Goal: Task Accomplishment & Management: Use online tool/utility

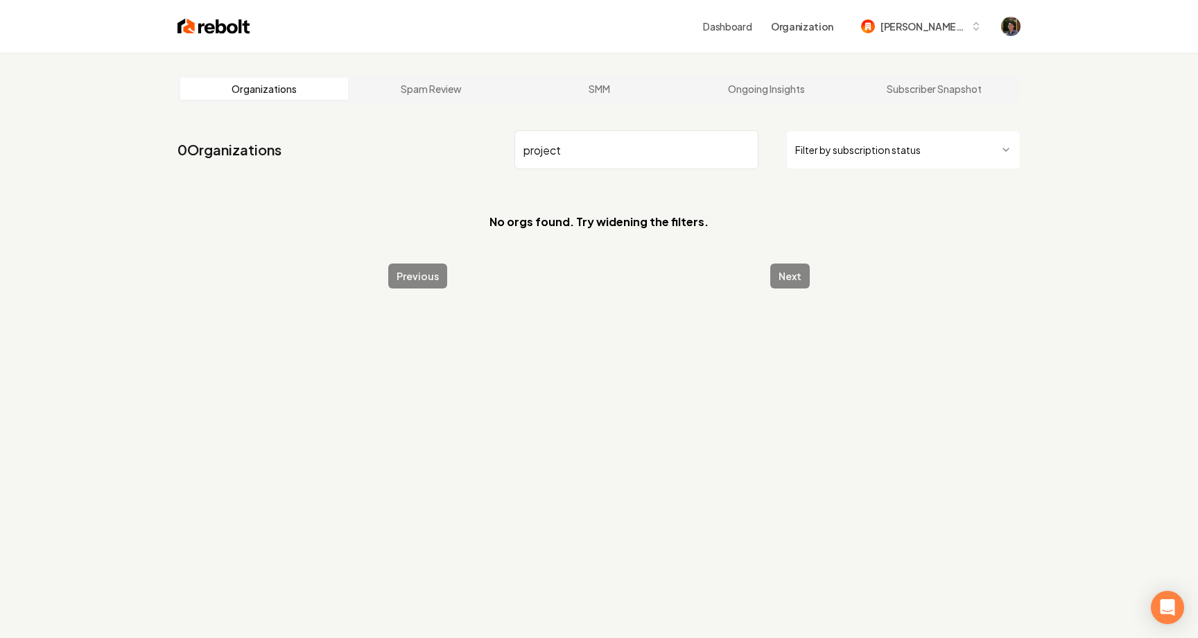
type input "project"
click at [745, 150] on input "project" at bounding box center [637, 149] width 244 height 39
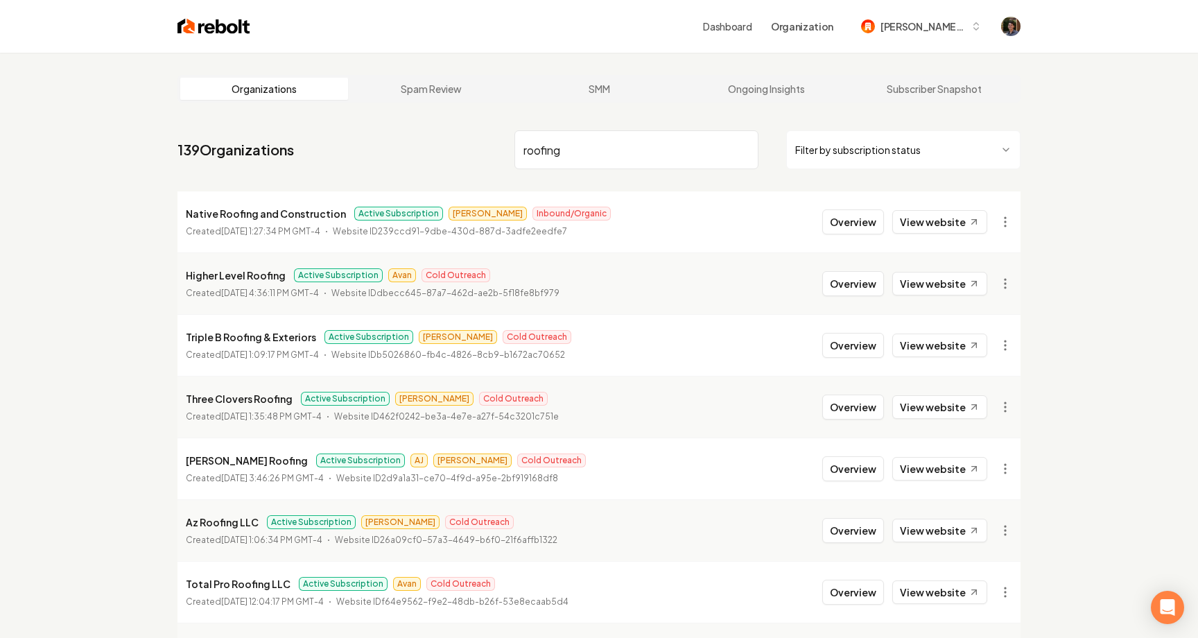
type input "roofing"
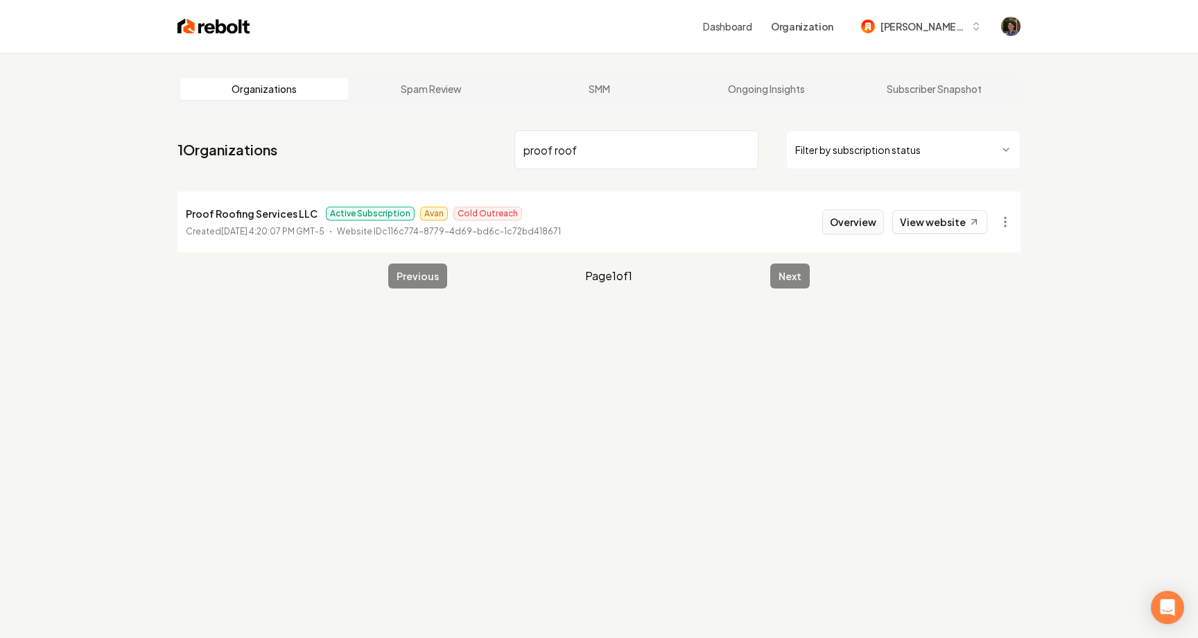
type input "proof roof"
click at [861, 225] on button "Overview" at bounding box center [853, 221] width 62 height 25
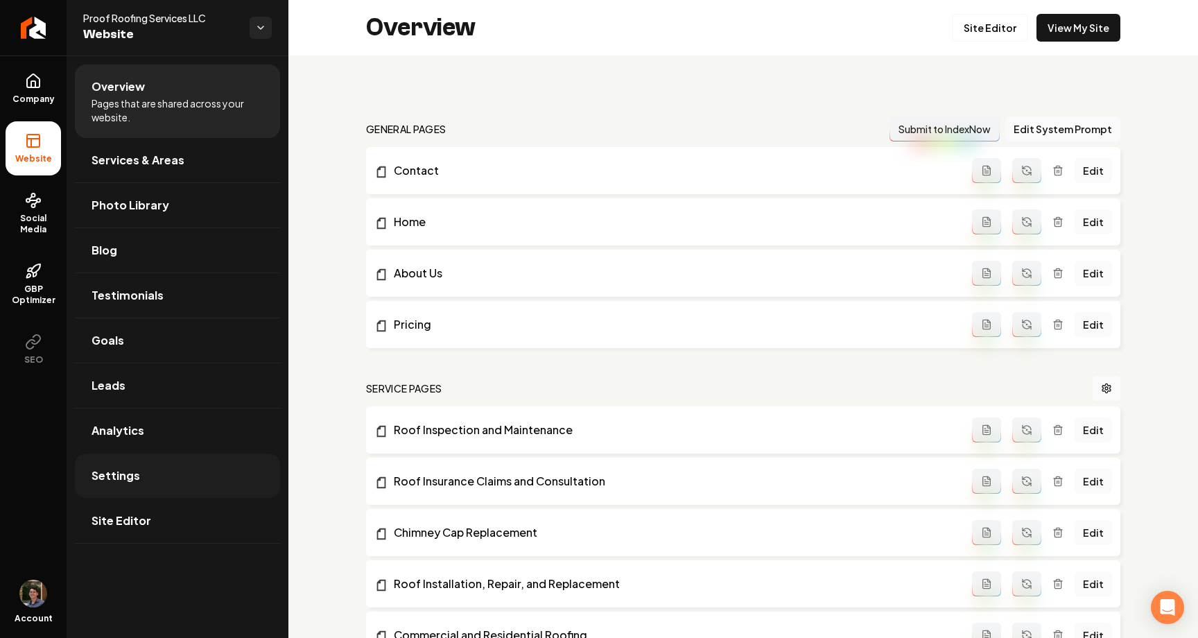
click at [146, 474] on link "Settings" at bounding box center [177, 475] width 205 height 44
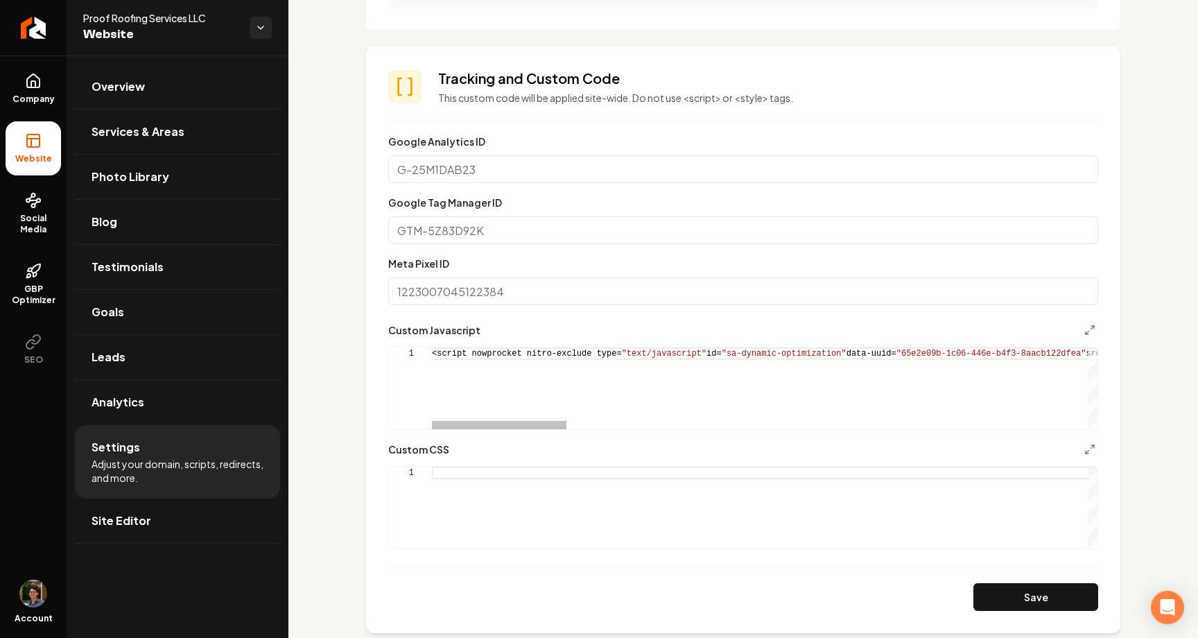
scroll to position [0, 275]
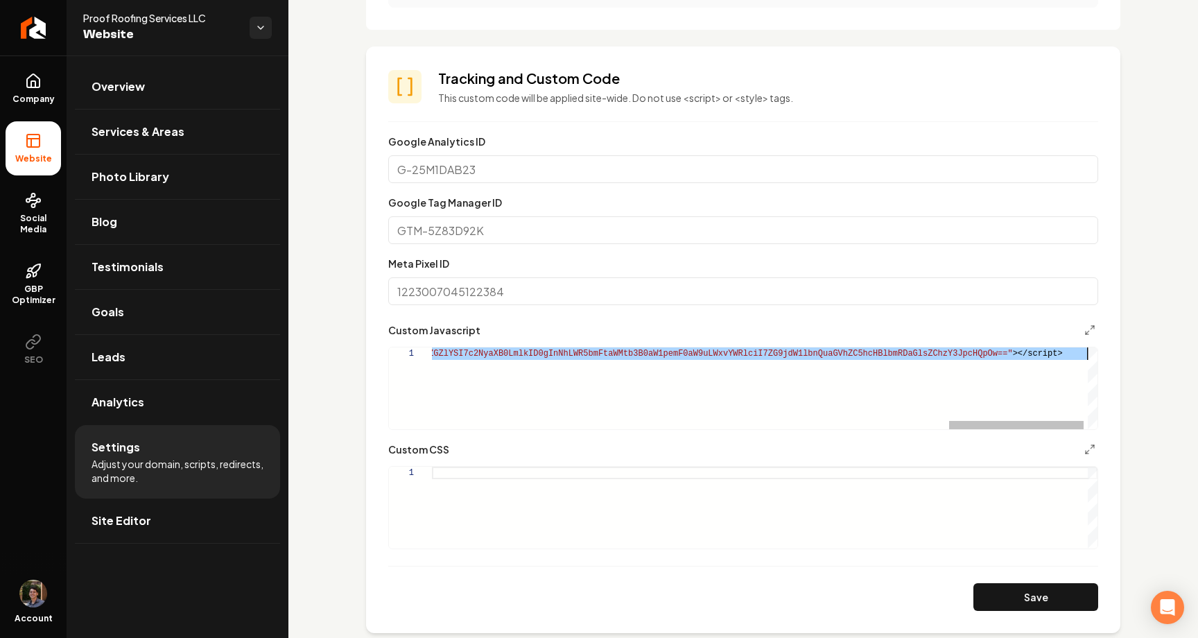
type textarea "**********"
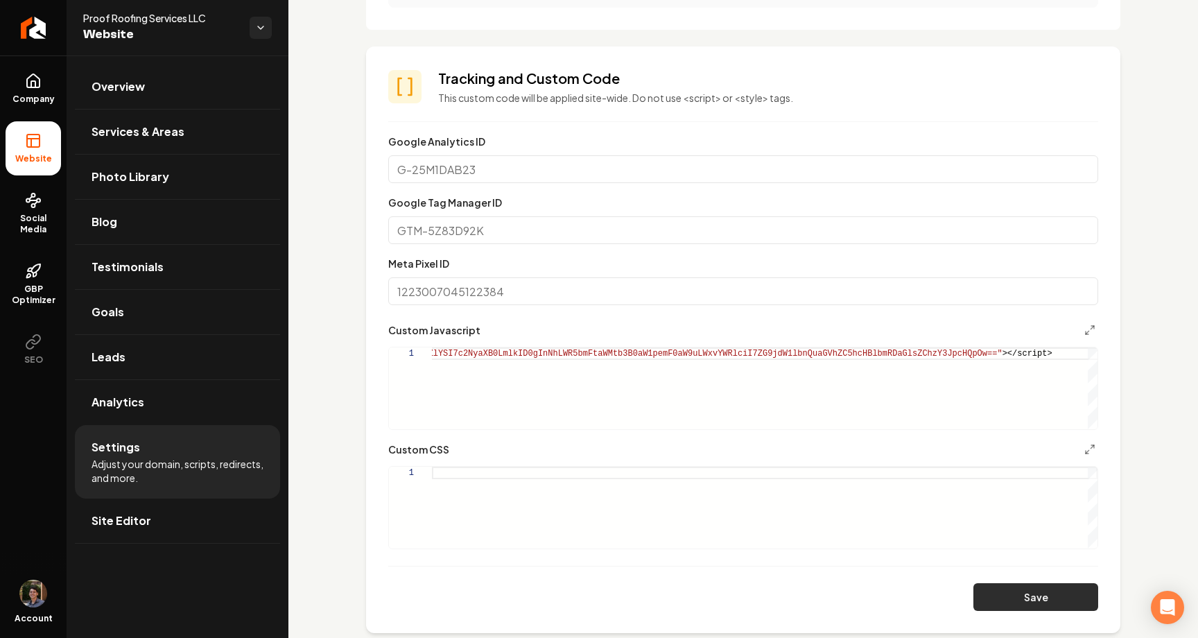
click at [1038, 585] on button "Save" at bounding box center [1036, 597] width 125 height 28
click at [157, 76] on link "Overview" at bounding box center [177, 86] width 205 height 44
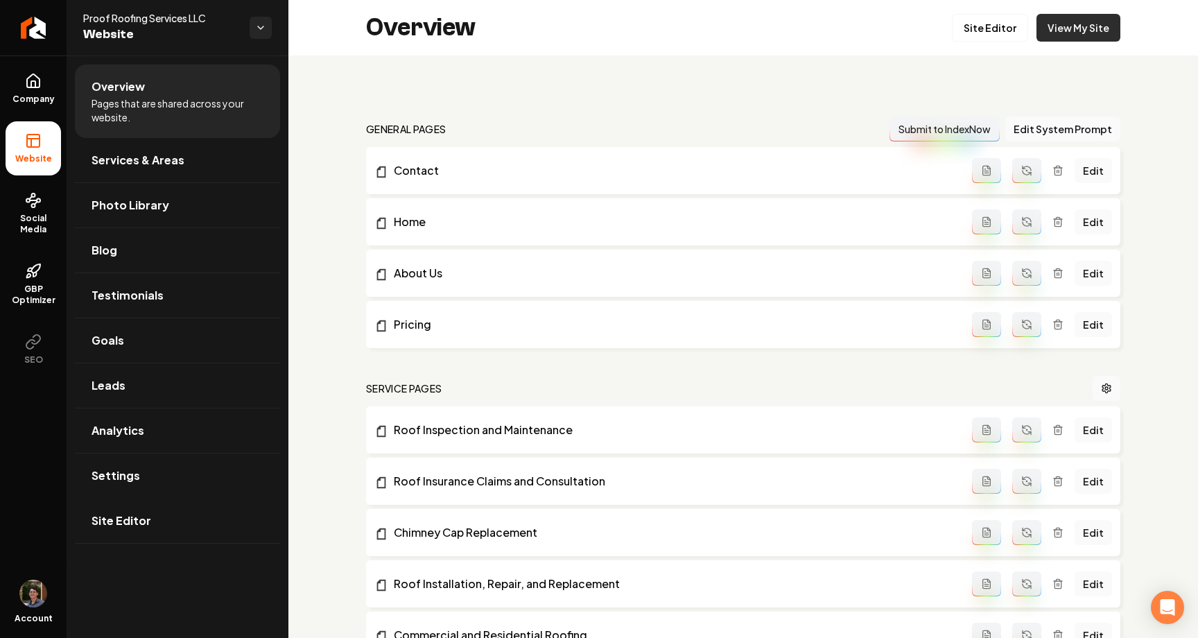
click at [1078, 27] on link "View My Site" at bounding box center [1079, 28] width 84 height 28
click at [154, 472] on link "Settings" at bounding box center [177, 475] width 205 height 44
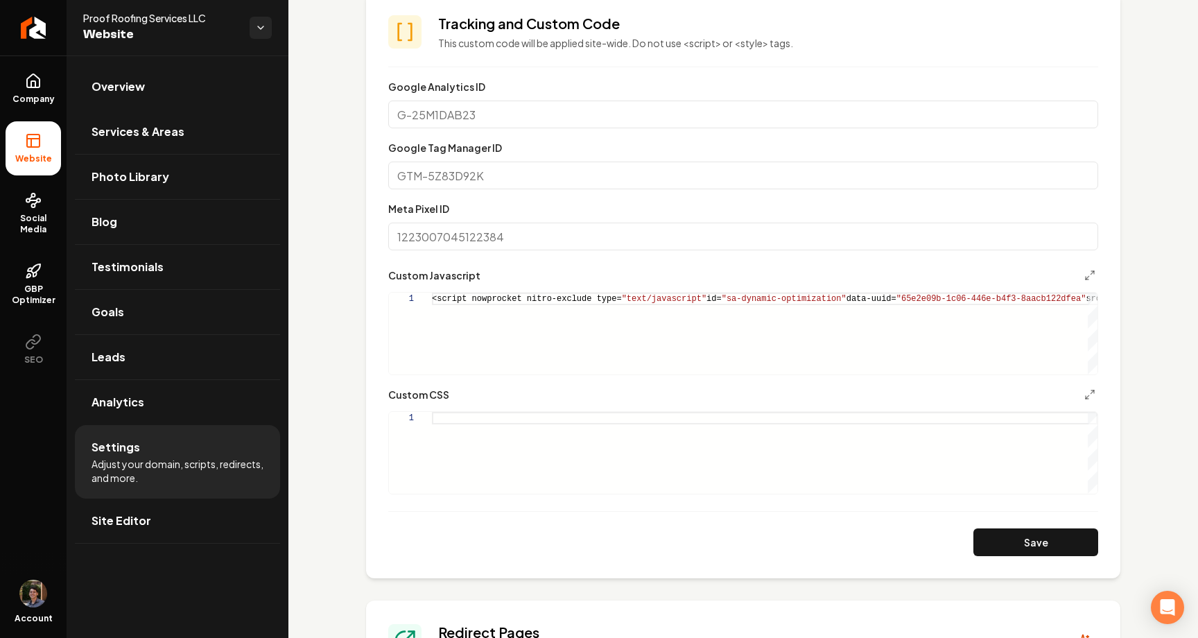
scroll to position [787, 0]
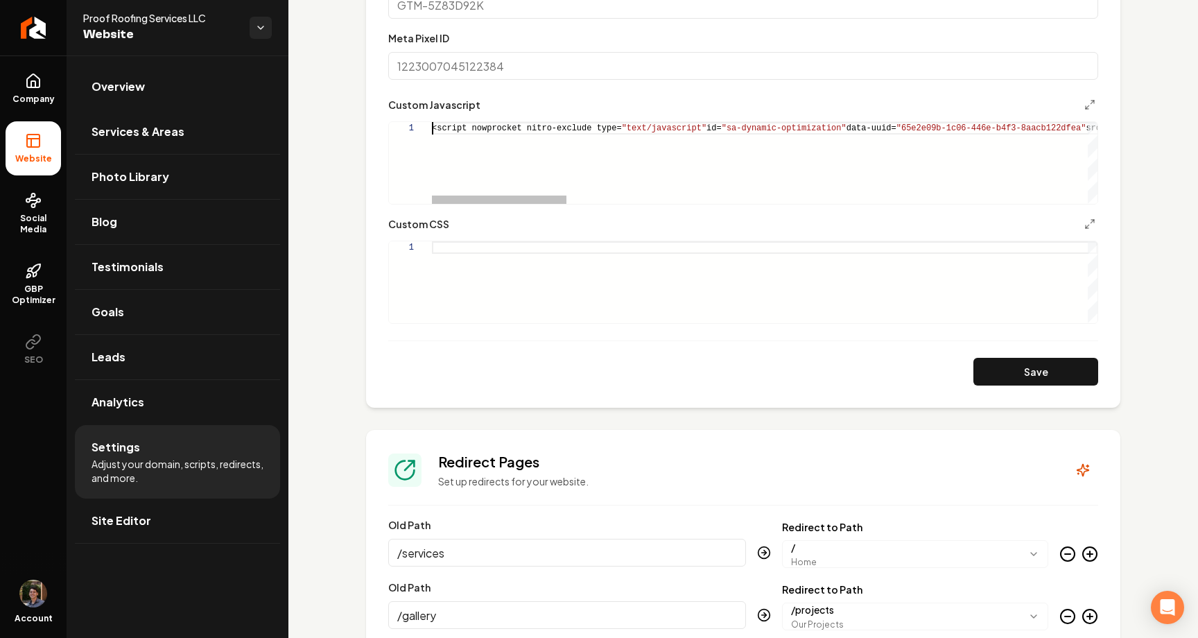
drag, startPoint x: 510, startPoint y: 137, endPoint x: 746, endPoint y: 138, distance: 235.8
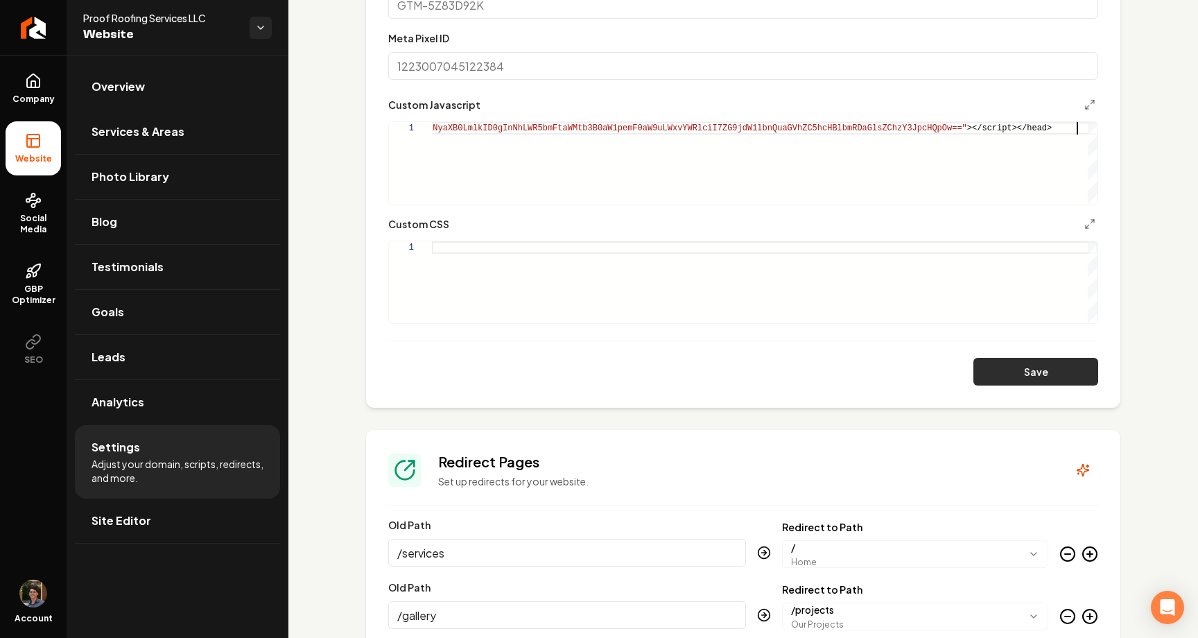
click at [1064, 367] on button "Save" at bounding box center [1036, 372] width 125 height 28
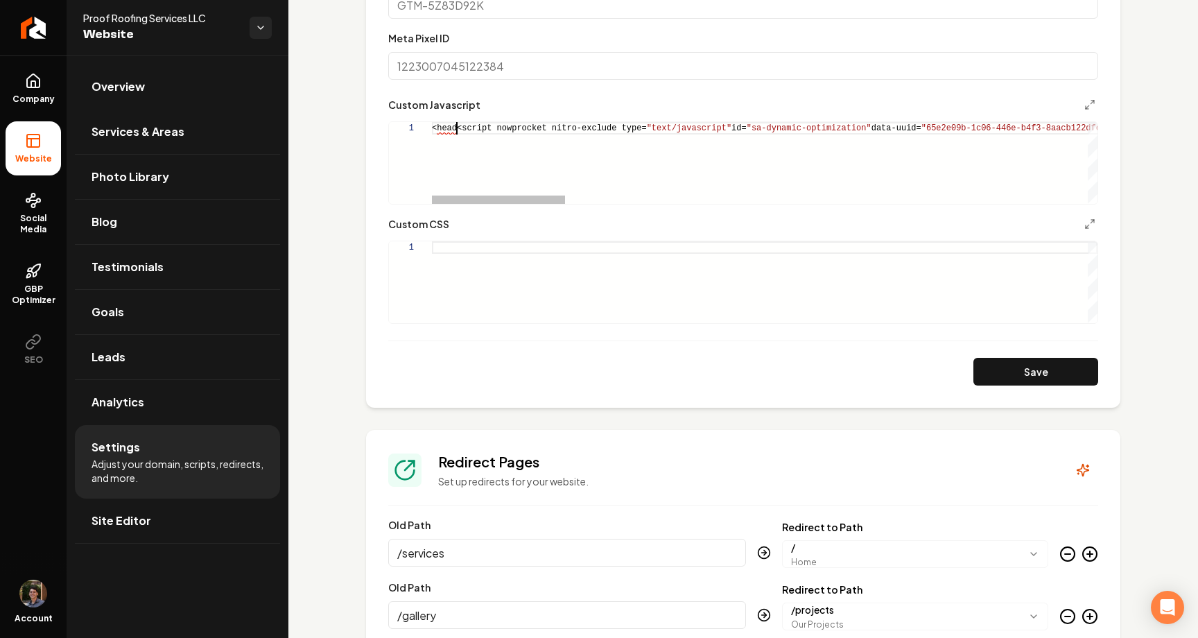
scroll to position [0, 10]
type textarea "**********"
click at [1058, 370] on button "Save" at bounding box center [1036, 372] width 125 height 28
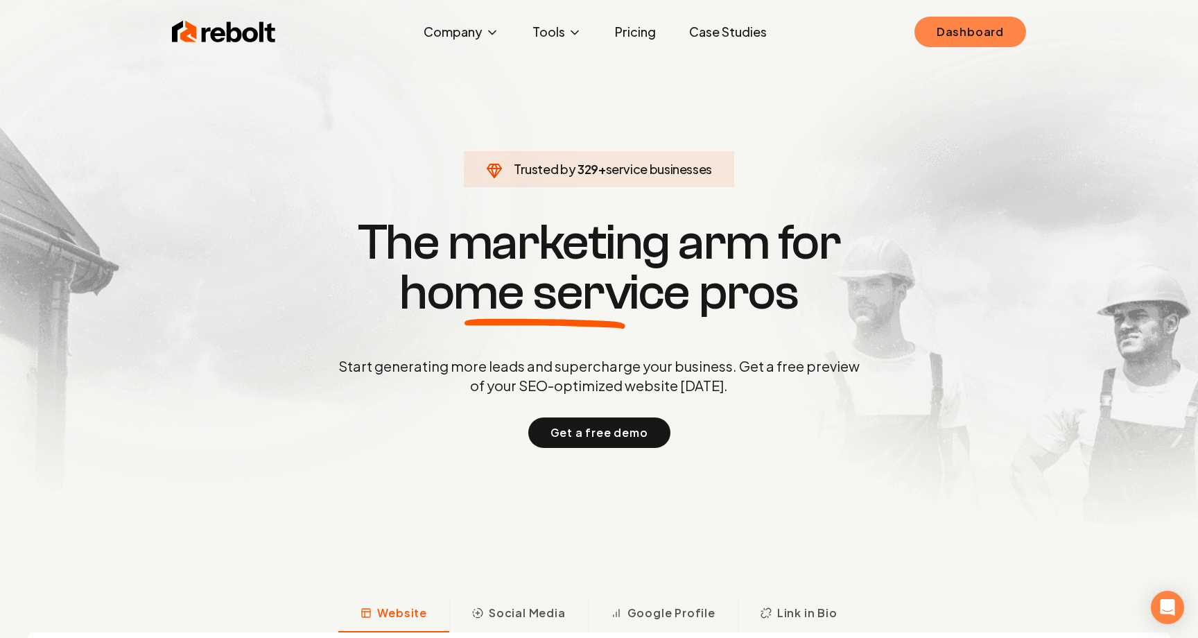
click at [927, 38] on link "Dashboard" at bounding box center [971, 32] width 112 height 31
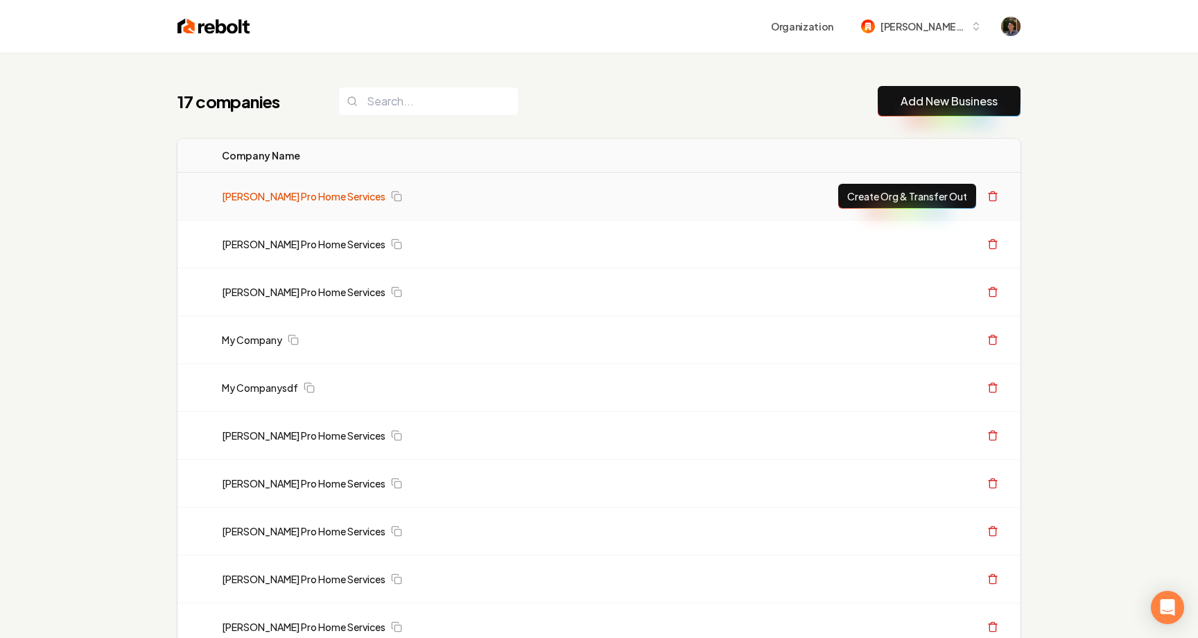
click at [311, 196] on link "[PERSON_NAME] Pro Home Services" at bounding box center [304, 196] width 164 height 14
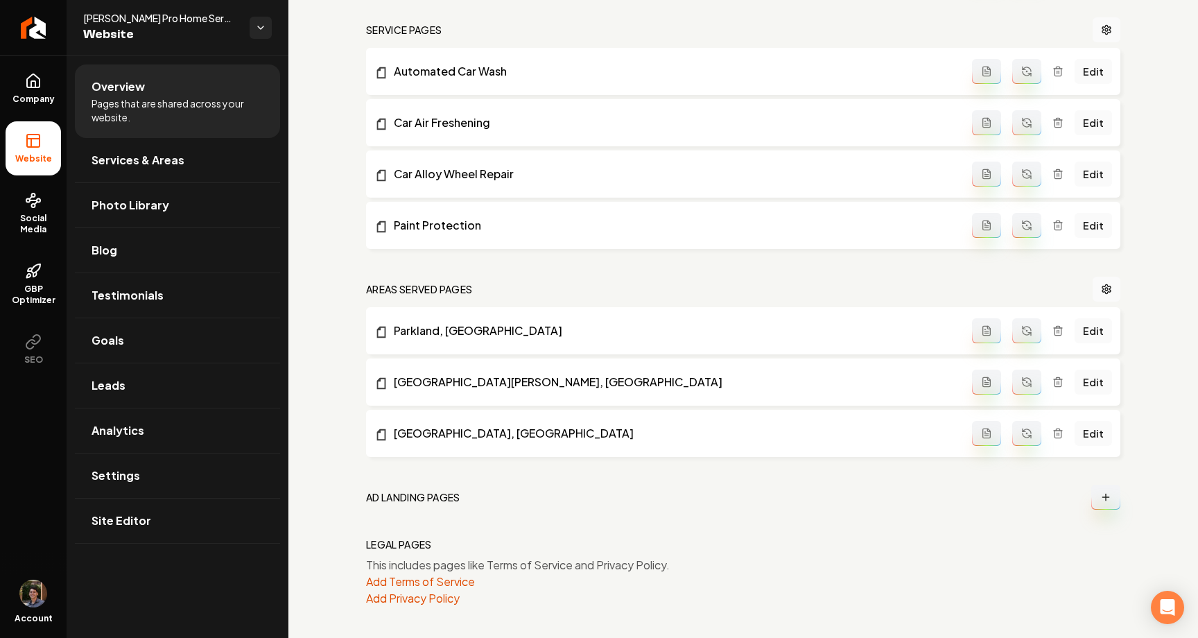
scroll to position [626, 0]
click at [1097, 493] on button "Main content area" at bounding box center [1105, 495] width 29 height 25
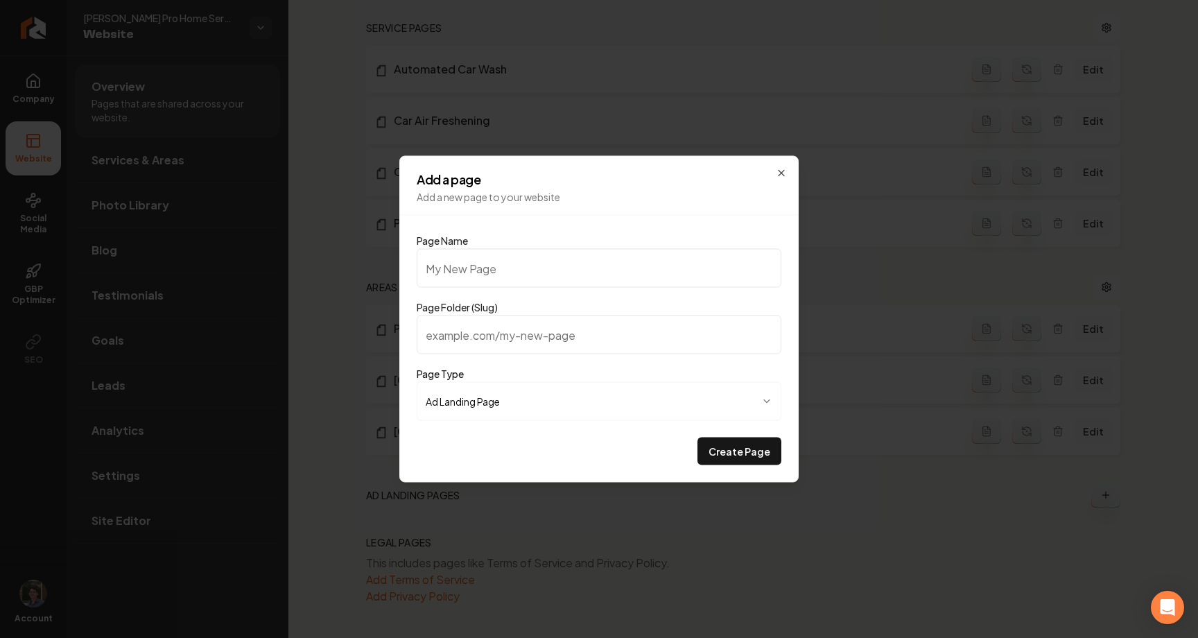
type input "s"
type input "sd"
type input "sdf"
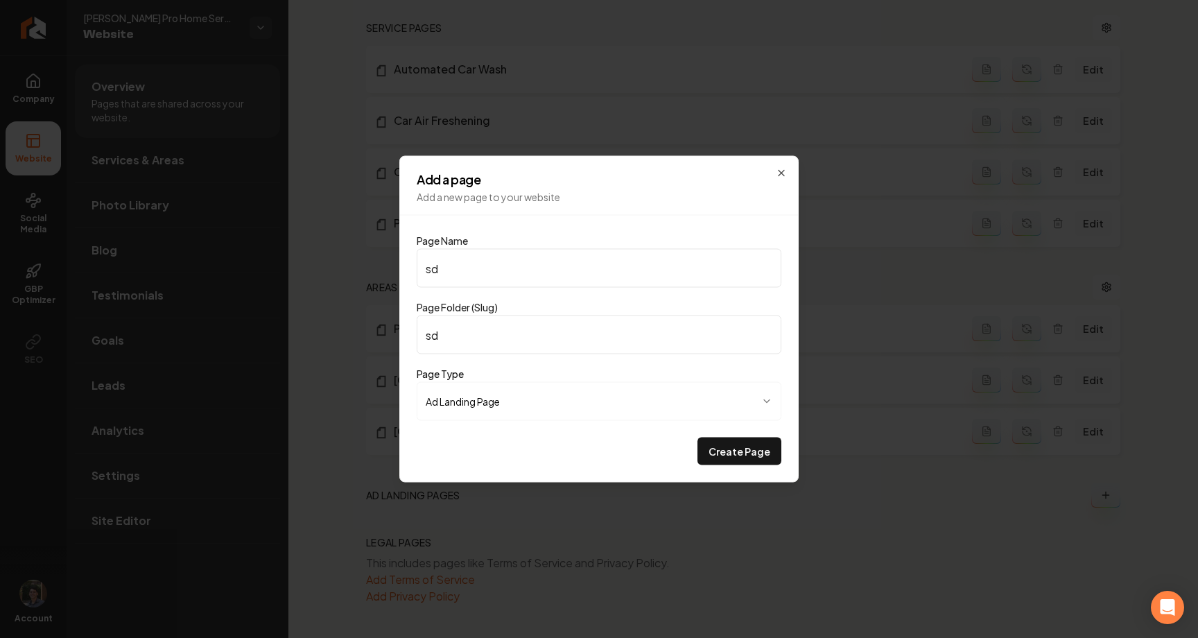
type input "sdf"
type input "sdfs"
type input "sdfsd"
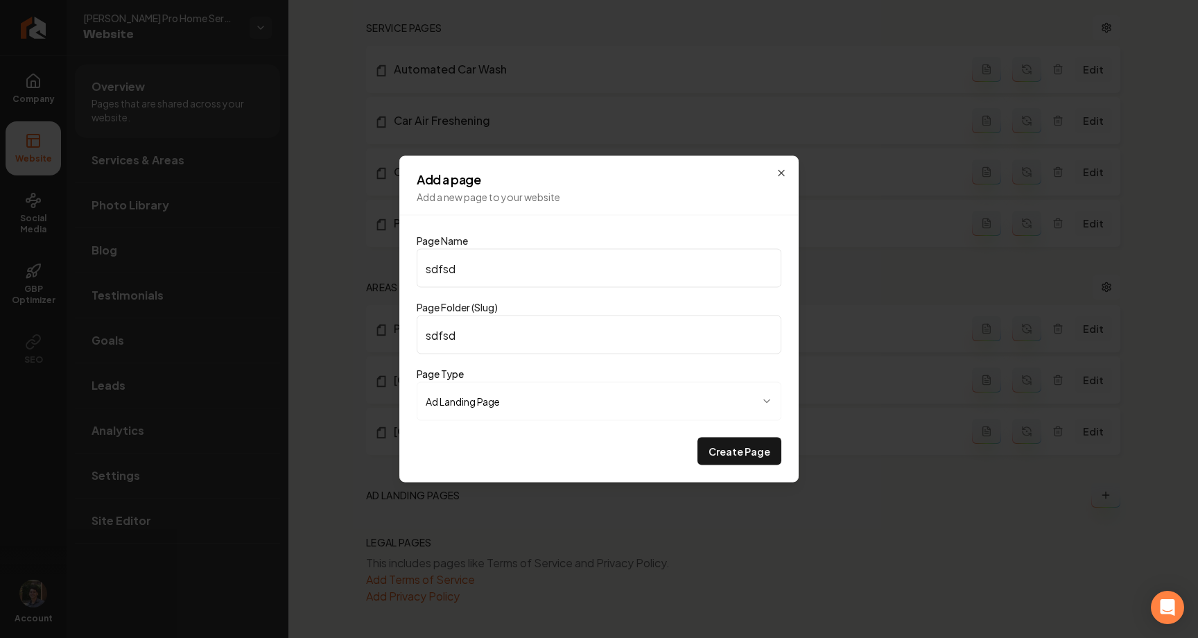
type input "sdfsdf"
click at [727, 447] on button "Create Page" at bounding box center [740, 452] width 84 height 28
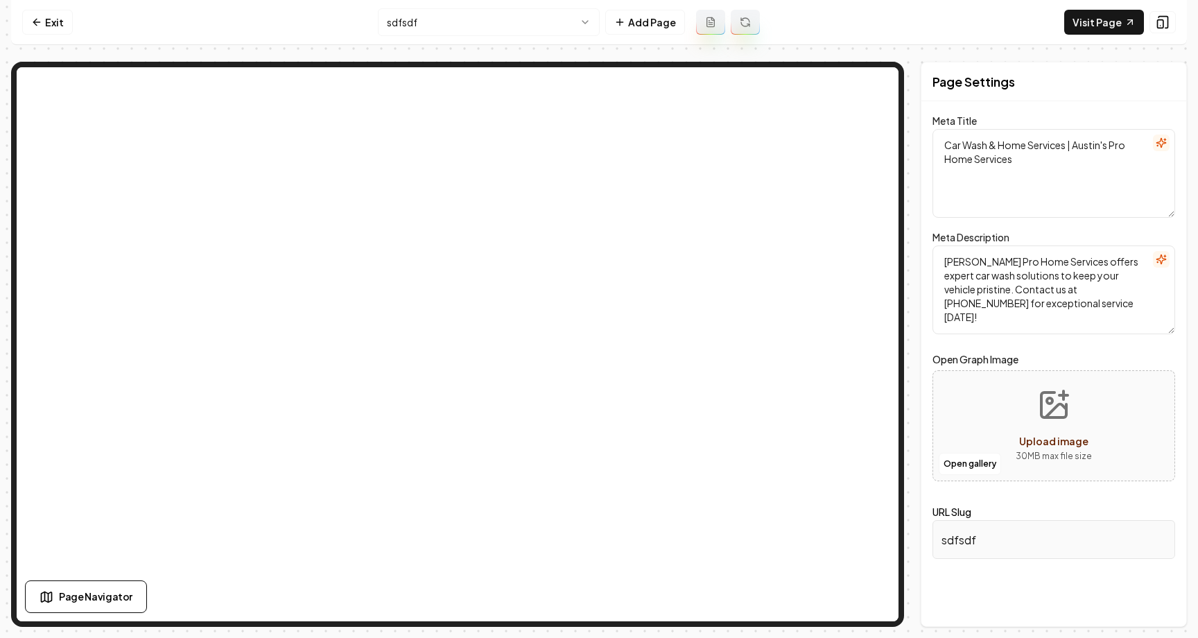
click at [585, 17] on html "Computer Required This feature is only available on a computer. Please switch t…" at bounding box center [599, 319] width 1198 height 638
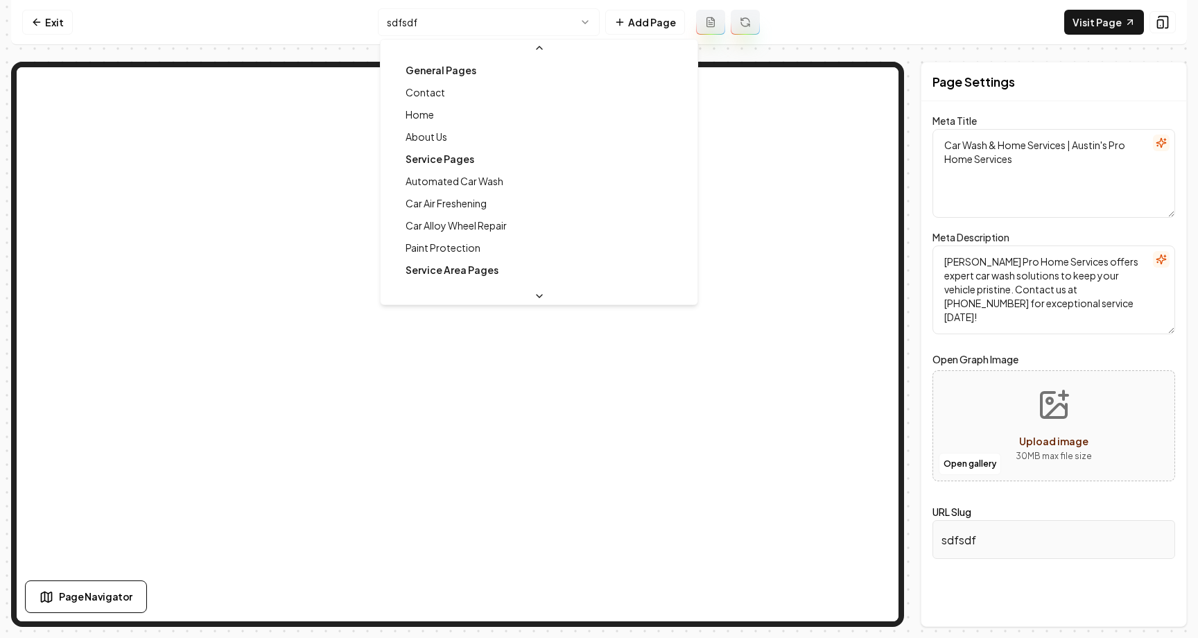
scroll to position [104, 0]
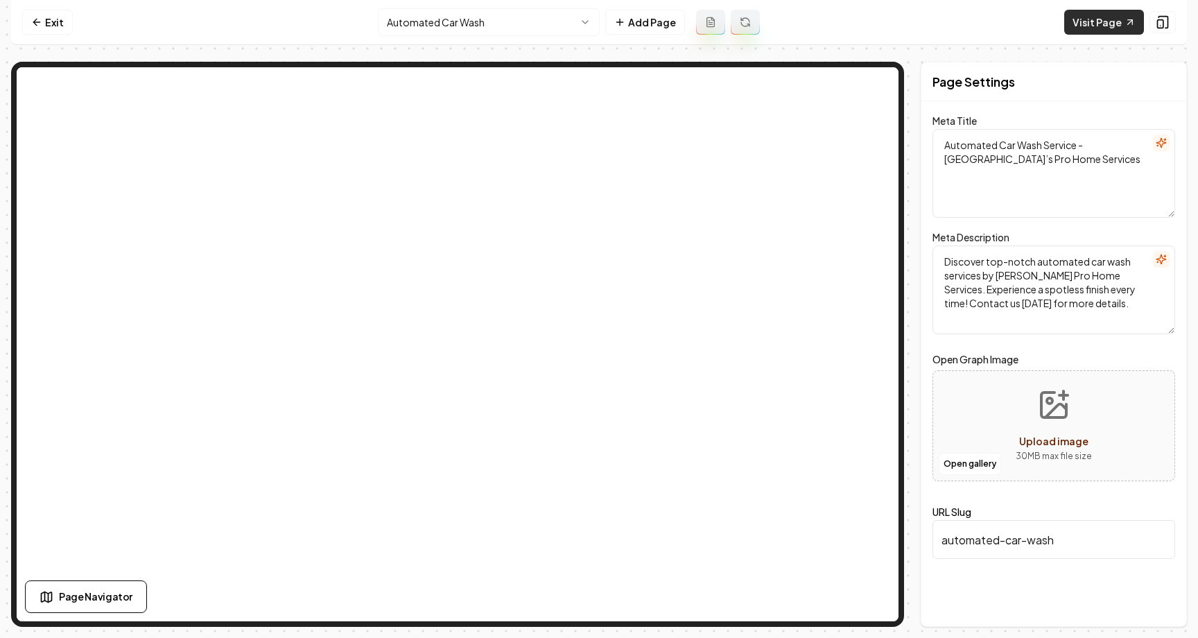
click at [1098, 28] on link "Visit Page" at bounding box center [1104, 22] width 80 height 25
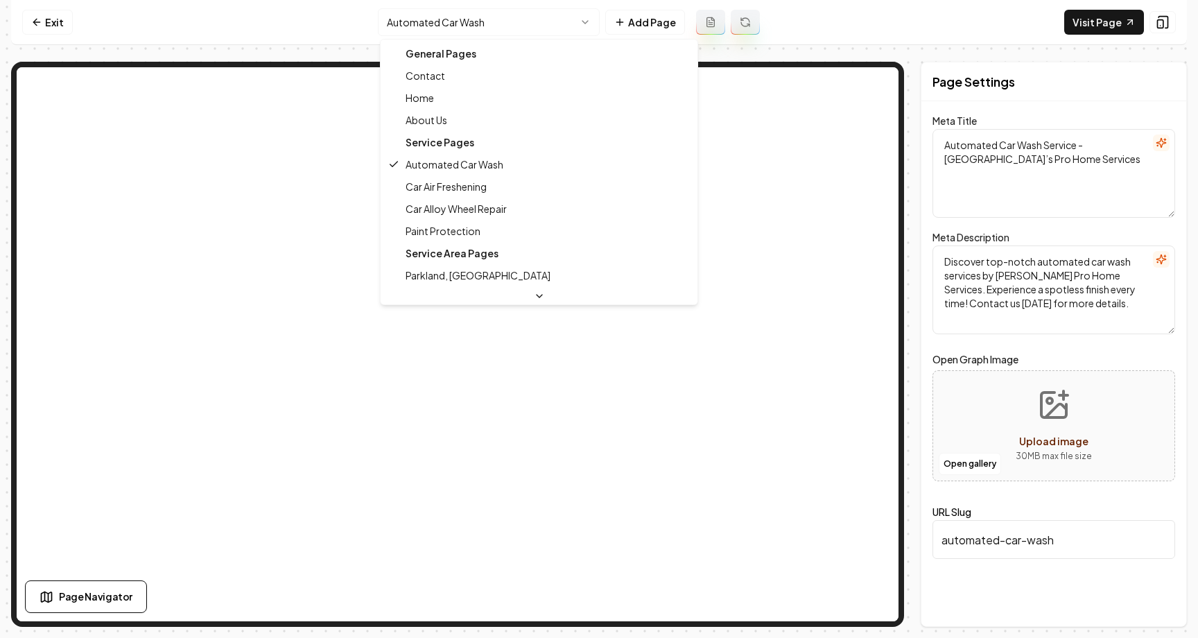
click at [543, 28] on html "Computer Required This feature is only available on a computer. Please switch t…" at bounding box center [599, 319] width 1198 height 638
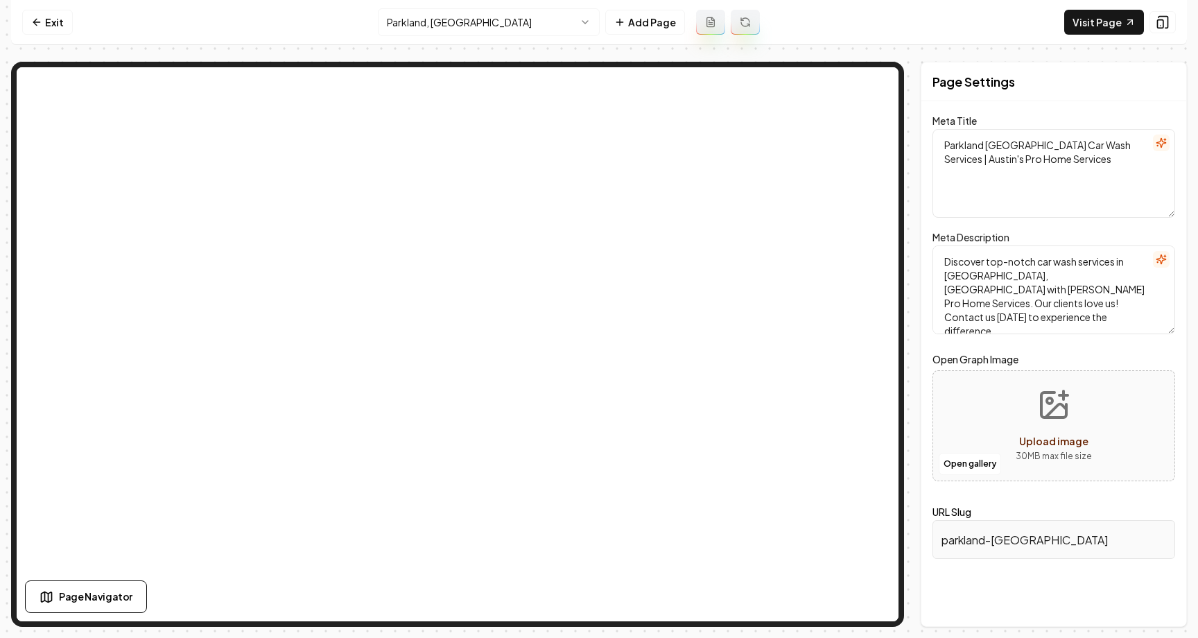
click at [463, 21] on html "Computer Required This feature is only available on a computer. Please switch t…" at bounding box center [599, 319] width 1198 height 638
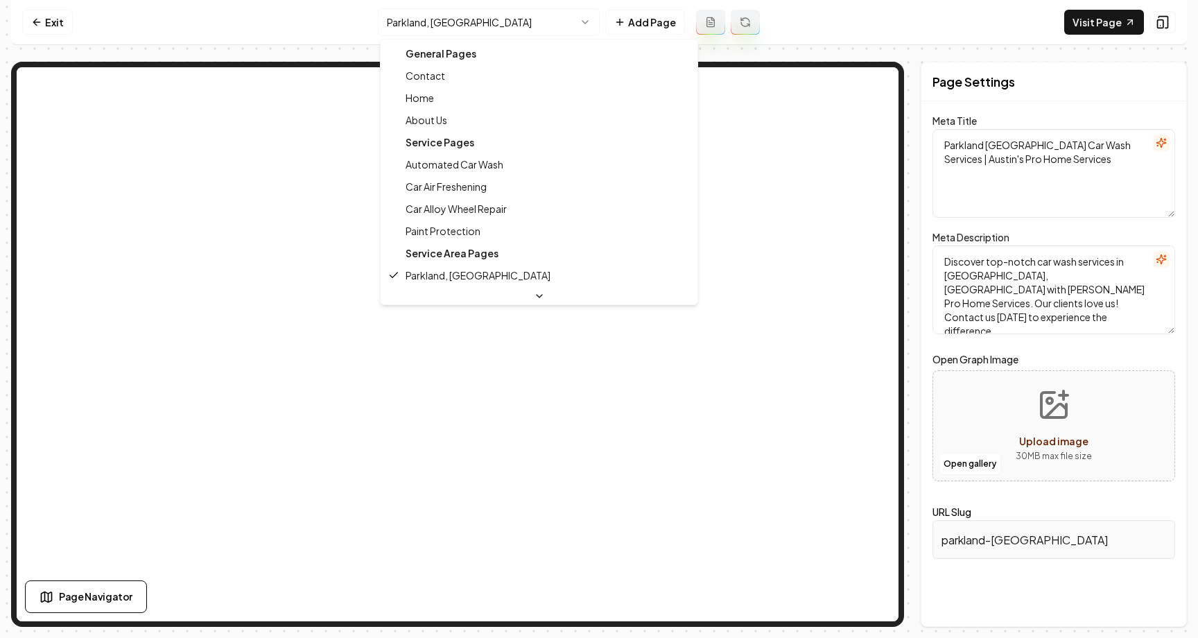
scroll to position [90, 0]
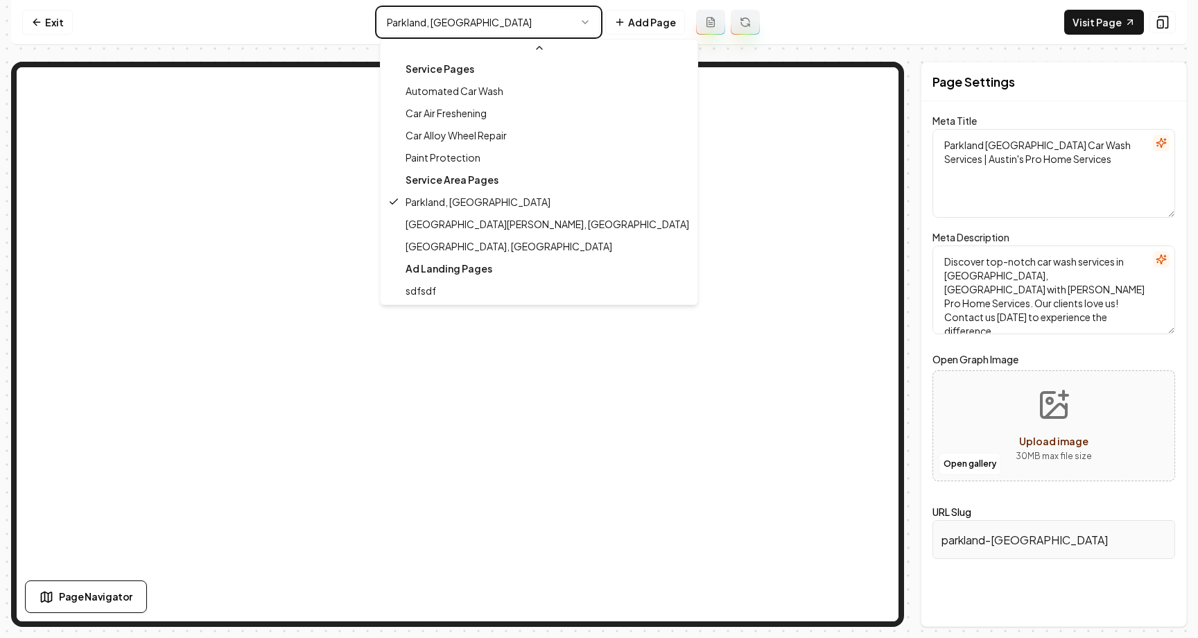
type textarea "Car Wash & Home Services | Austin's Pro Home Services"
type textarea "Austin's Pro Home Services offers expert car wash solutions to keep your vehicl…"
type input "sdfsdf"
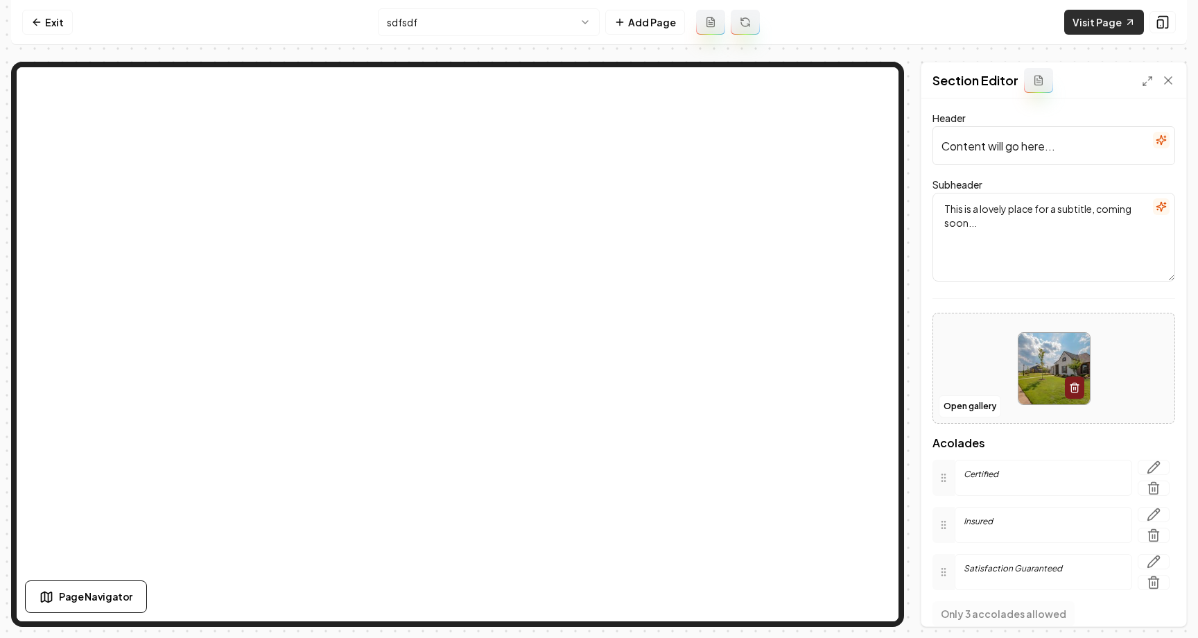
click at [1104, 18] on link "Visit Page" at bounding box center [1104, 22] width 80 height 25
click at [47, 21] on link "Exit" at bounding box center [47, 22] width 51 height 25
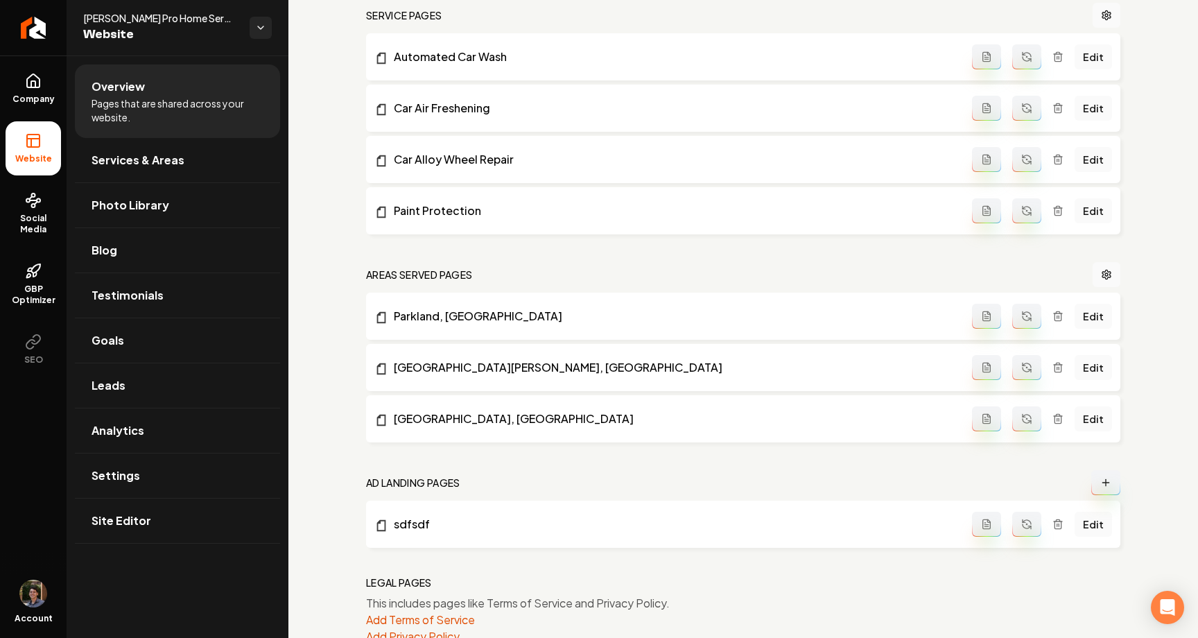
scroll to position [679, 0]
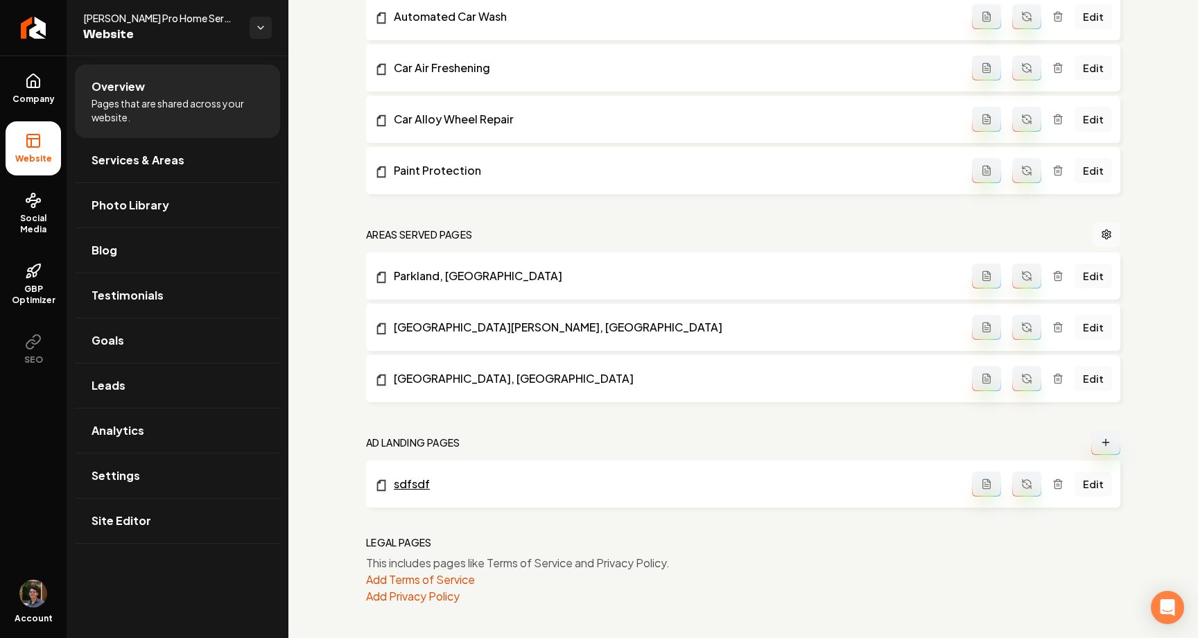
click at [423, 490] on link "sdfsdf" at bounding box center [673, 484] width 598 height 17
click at [34, 38] on link "Return to dashboard" at bounding box center [33, 27] width 67 height 55
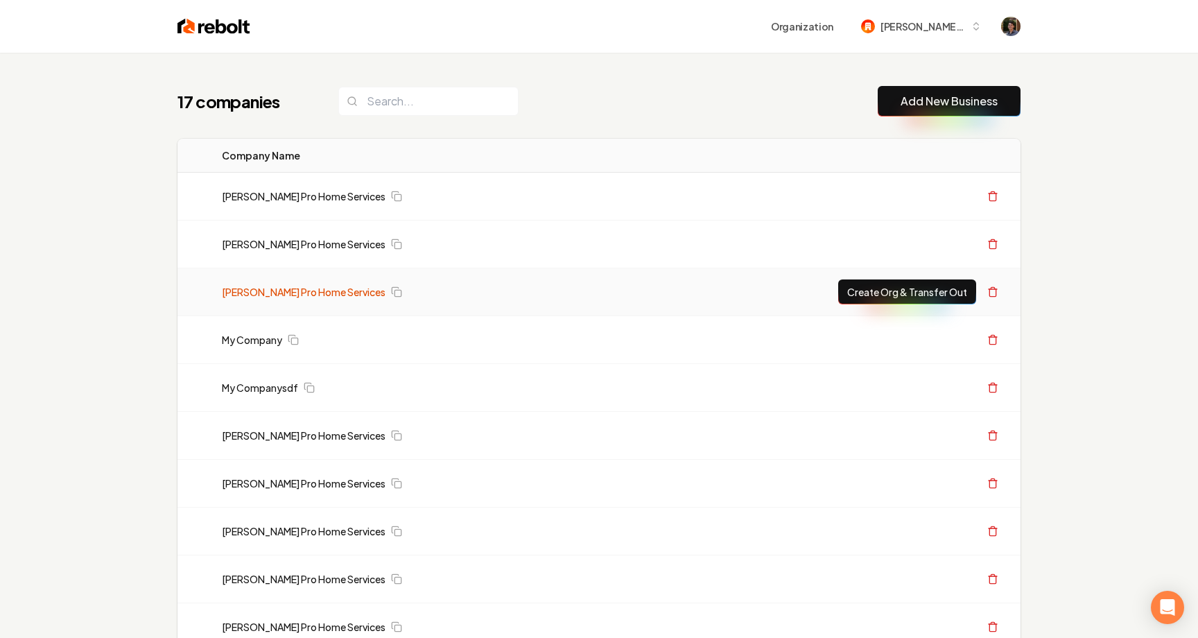
click at [291, 294] on link "[PERSON_NAME] Pro Home Services" at bounding box center [304, 292] width 164 height 14
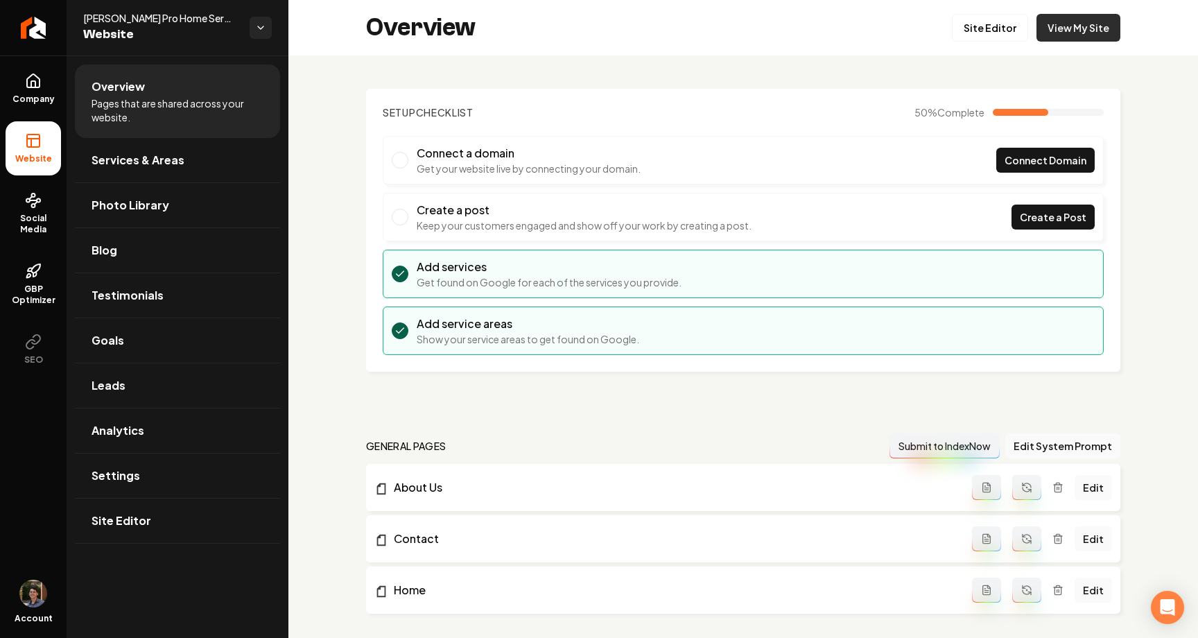
click at [1105, 33] on link "View My Site" at bounding box center [1079, 28] width 84 height 28
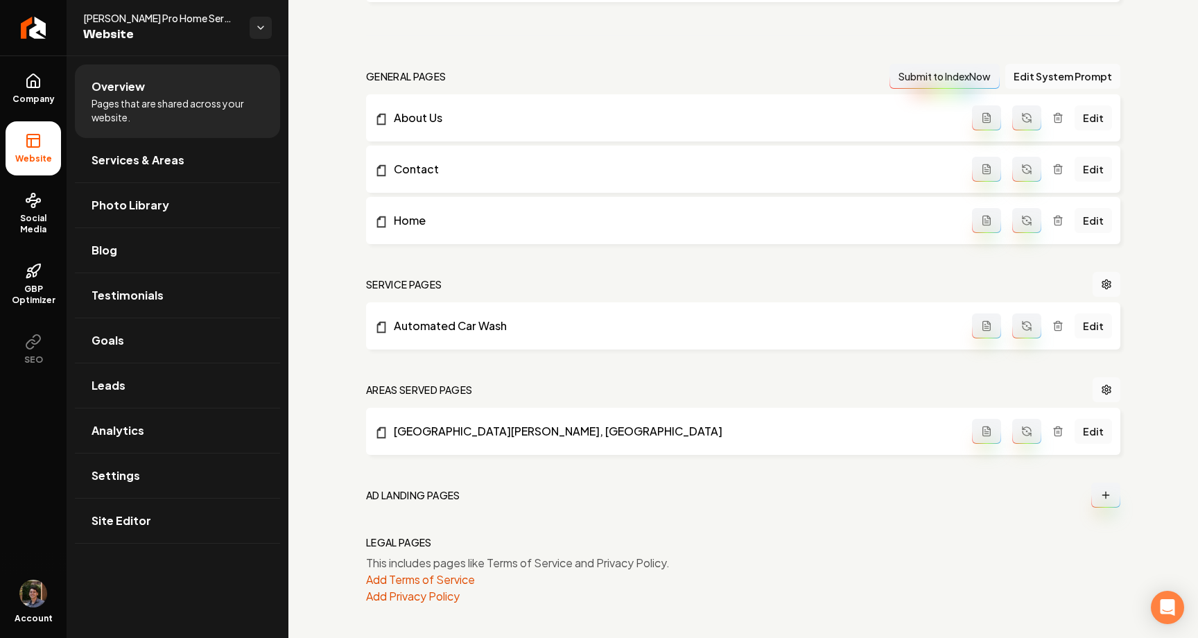
click at [1100, 497] on icon "Main content area" at bounding box center [1105, 495] width 11 height 11
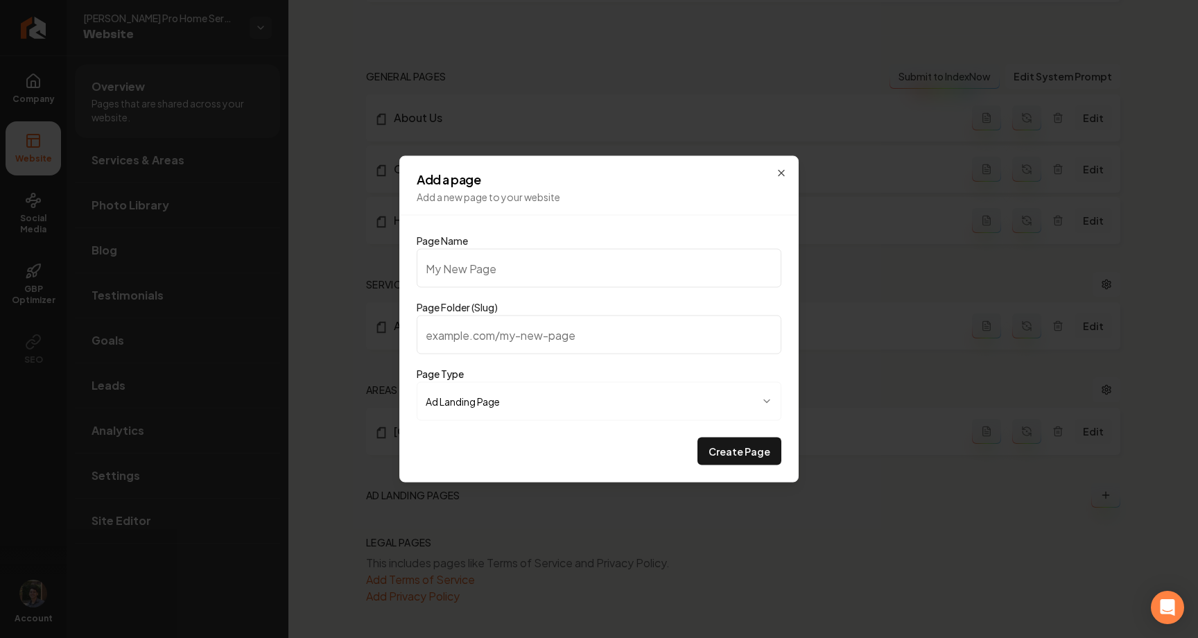
type input "t"
type input "te"
type input "tes"
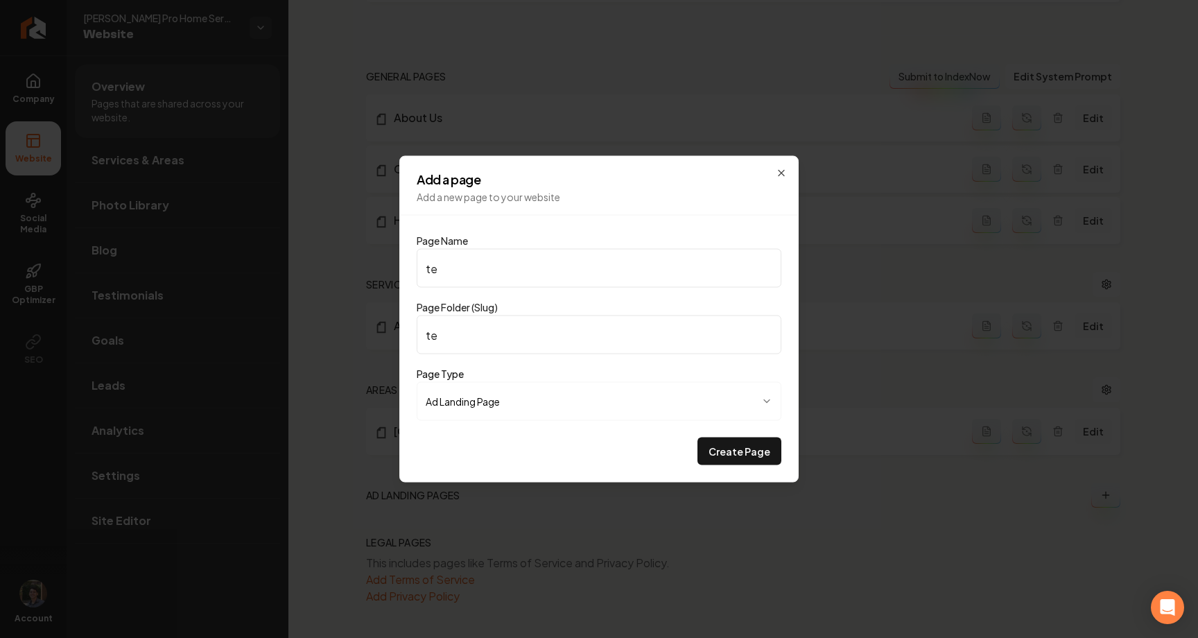
type input "tes"
type input "test"
click at [744, 444] on button "Create Page" at bounding box center [740, 452] width 84 height 28
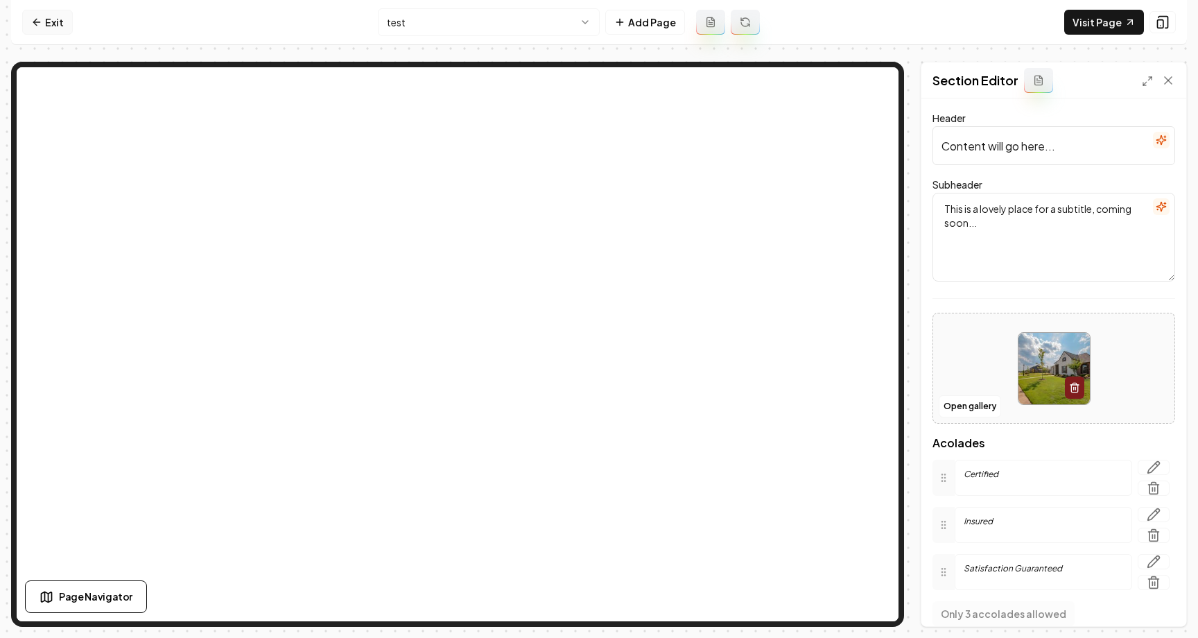
click at [46, 23] on link "Exit" at bounding box center [47, 22] width 51 height 25
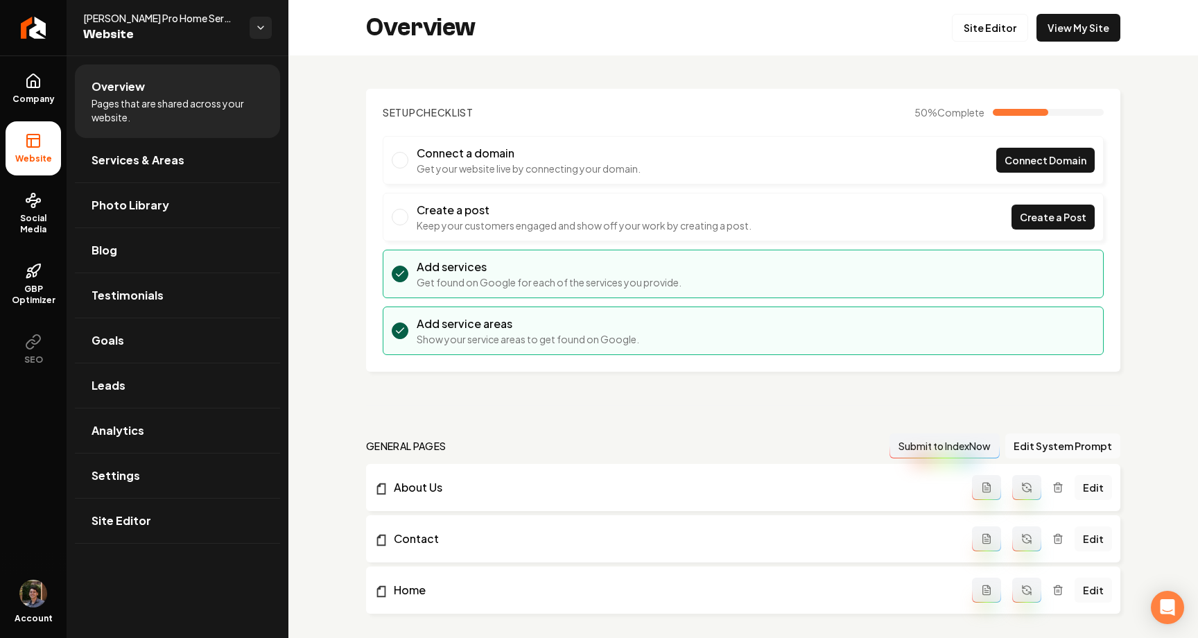
scroll to position [422, 0]
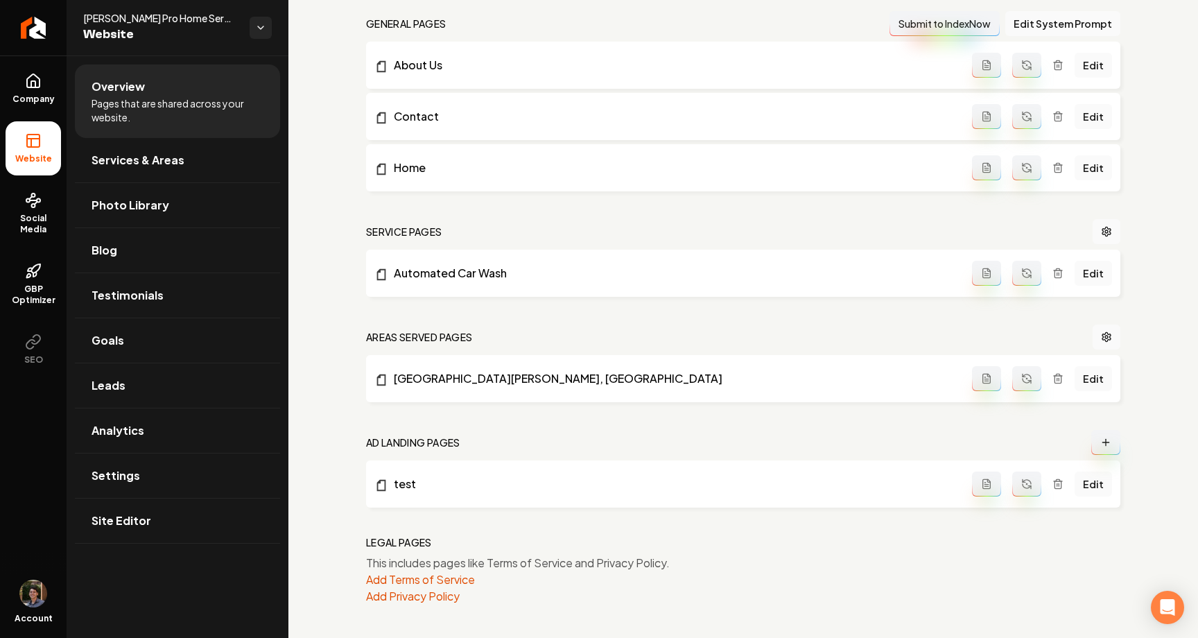
click at [351, 396] on div "Setup Checklist 50 % Complete Connect a domain Get your website live by connect…" at bounding box center [743, 135] width 910 height 1005
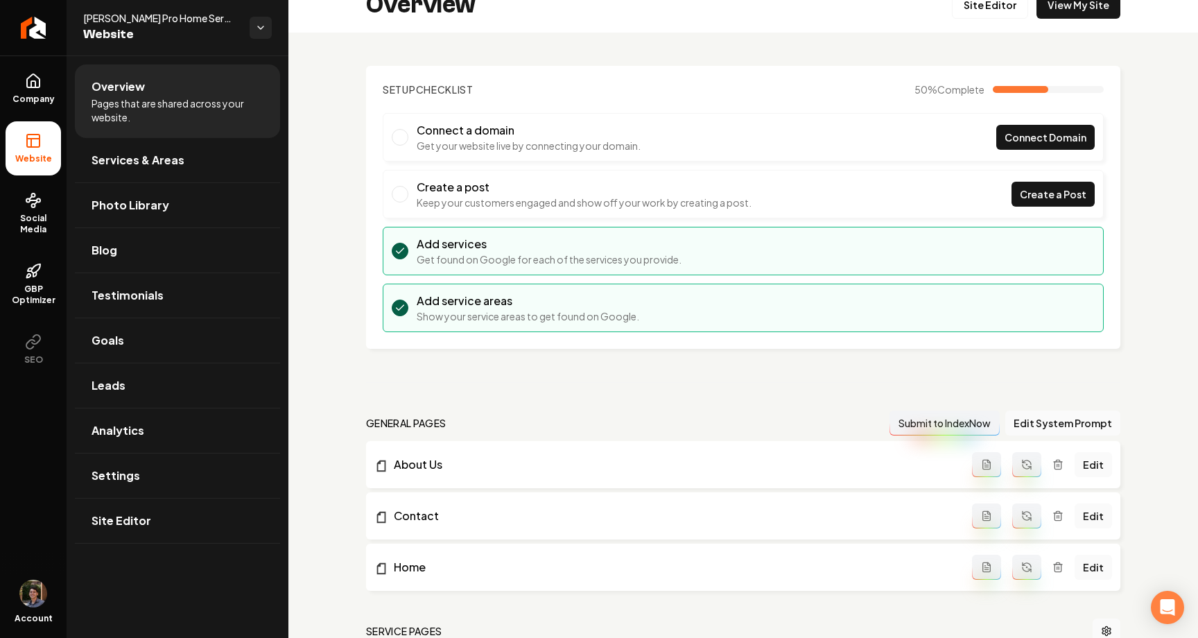
scroll to position [422, 0]
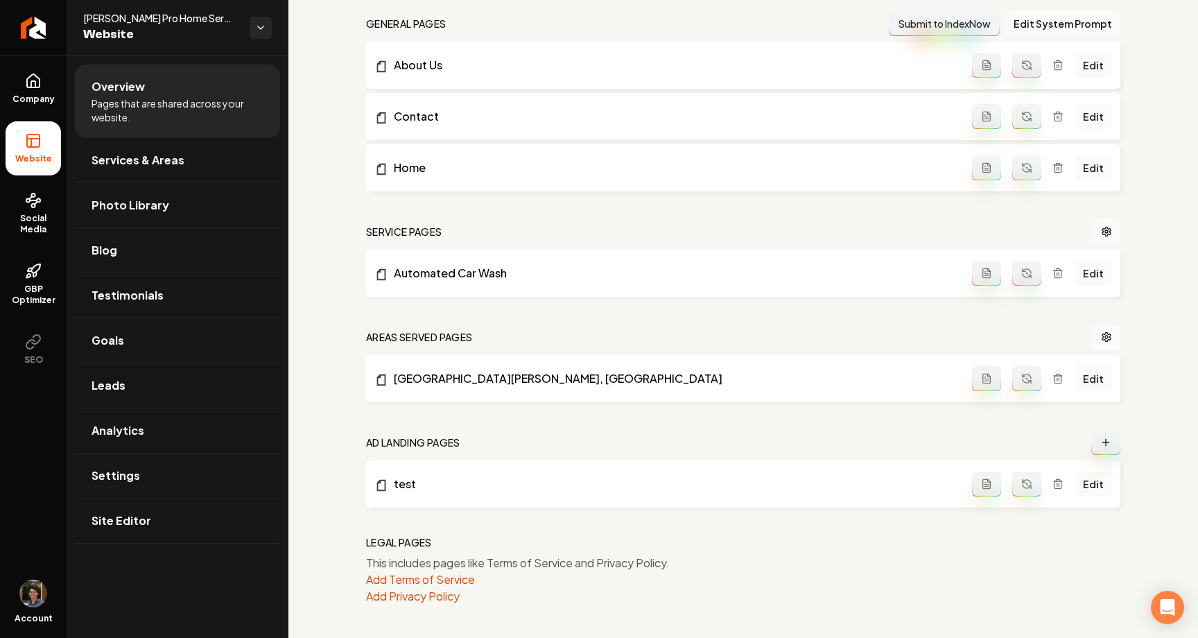
click at [1098, 442] on button "Main content area" at bounding box center [1105, 442] width 29 height 25
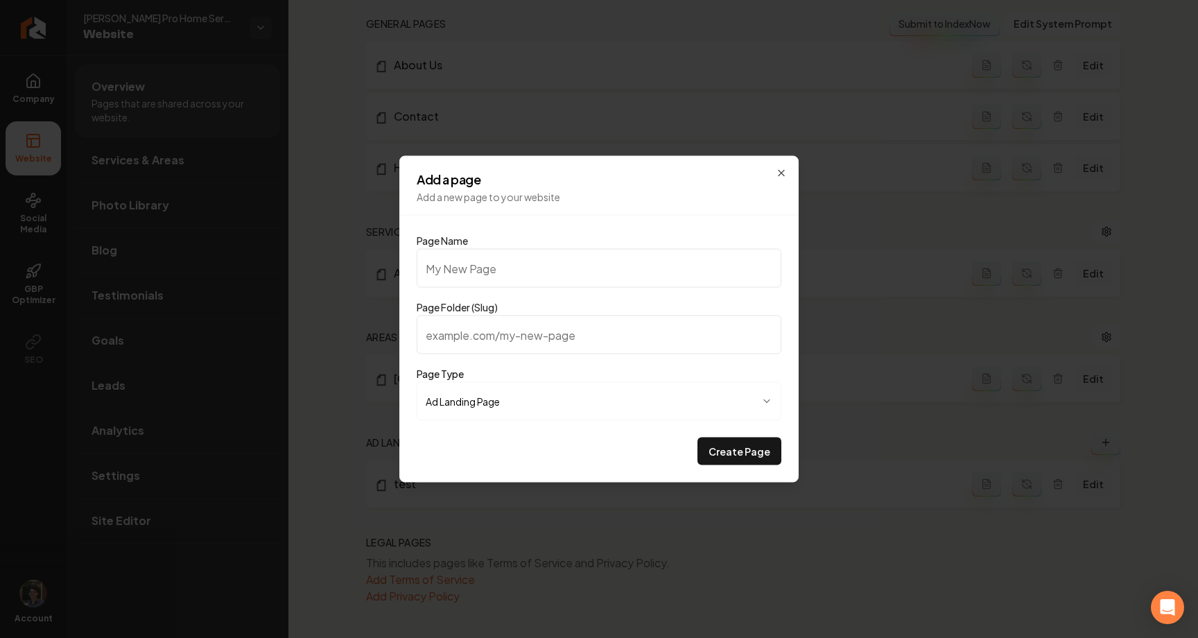
type input "a"
type input "an"
type input "ano"
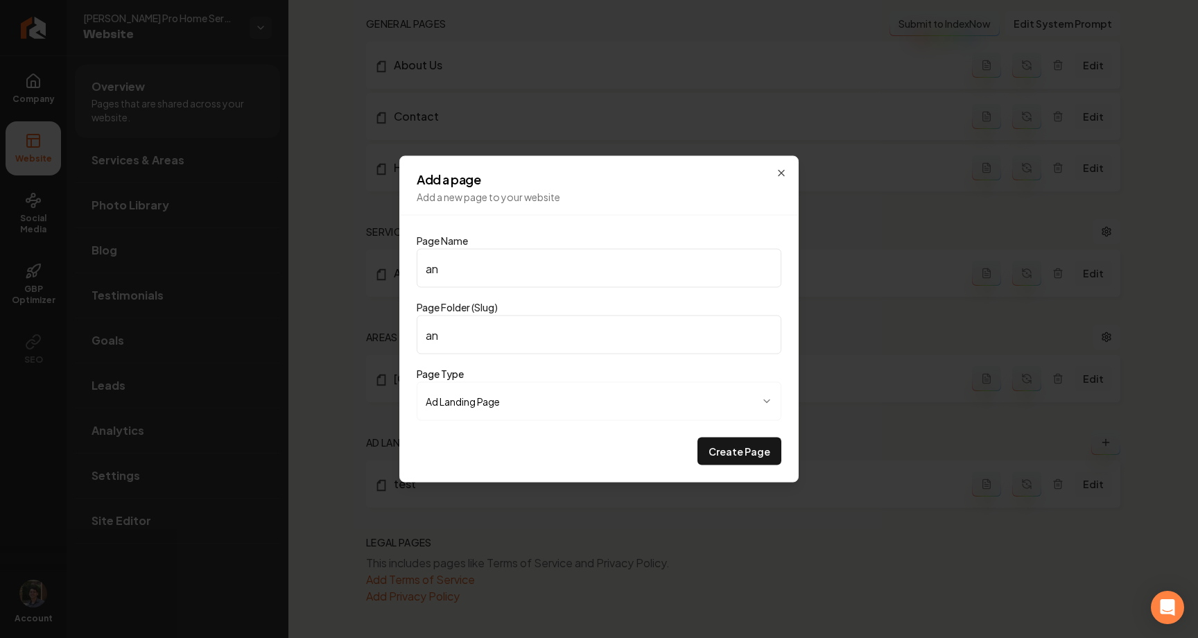
type input "ano"
type input "anot"
type input "anoth"
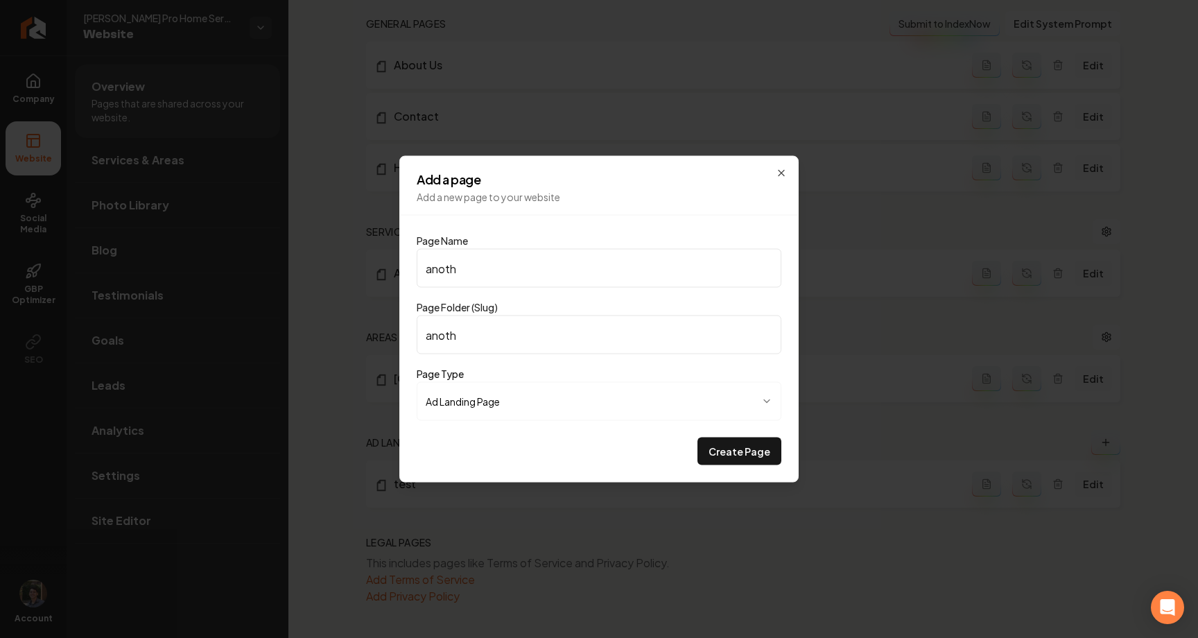
type input "anothe"
type input "another"
type input "another o"
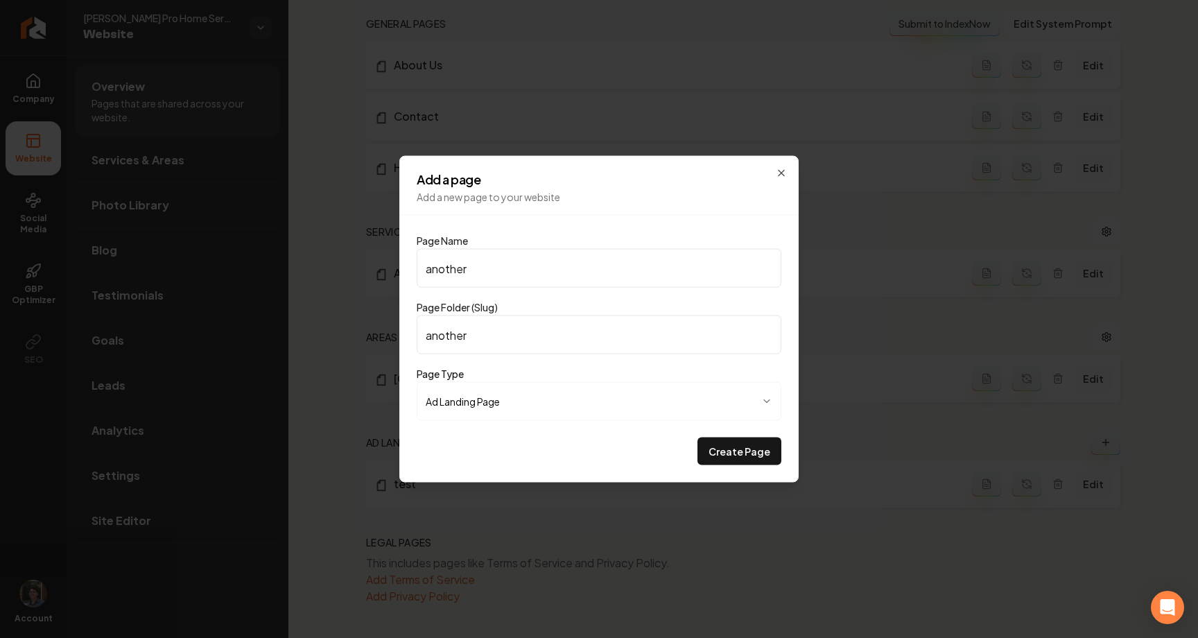
type input "another-o"
type input "another on"
type input "another-on"
type input "another one"
type input "another-one"
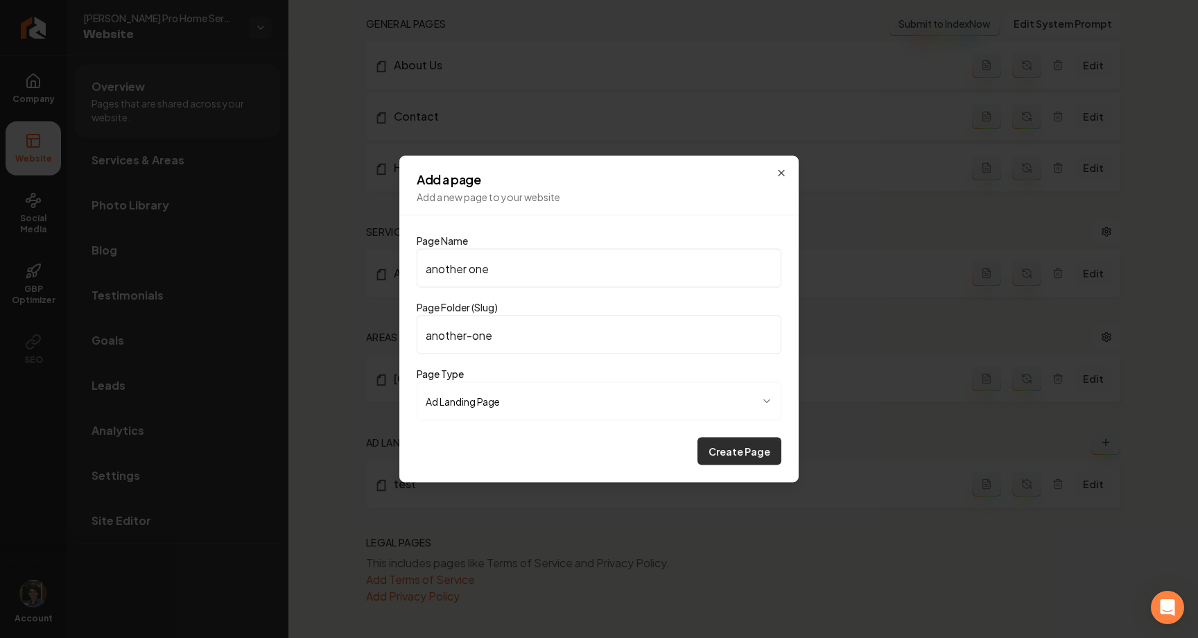
type input "another one"
click at [739, 447] on button "Create Page" at bounding box center [740, 452] width 84 height 28
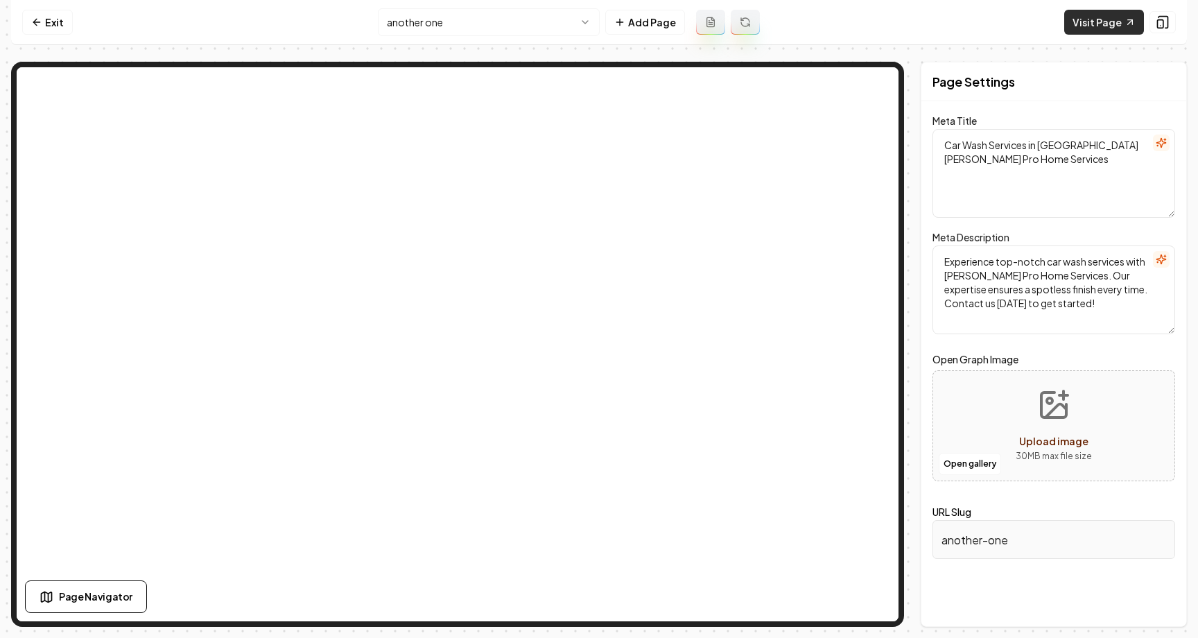
click at [1118, 22] on link "Visit Page" at bounding box center [1104, 22] width 80 height 25
click at [52, 23] on link "Exit" at bounding box center [47, 22] width 51 height 25
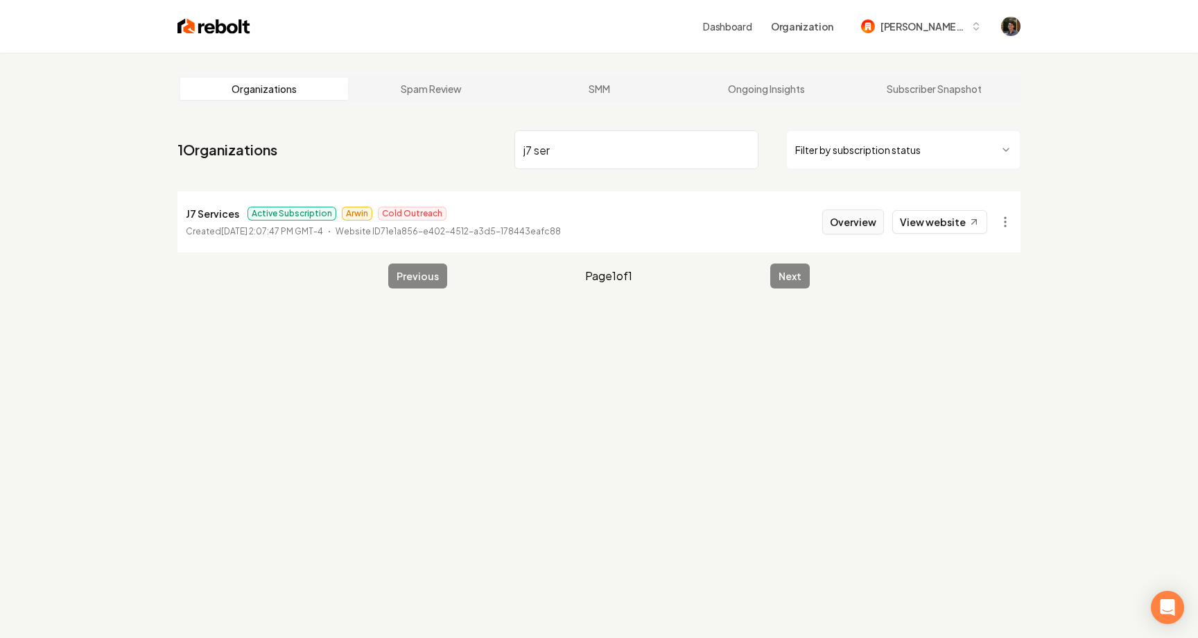
type input "j7 ser"
click at [846, 223] on button "Overview" at bounding box center [853, 221] width 62 height 25
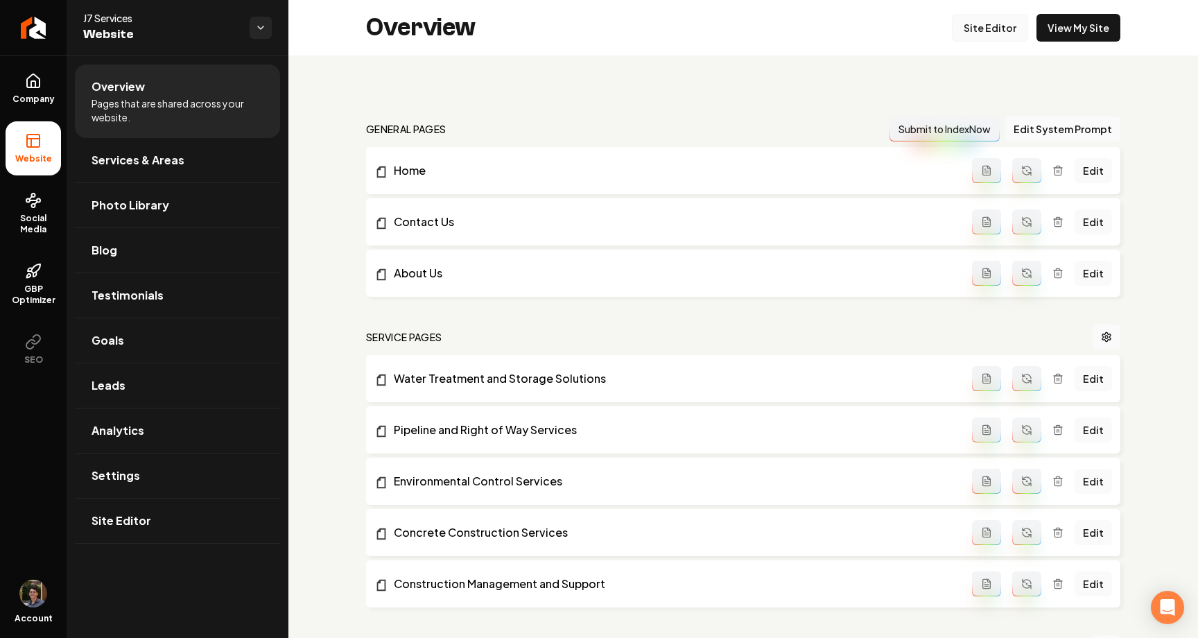
click at [987, 33] on link "Site Editor" at bounding box center [990, 28] width 76 height 28
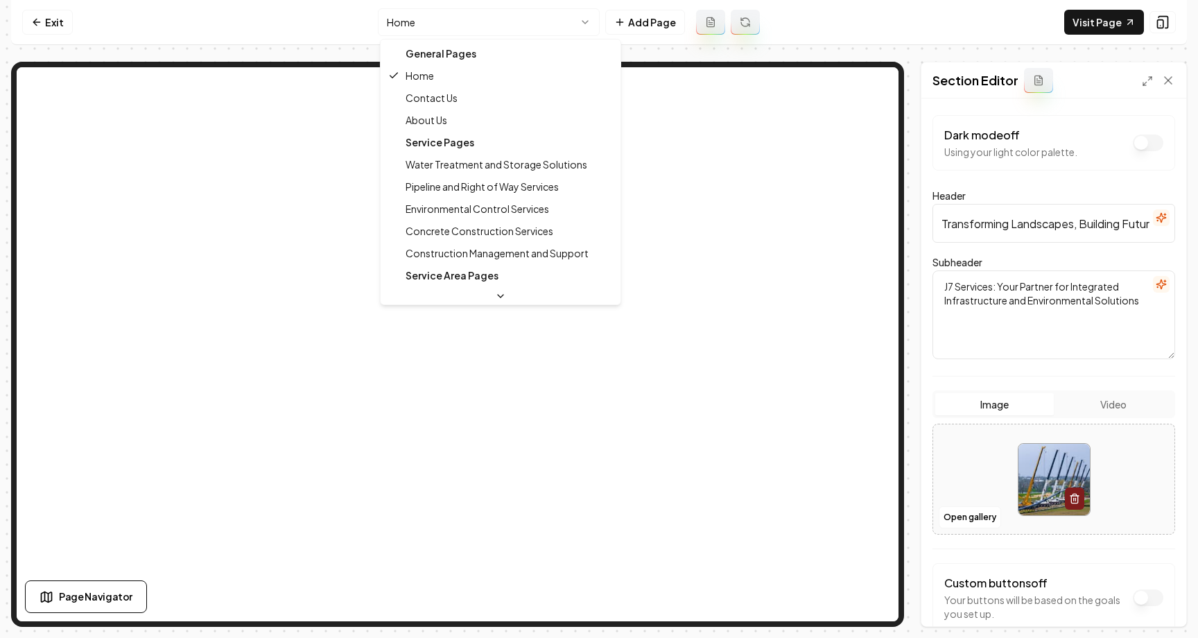
click at [577, 28] on html "Computer Required This feature is only available on a computer. Please switch t…" at bounding box center [599, 319] width 1198 height 638
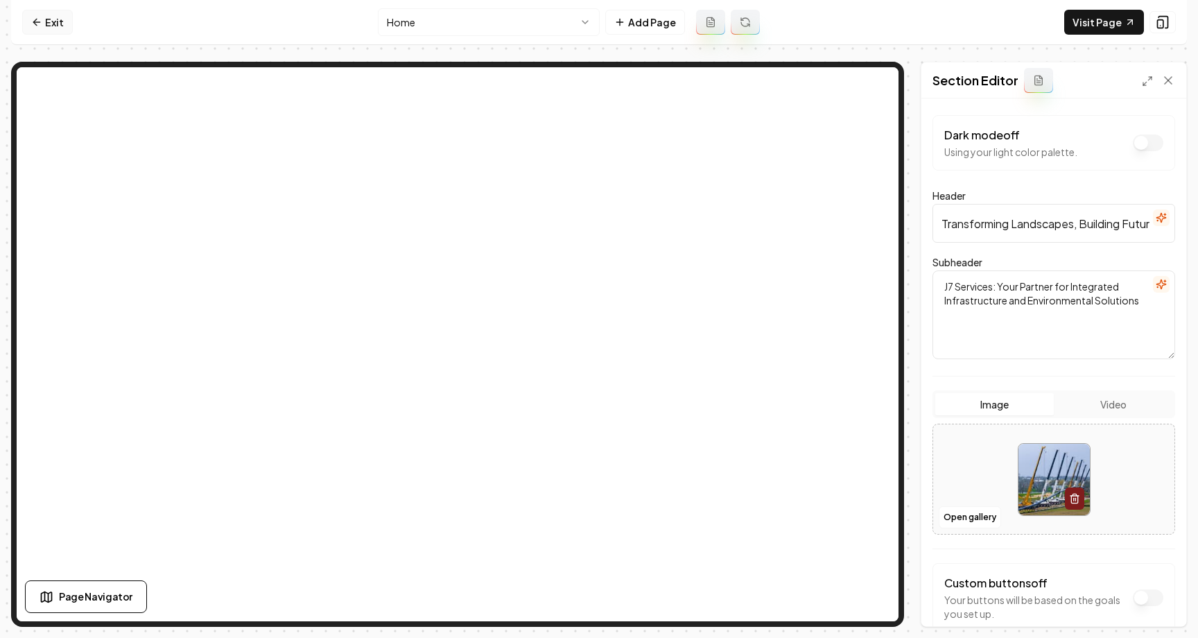
click at [55, 23] on link "Exit" at bounding box center [47, 22] width 51 height 25
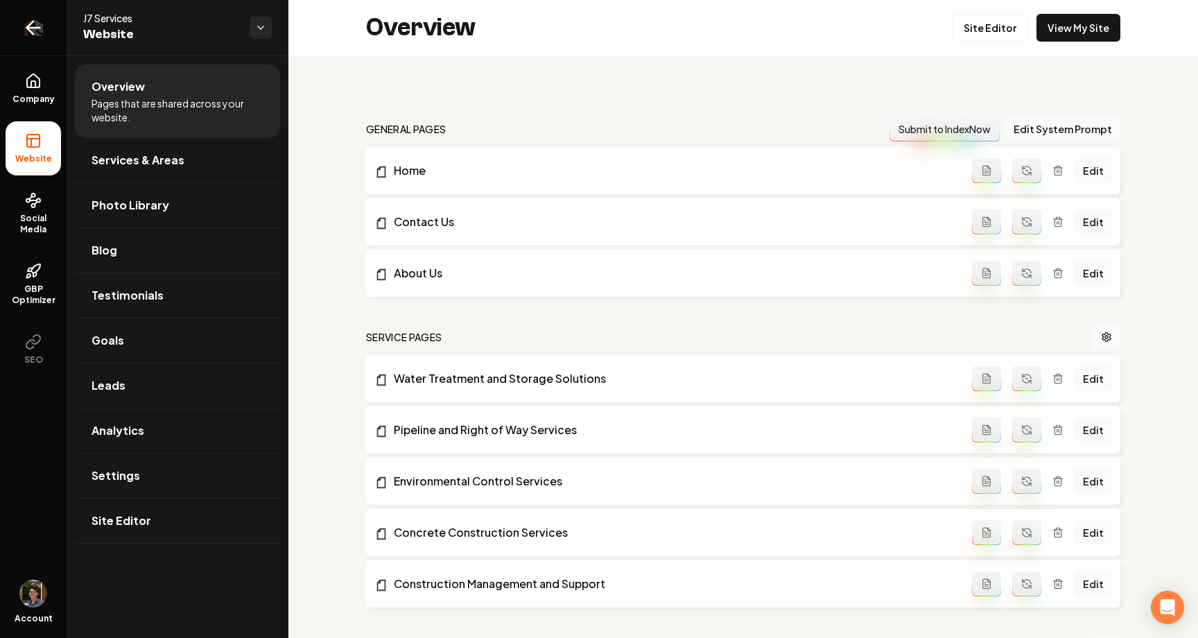
click at [37, 28] on icon "Return to dashboard" at bounding box center [33, 28] width 22 height 22
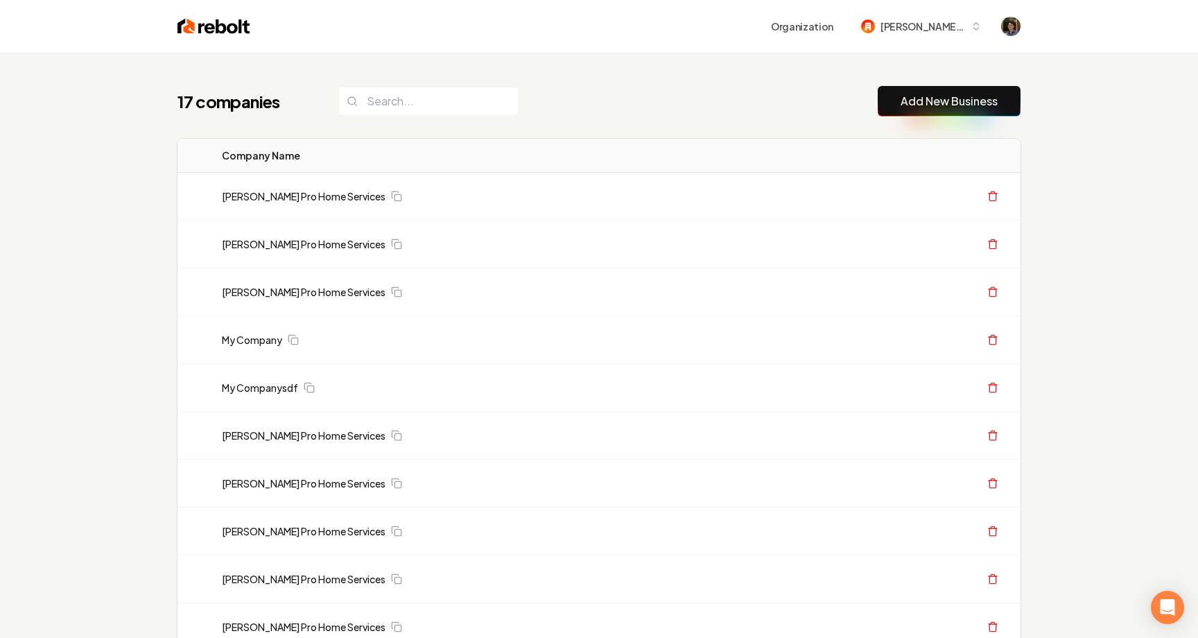
click at [918, 96] on link "Add New Business" at bounding box center [949, 101] width 97 height 17
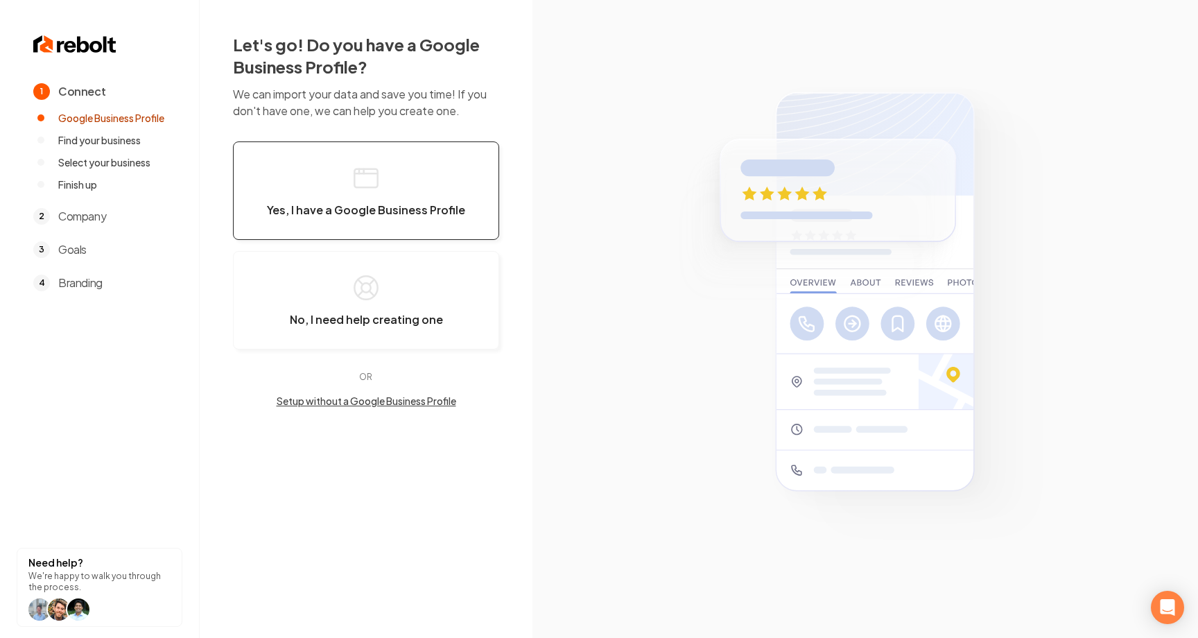
click at [464, 150] on button "Yes, I have a Google Business Profile" at bounding box center [366, 190] width 266 height 98
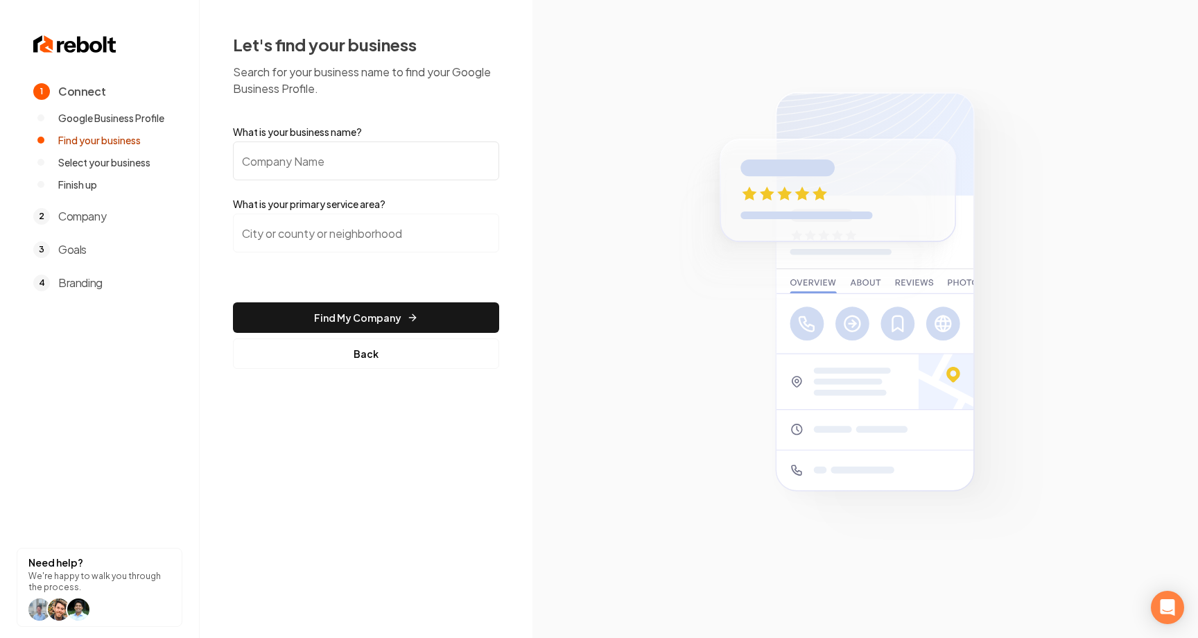
click at [404, 156] on input "What is your business name?" at bounding box center [366, 160] width 266 height 39
type input "[PERSON_NAME] Pro Home Services"
click at [363, 235] on input "search" at bounding box center [366, 233] width 266 height 39
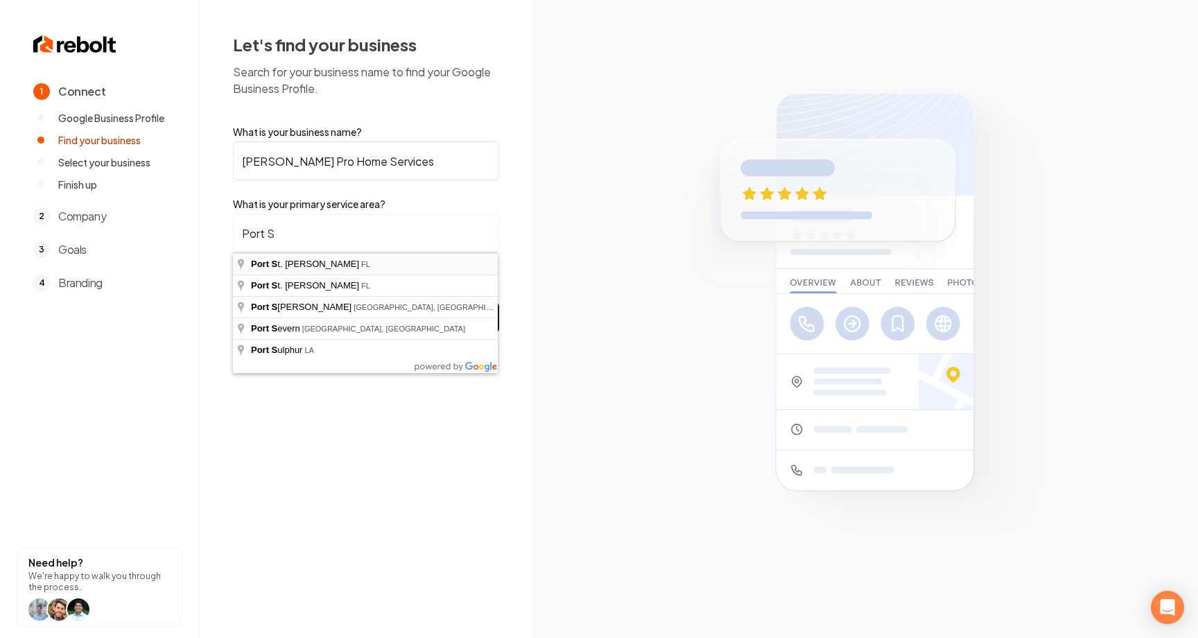
type input "[GEOGRAPHIC_DATA][PERSON_NAME], [GEOGRAPHIC_DATA]"
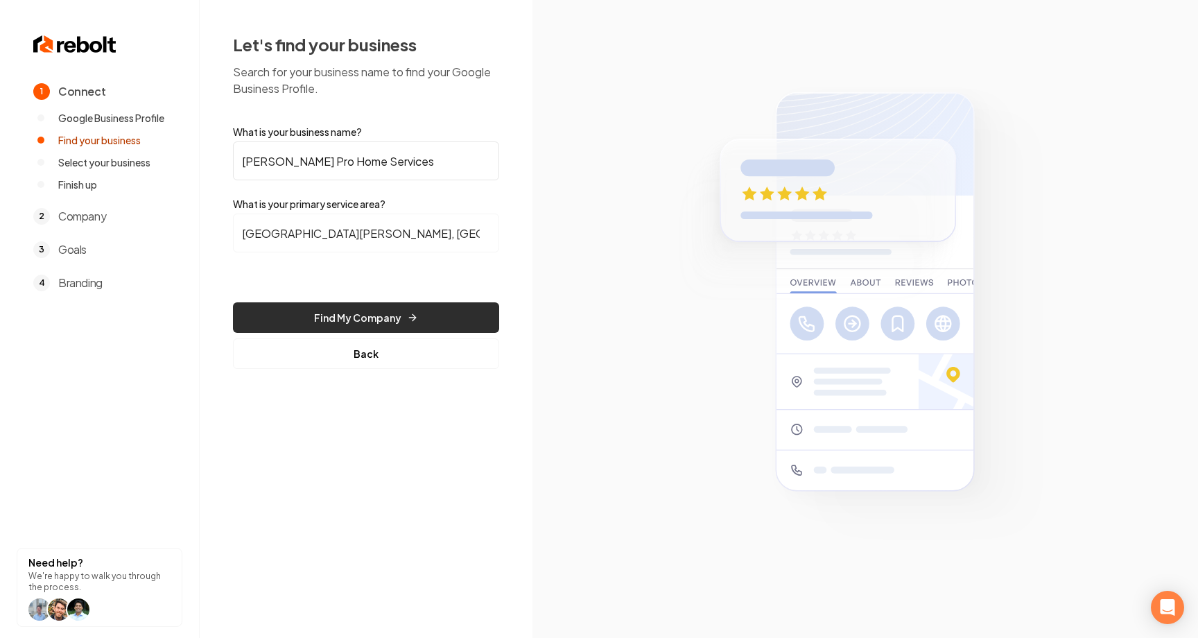
click at [361, 306] on button "Find My Company" at bounding box center [366, 317] width 266 height 31
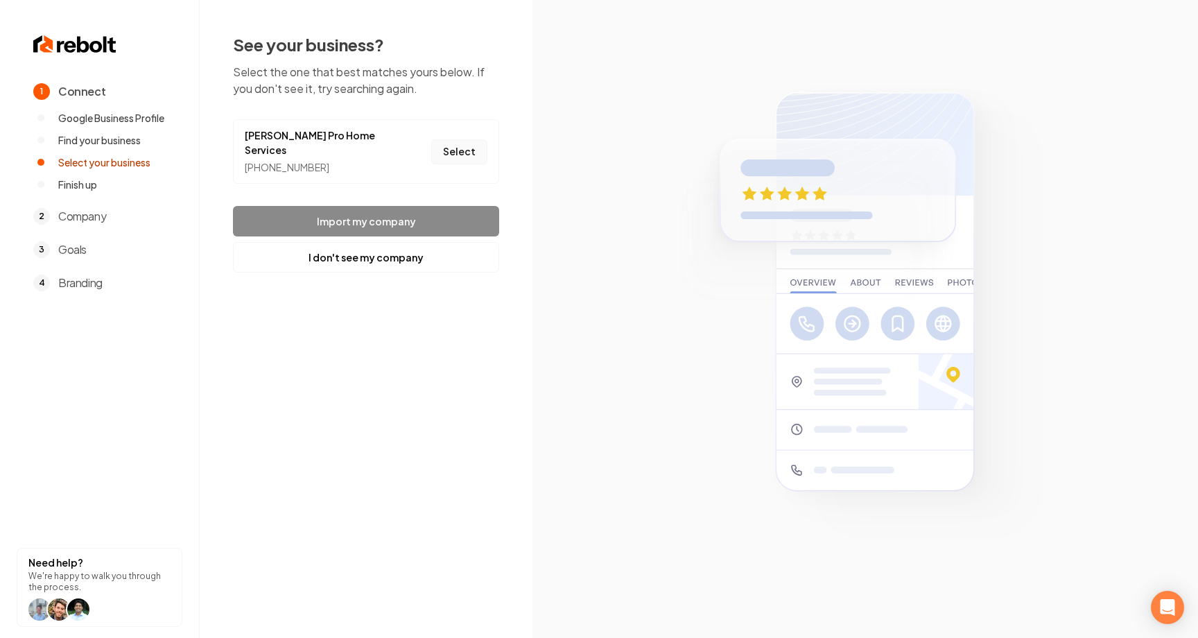
click at [460, 152] on button "Select" at bounding box center [459, 151] width 56 height 25
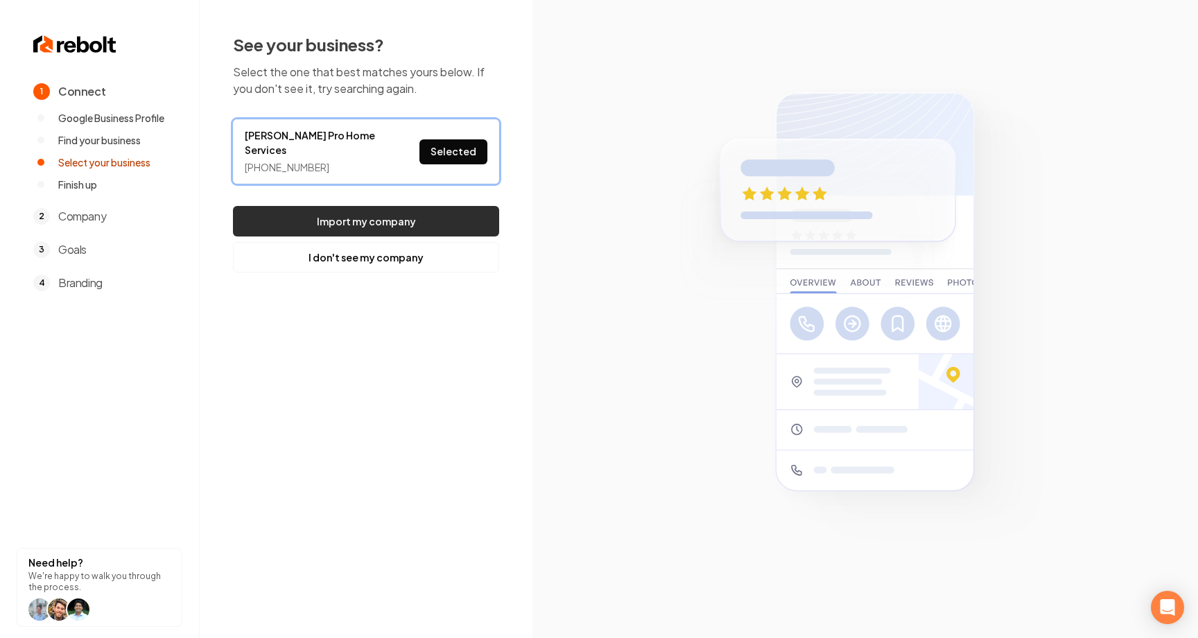
click at [420, 206] on button "Import my company" at bounding box center [366, 221] width 266 height 31
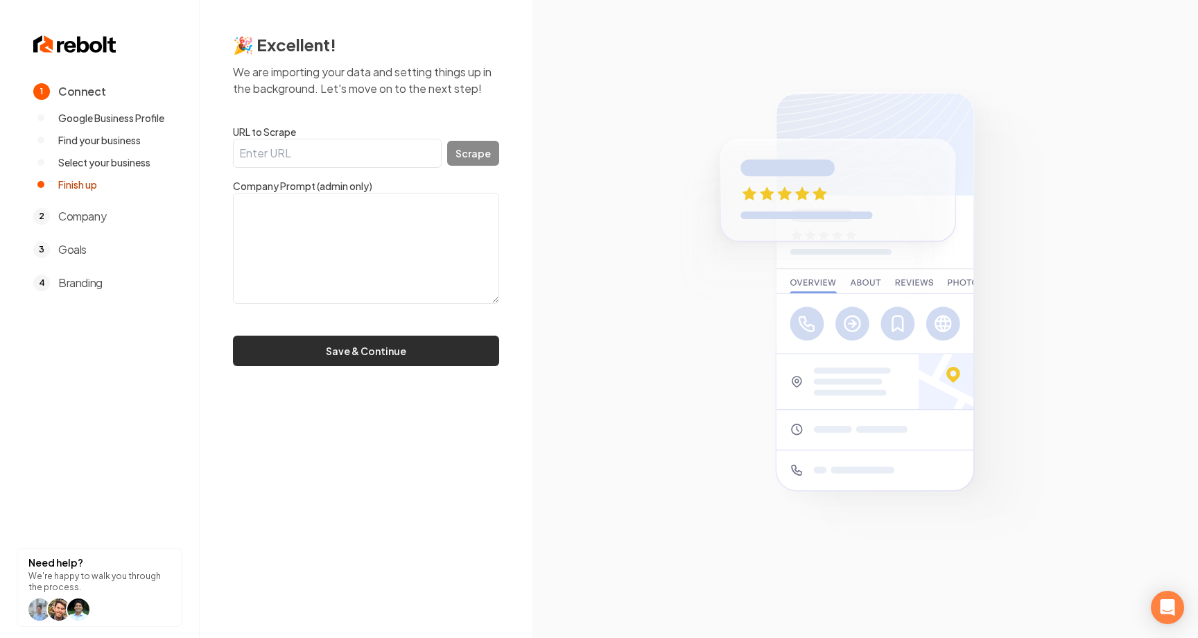
click at [423, 354] on button "Save & Continue" at bounding box center [366, 351] width 266 height 31
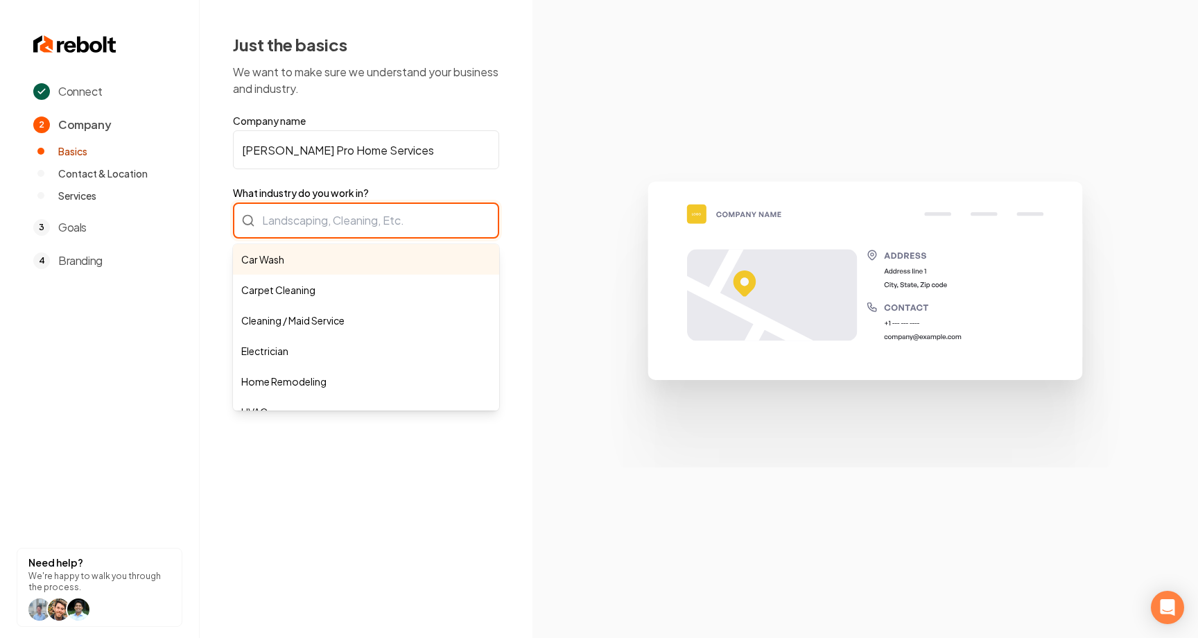
click at [387, 220] on div "Car Wash Carpet Cleaning Cleaning / Maid Service Electrician Home Remodeling HV…" at bounding box center [366, 220] width 266 height 36
type input "Car Wash"
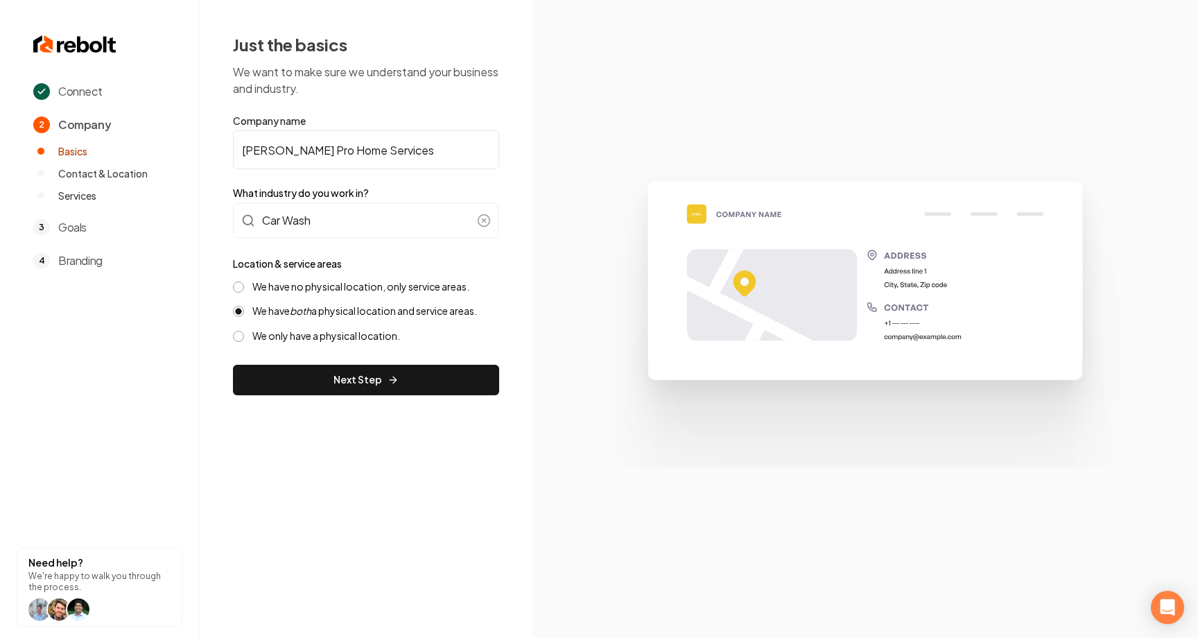
click at [327, 286] on label "We have no physical location, only service areas." at bounding box center [360, 286] width 217 height 13
click at [244, 286] on button "We have no physical location, only service areas." at bounding box center [238, 287] width 11 height 11
click at [326, 378] on button "Next Step" at bounding box center [366, 380] width 266 height 31
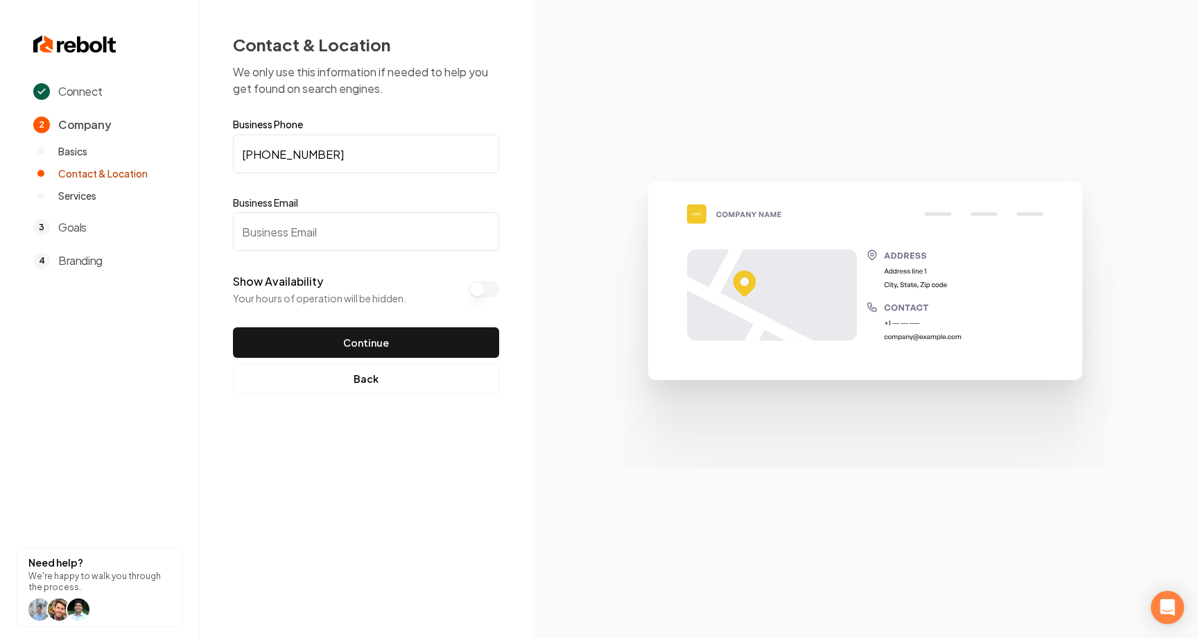
click at [394, 245] on input "Business Email" at bounding box center [366, 231] width 266 height 39
type input "[EMAIL_ADDRESS][DOMAIN_NAME]"
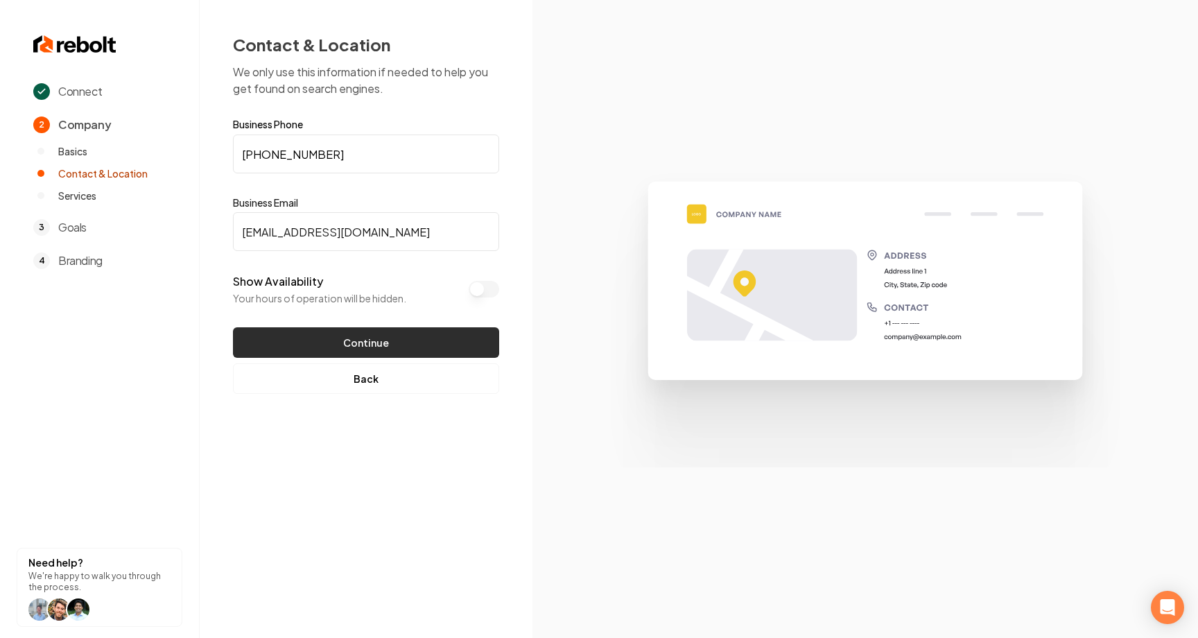
click at [356, 335] on button "Continue" at bounding box center [366, 342] width 266 height 31
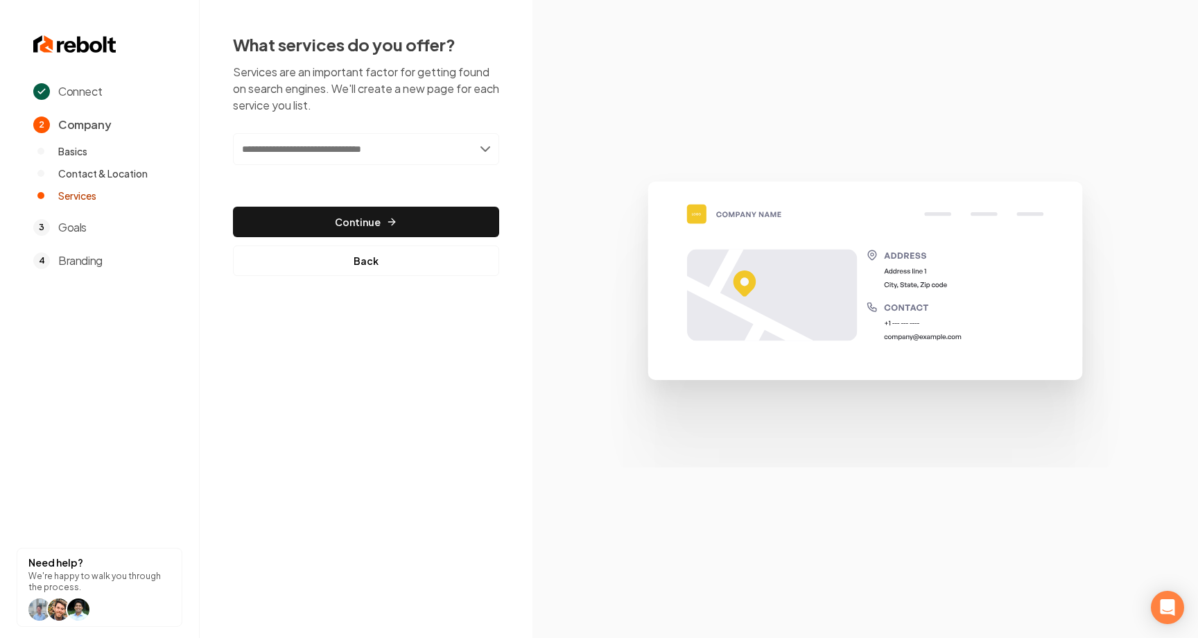
click at [416, 150] on input "text" at bounding box center [366, 149] width 266 height 32
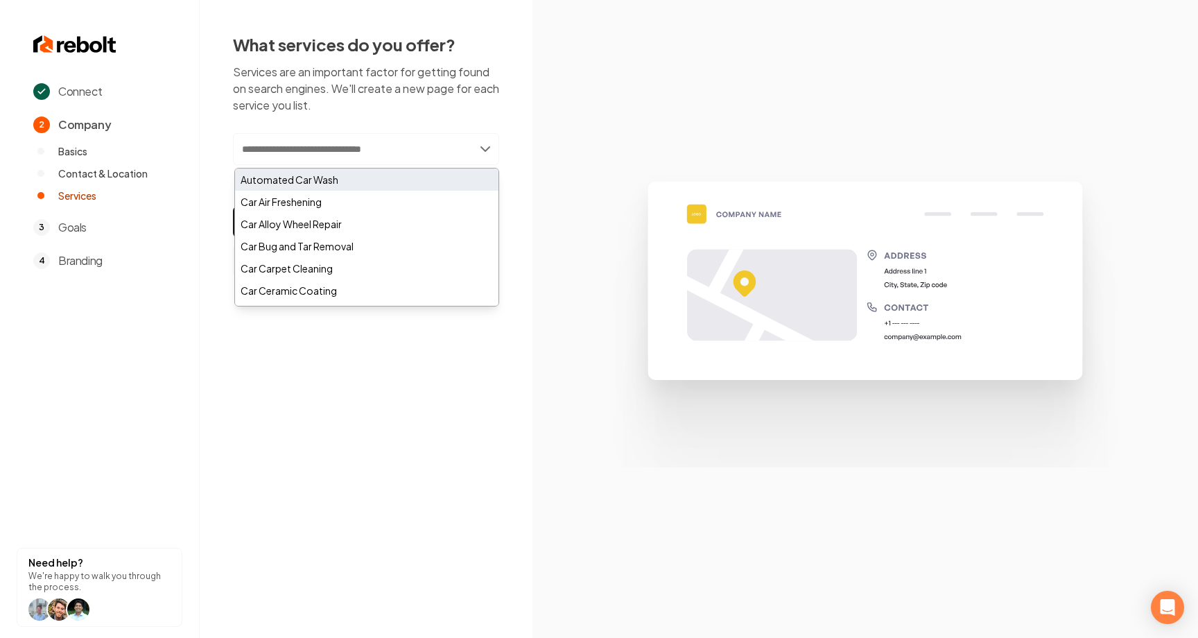
click at [386, 175] on div "Automated Car Wash" at bounding box center [366, 179] width 263 height 22
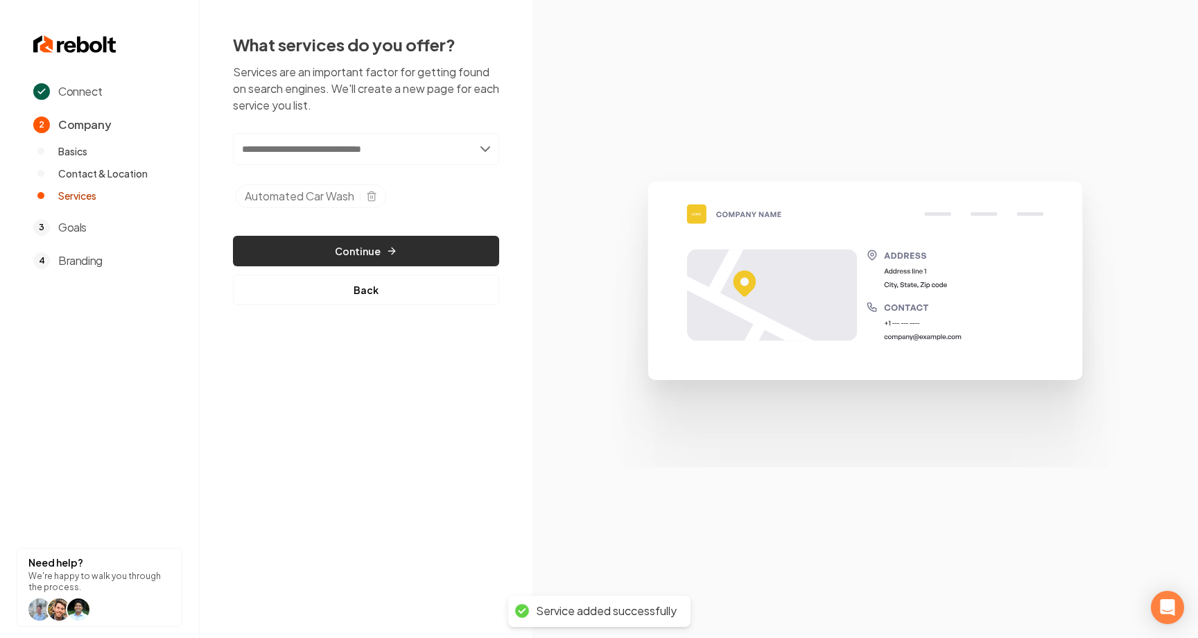
click at [370, 246] on button "Continue" at bounding box center [366, 251] width 266 height 31
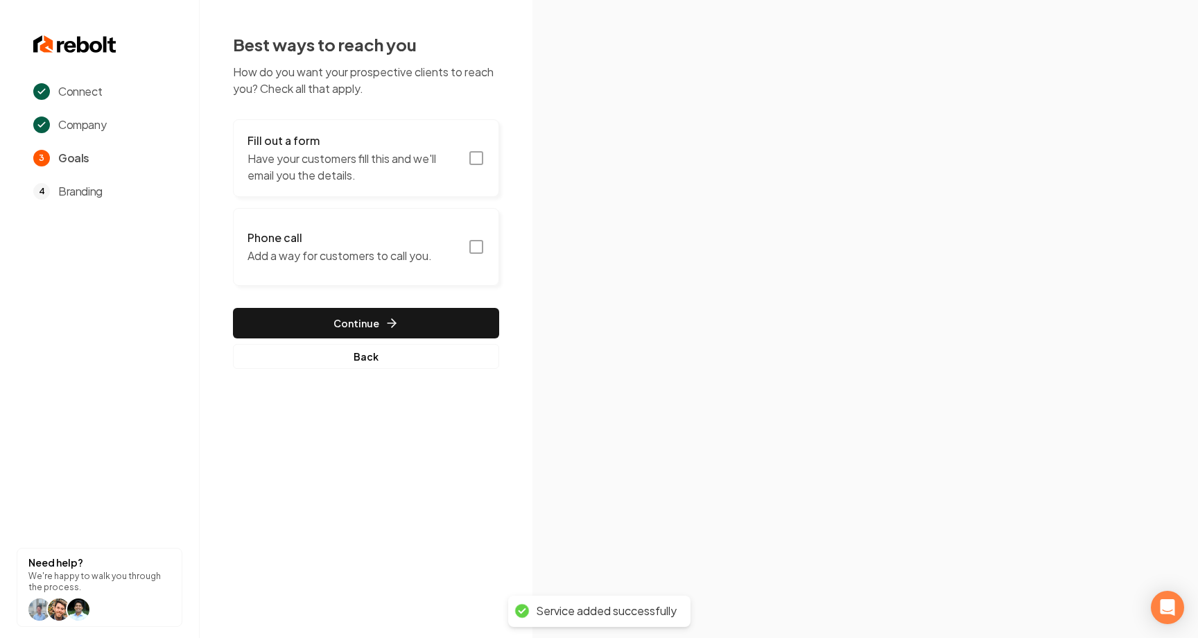
click at [398, 251] on p "Add a way for customers to call you." at bounding box center [340, 256] width 184 height 17
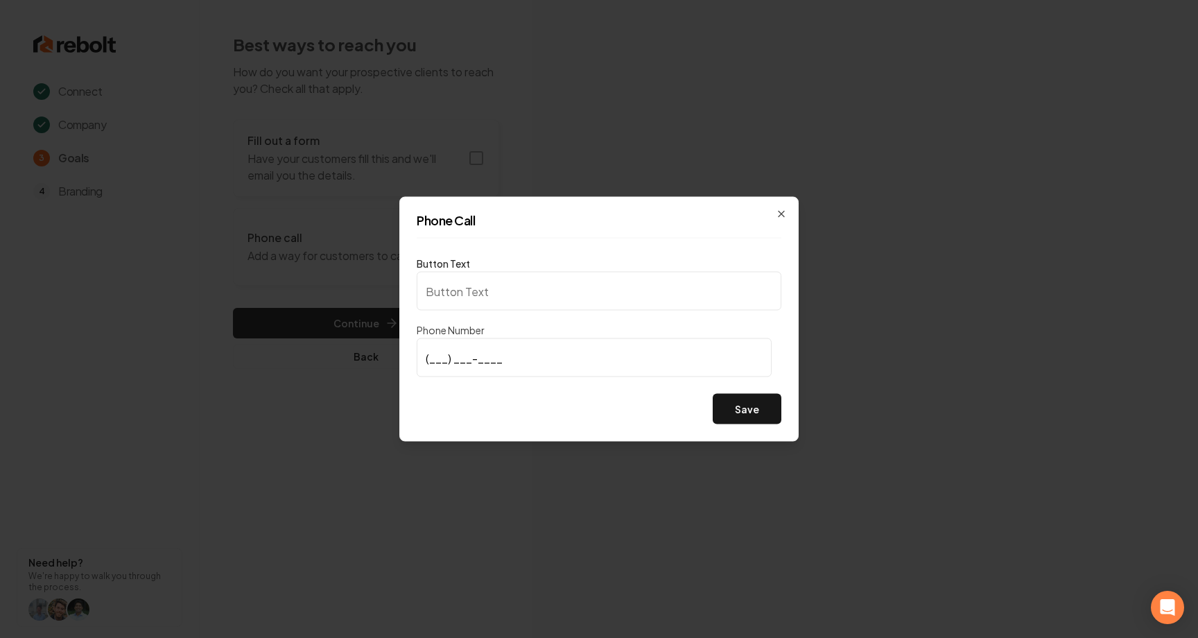
type input "Call us"
type input "[PHONE_NUMBER]"
click at [745, 401] on button "Save" at bounding box center [747, 409] width 69 height 31
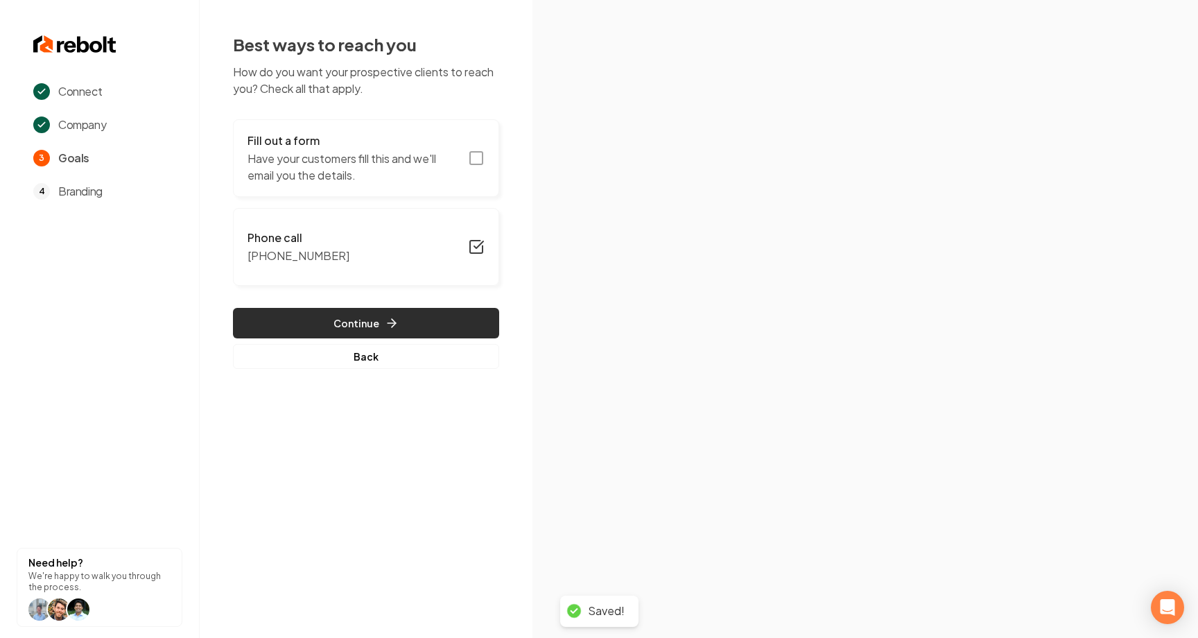
click at [420, 314] on button "Continue" at bounding box center [366, 323] width 266 height 31
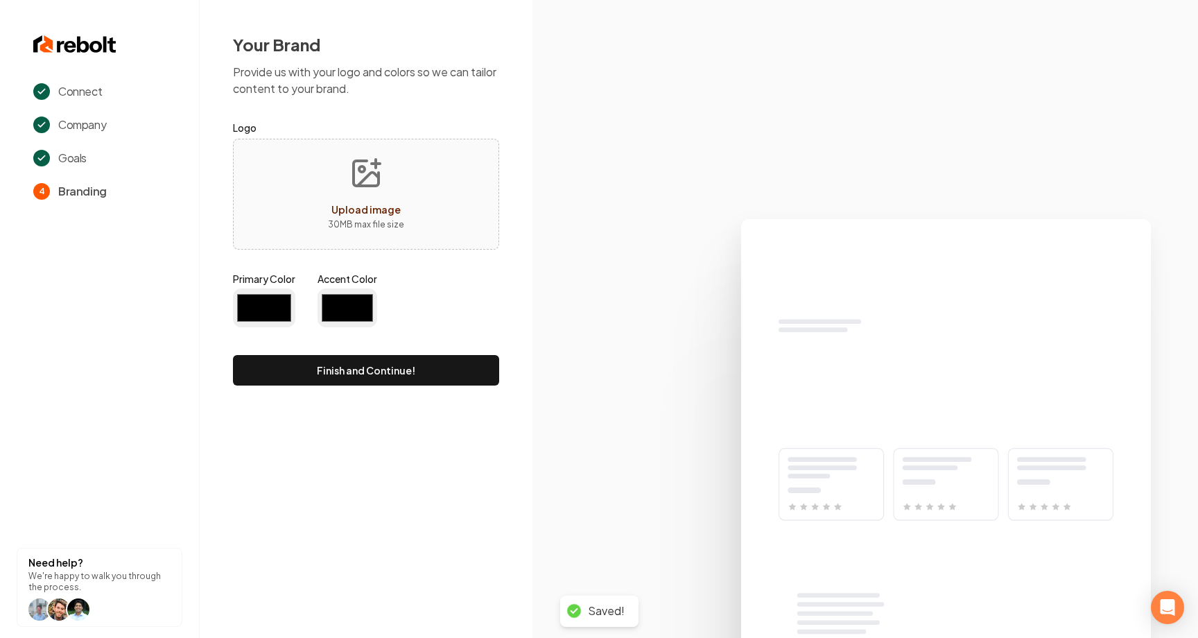
type input "#194d33"
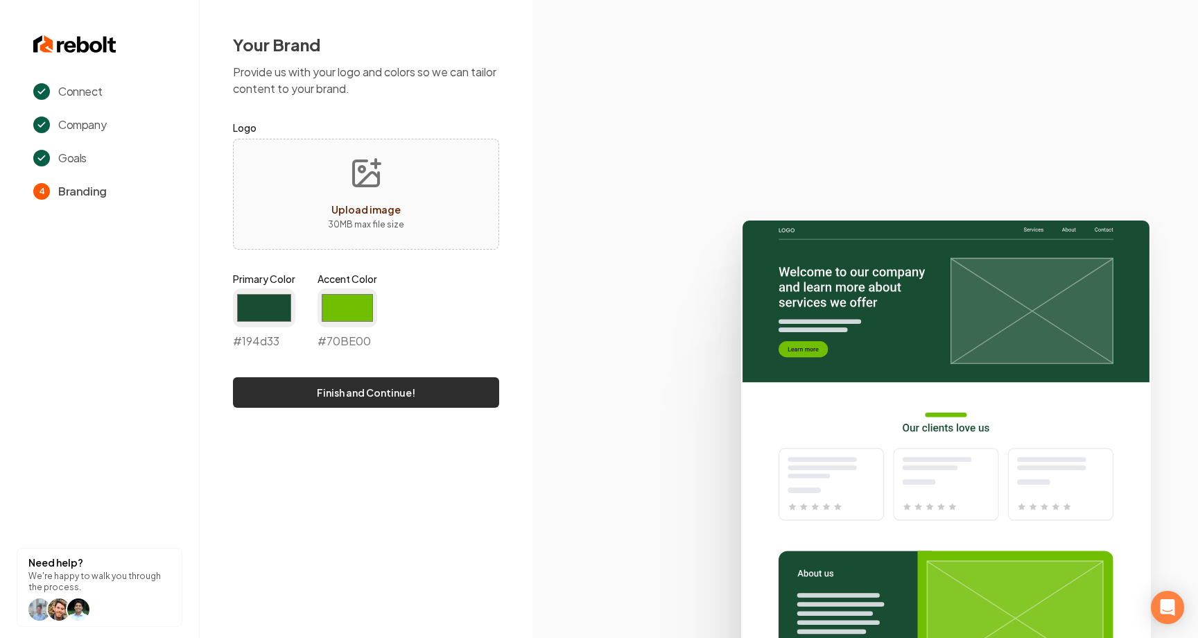
click at [402, 394] on button "Finish and Continue!" at bounding box center [366, 392] width 266 height 31
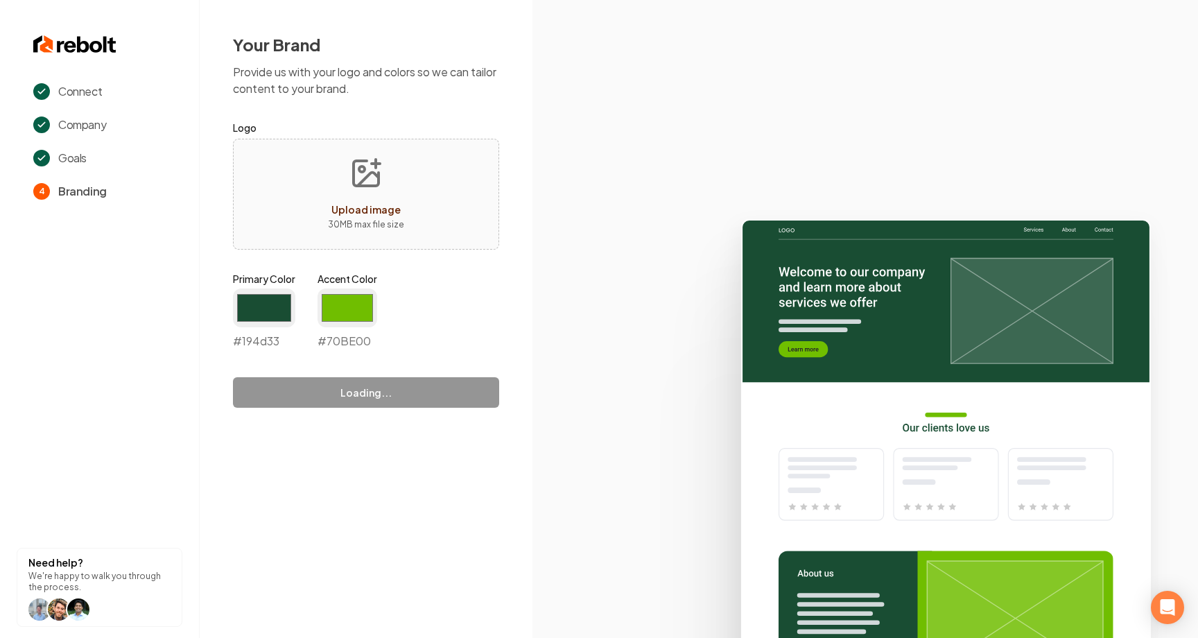
type input "#70be00"
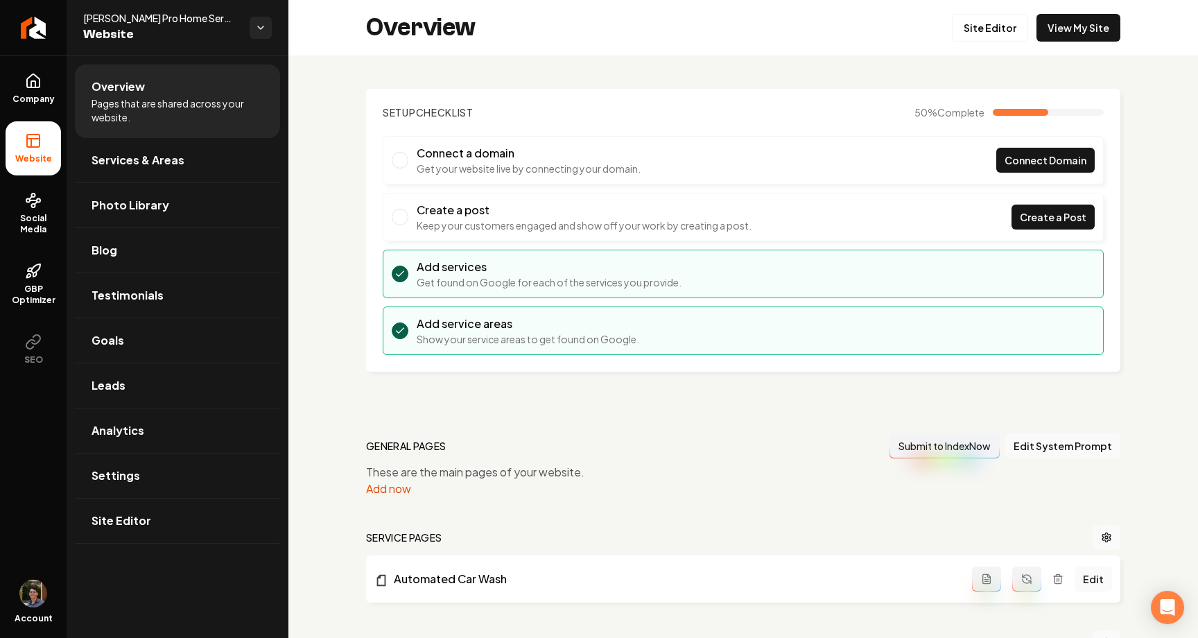
click at [331, 168] on div "Setup Checklist 50 % Complete Connect a domain Get your website live by connect…" at bounding box center [743, 473] width 910 height 836
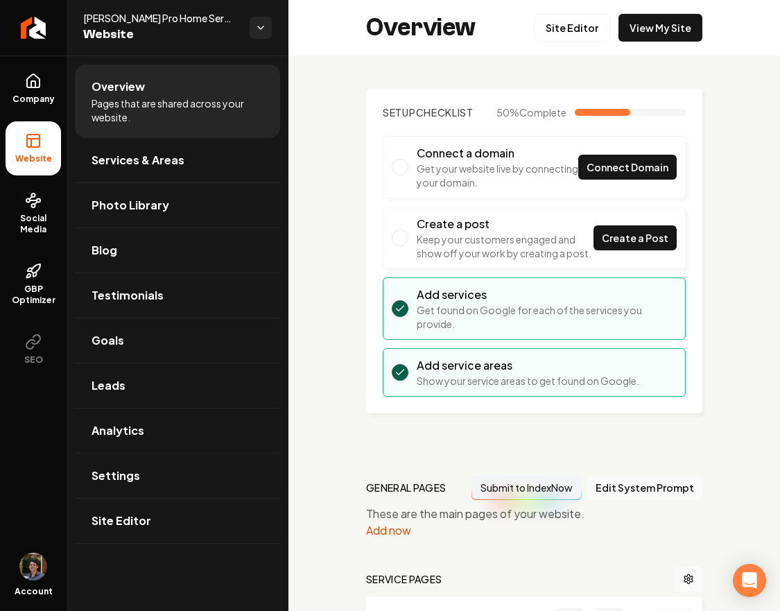
click at [176, 164] on span "Services & Areas" at bounding box center [138, 160] width 93 height 17
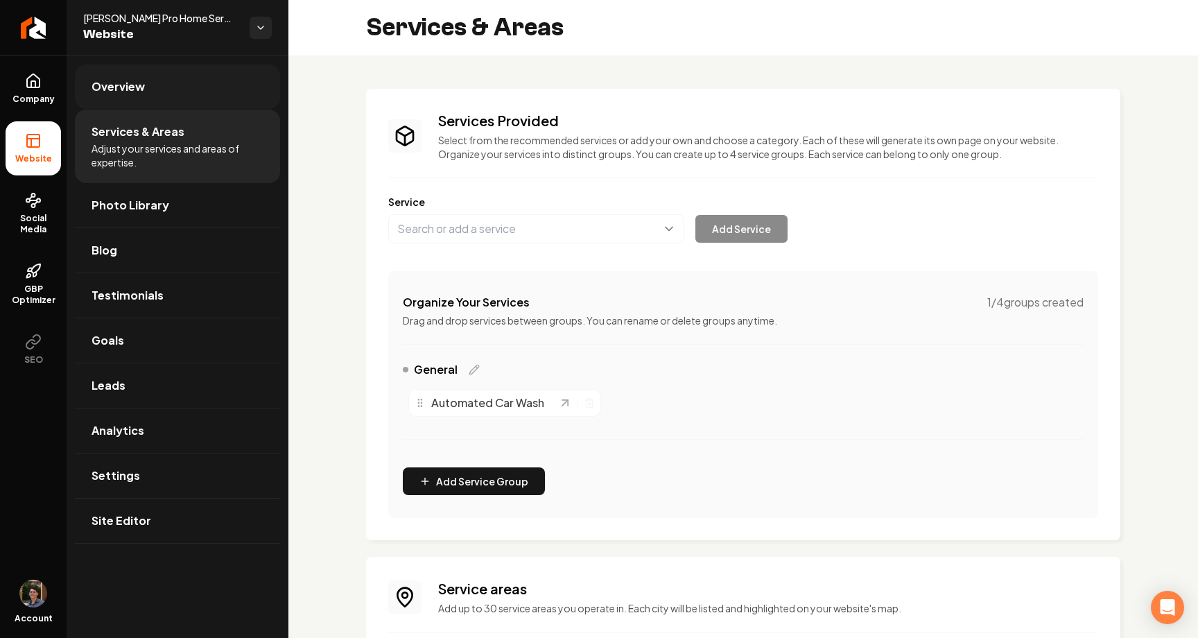
click at [224, 66] on link "Overview" at bounding box center [177, 86] width 205 height 44
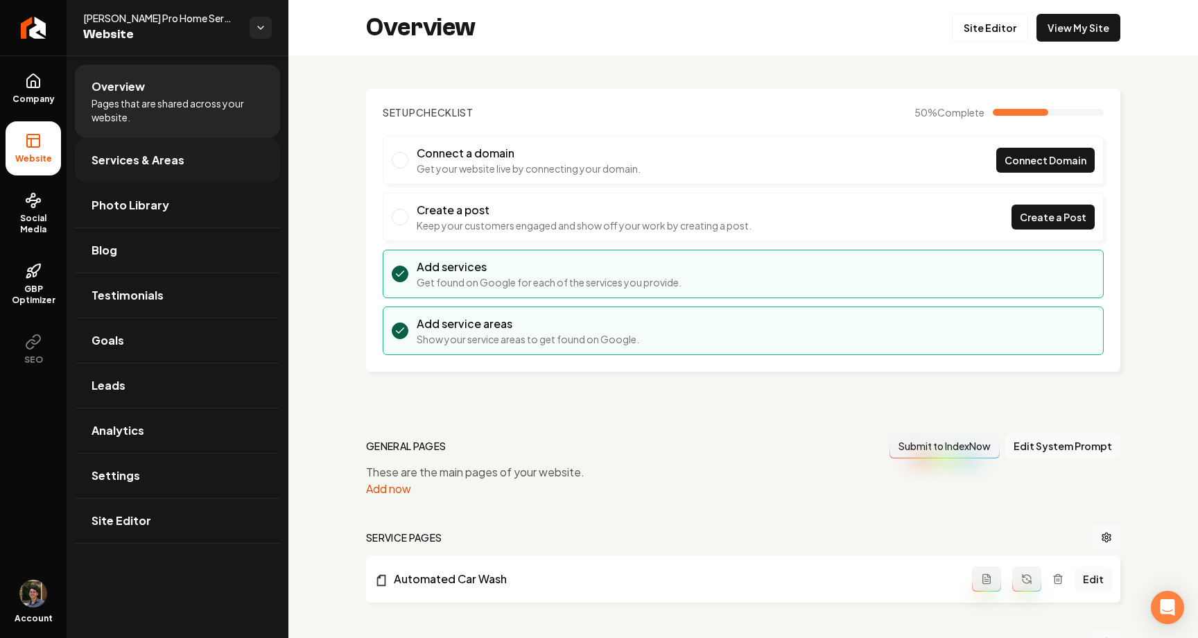
click at [162, 146] on link "Services & Areas" at bounding box center [177, 160] width 205 height 44
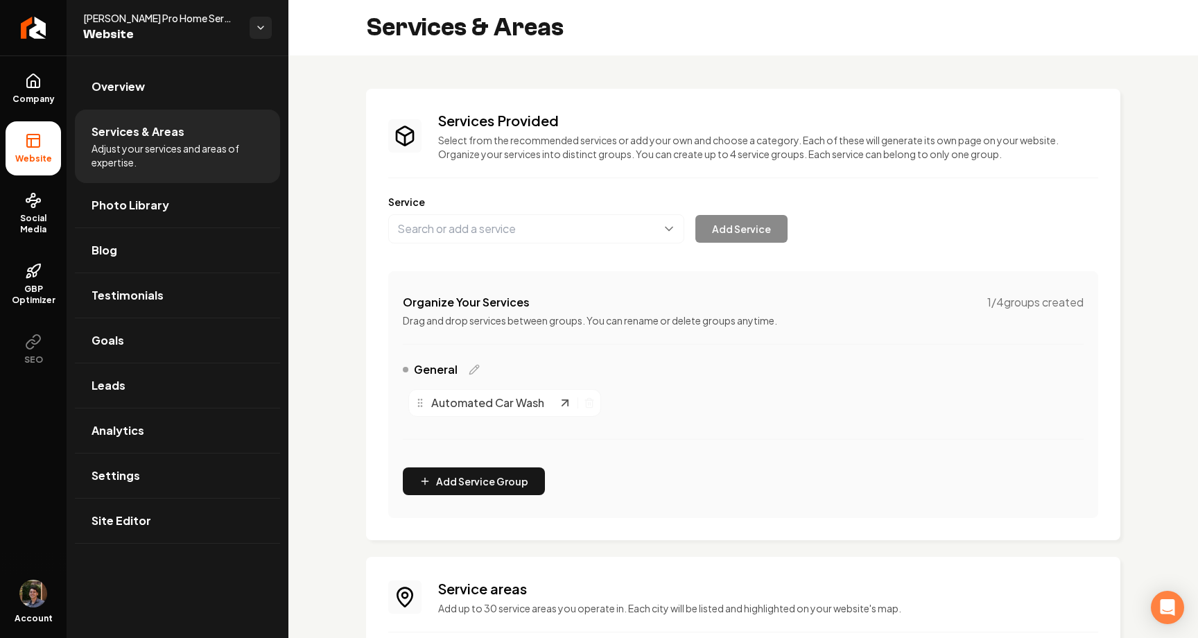
click at [563, 402] on icon "Main content area" at bounding box center [565, 403] width 6 height 6
click at [181, 88] on link "Overview" at bounding box center [177, 86] width 205 height 44
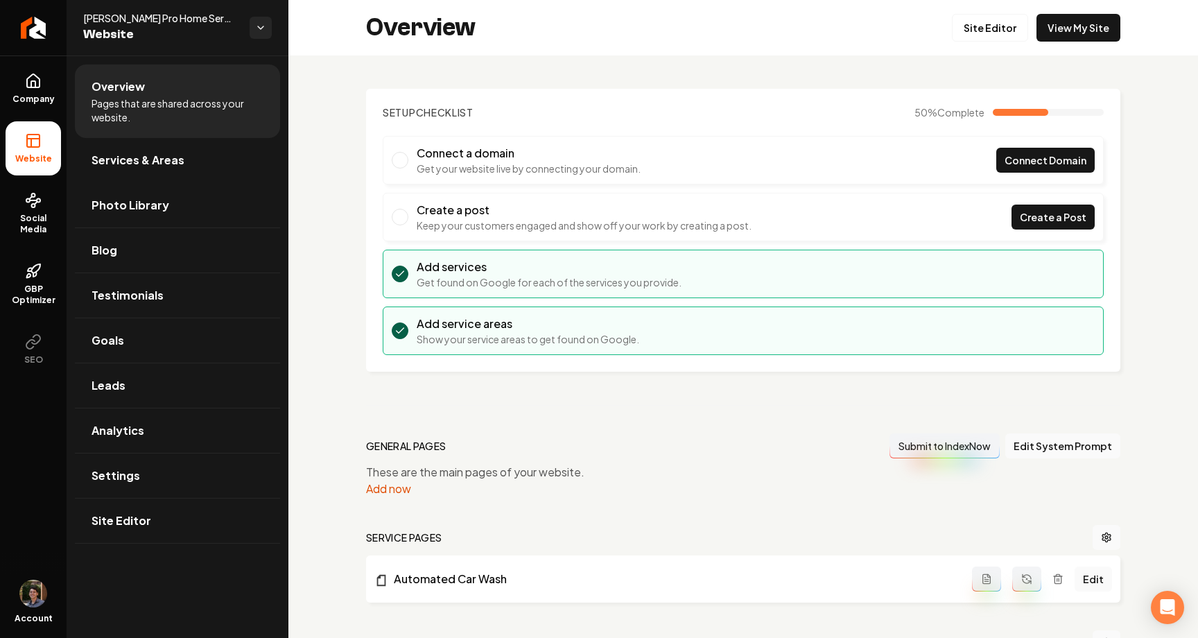
click at [343, 259] on div "Setup Checklist 50 % Complete Connect a domain Get your website live by connect…" at bounding box center [743, 473] width 910 height 836
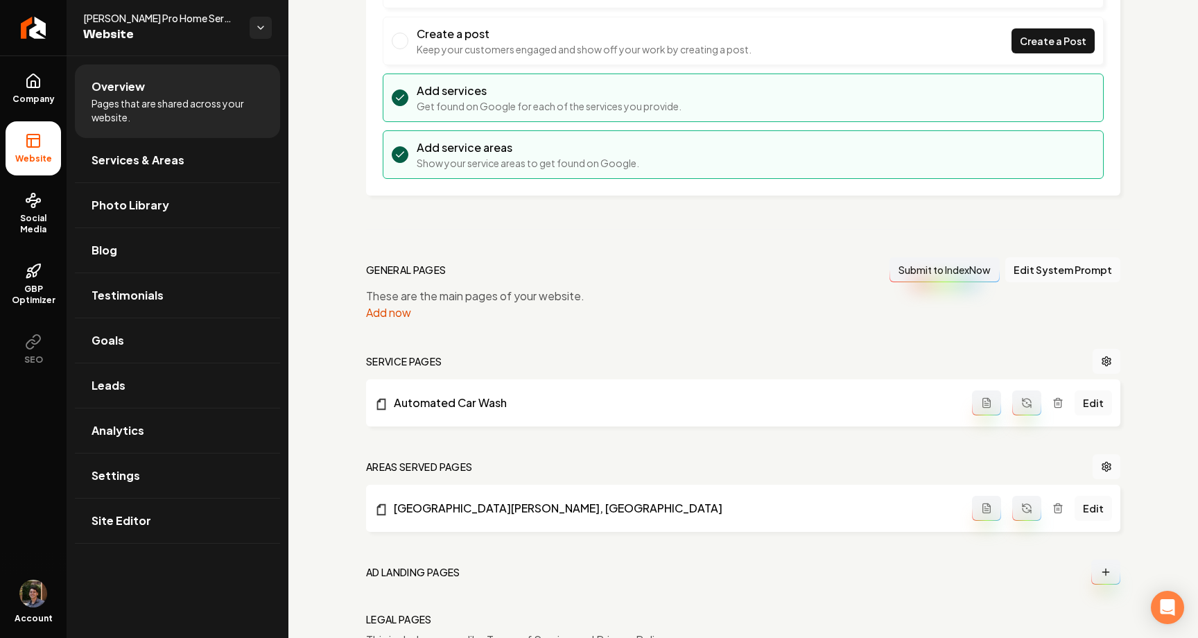
scroll to position [253, 0]
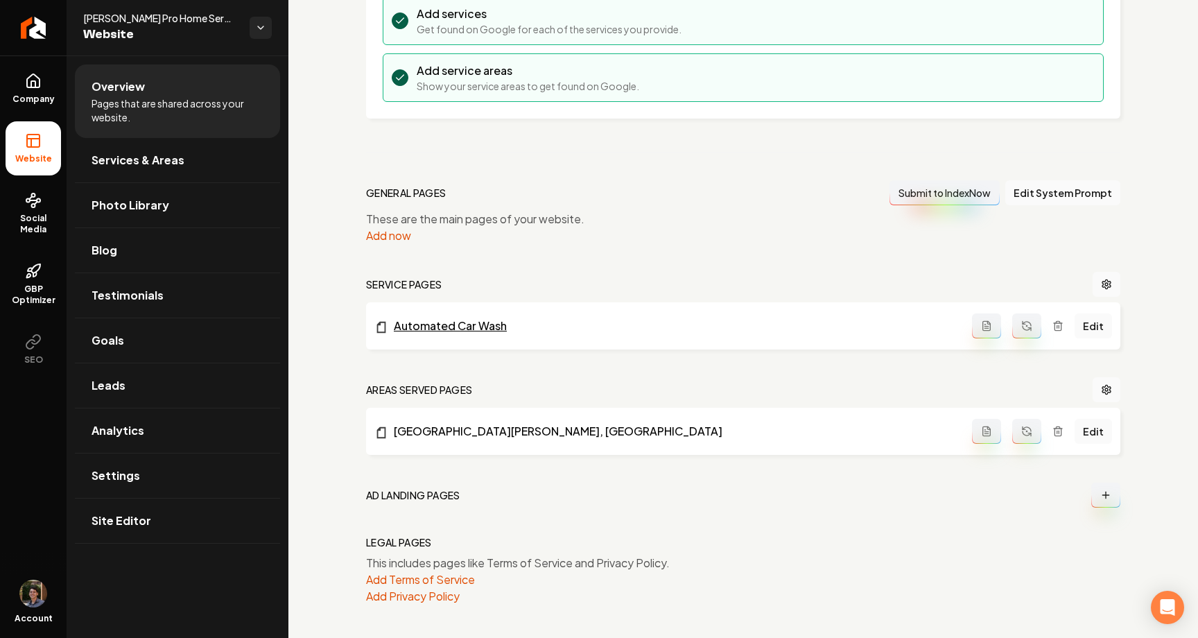
click at [447, 327] on link "Automated Car Wash" at bounding box center [673, 326] width 598 height 17
click at [45, 39] on link "Return to dashboard" at bounding box center [33, 27] width 67 height 55
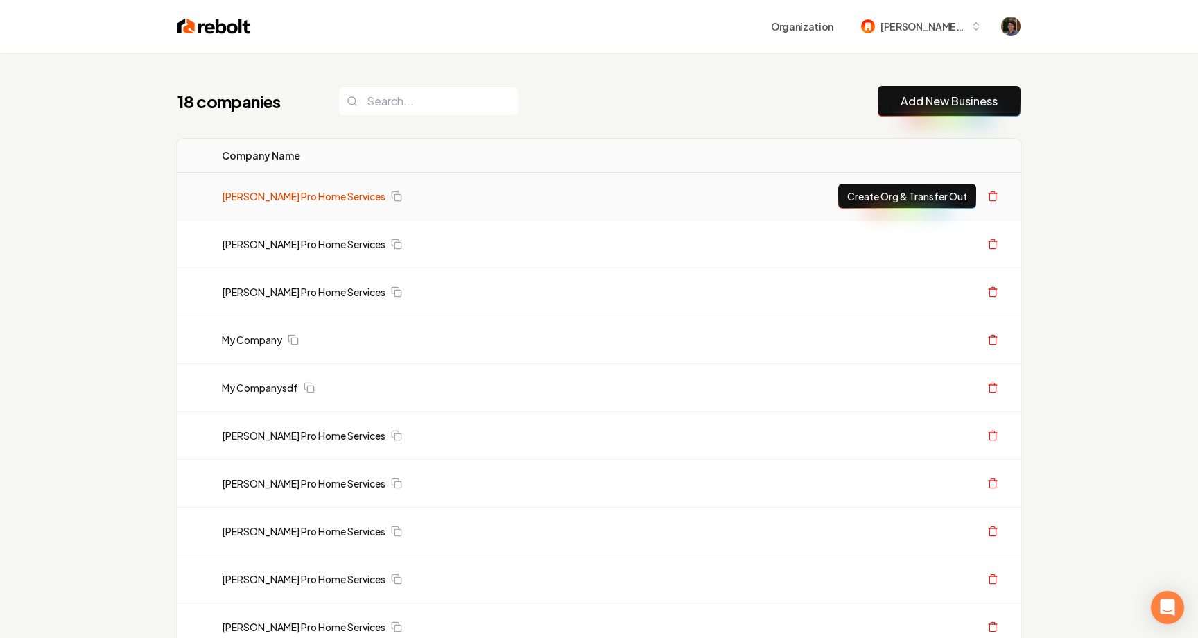
click at [300, 198] on link "[PERSON_NAME] Pro Home Services" at bounding box center [304, 196] width 164 height 14
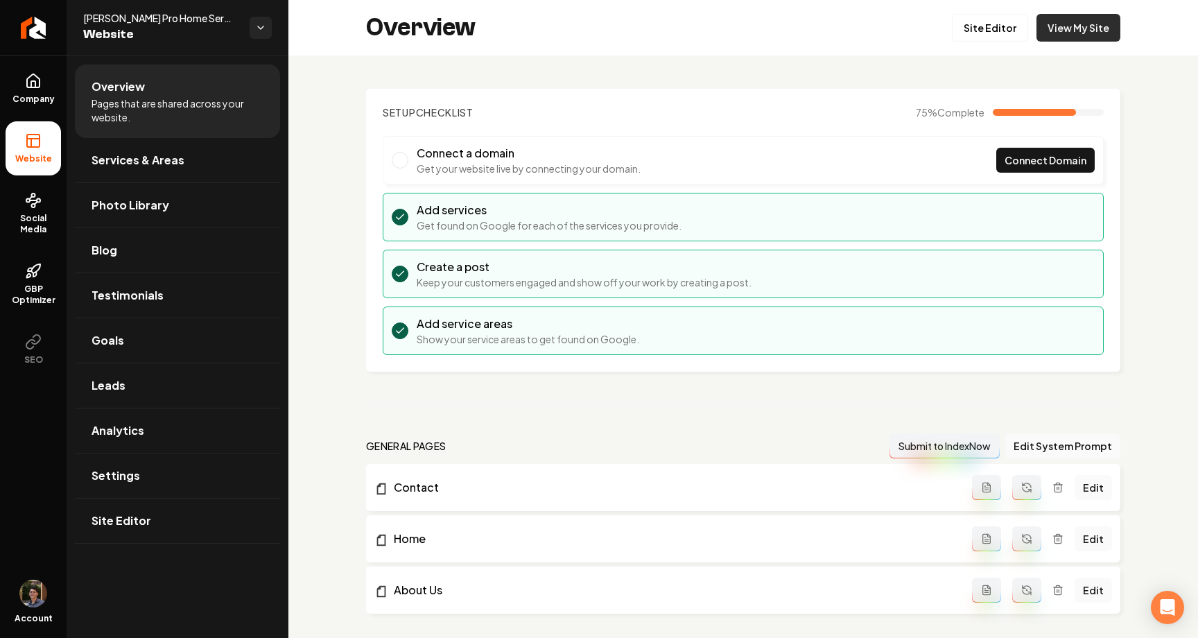
click at [1085, 26] on link "View My Site" at bounding box center [1079, 28] width 84 height 28
click at [41, 28] on icon "Return to dashboard" at bounding box center [33, 28] width 22 height 22
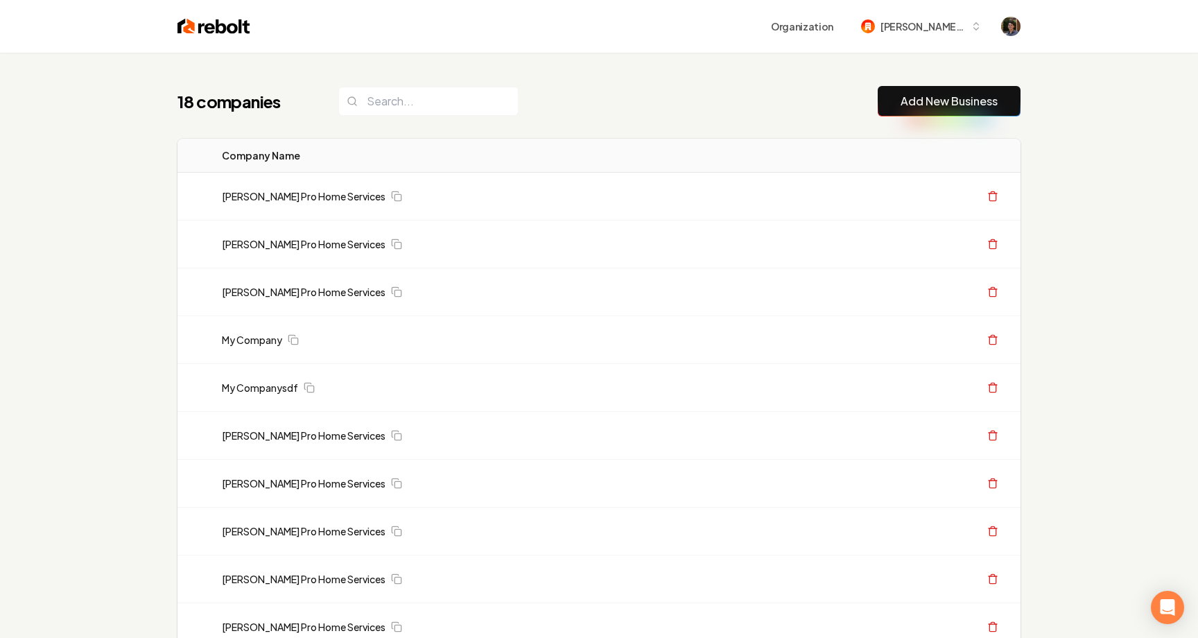
click at [940, 96] on link "Add New Business" at bounding box center [949, 101] width 97 height 17
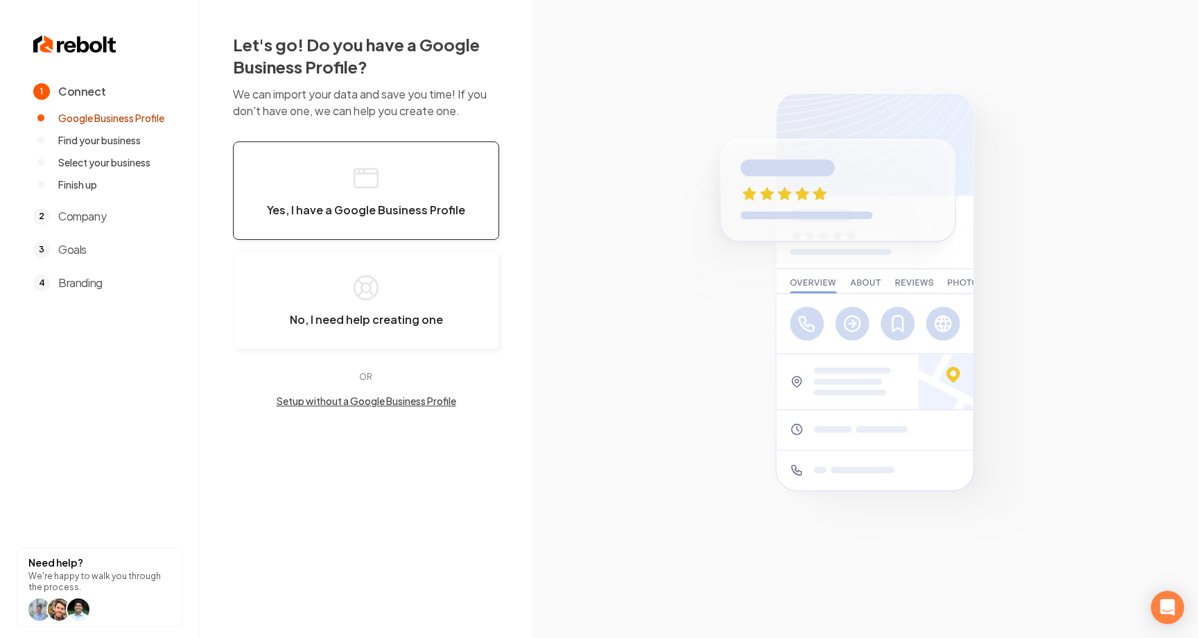
click at [399, 191] on button "Yes, I have a Google Business Profile" at bounding box center [366, 190] width 266 height 98
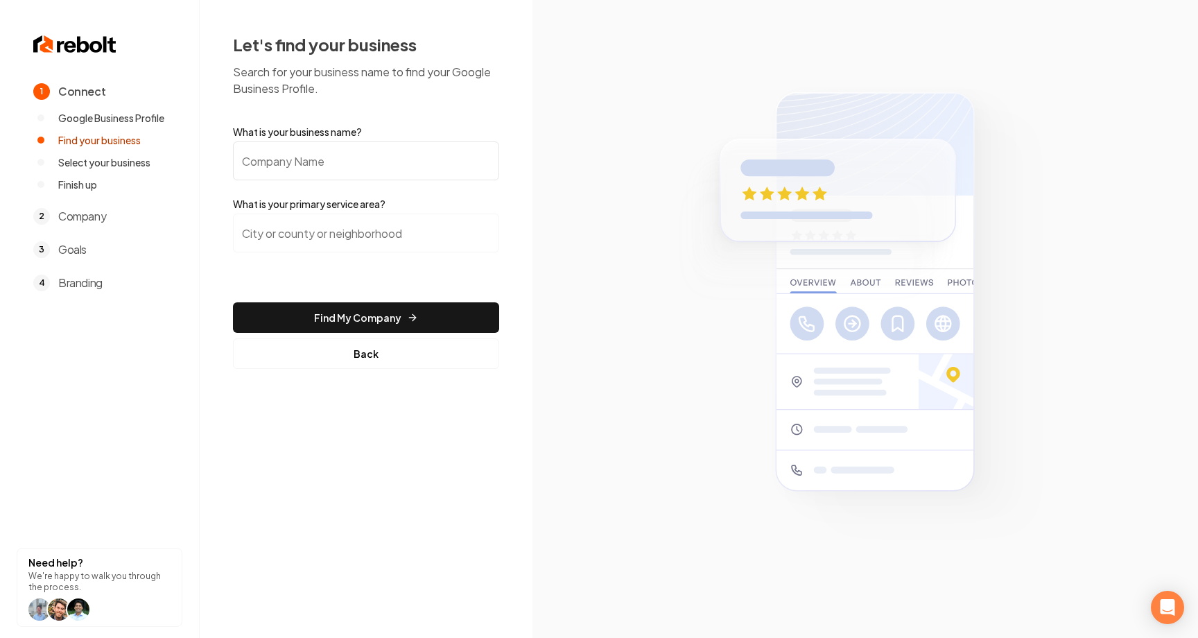
click at [363, 161] on input "What is your business name?" at bounding box center [366, 160] width 266 height 39
type input "[PERSON_NAME] Pro Home Services"
click at [346, 224] on input "search" at bounding box center [366, 233] width 266 height 39
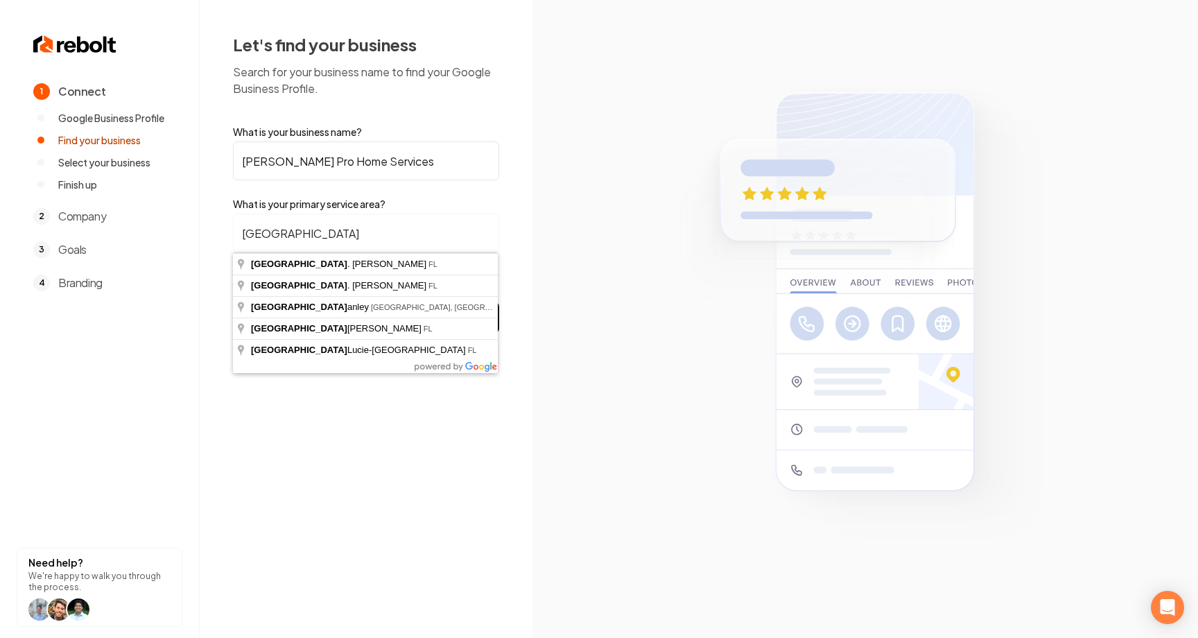
type input "[GEOGRAPHIC_DATA][PERSON_NAME], [GEOGRAPHIC_DATA]"
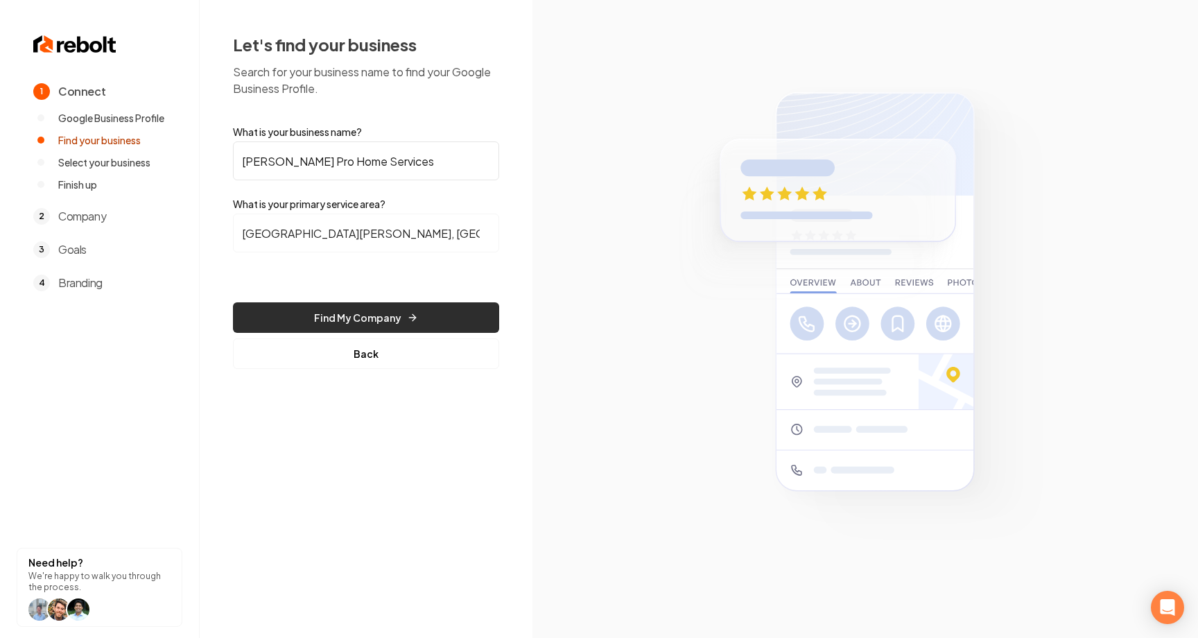
click at [339, 309] on button "Find My Company" at bounding box center [366, 317] width 266 height 31
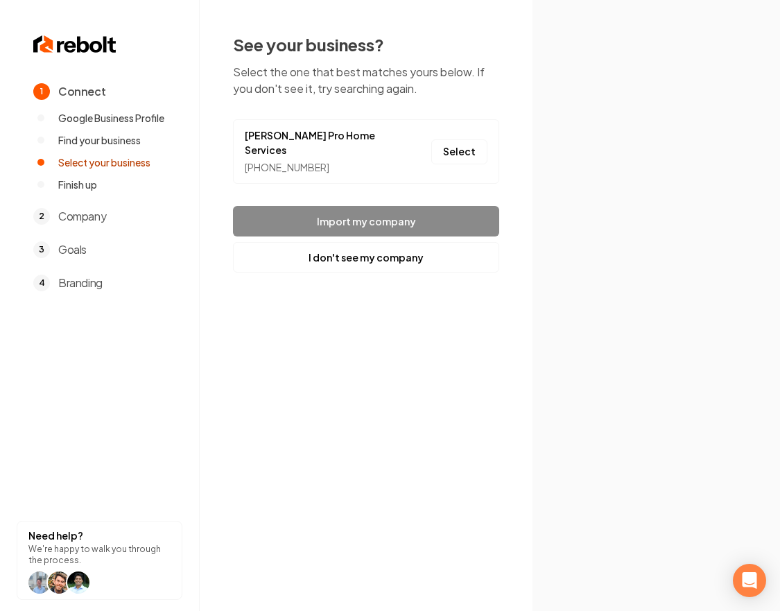
click at [477, 148] on button "Select" at bounding box center [459, 151] width 56 height 25
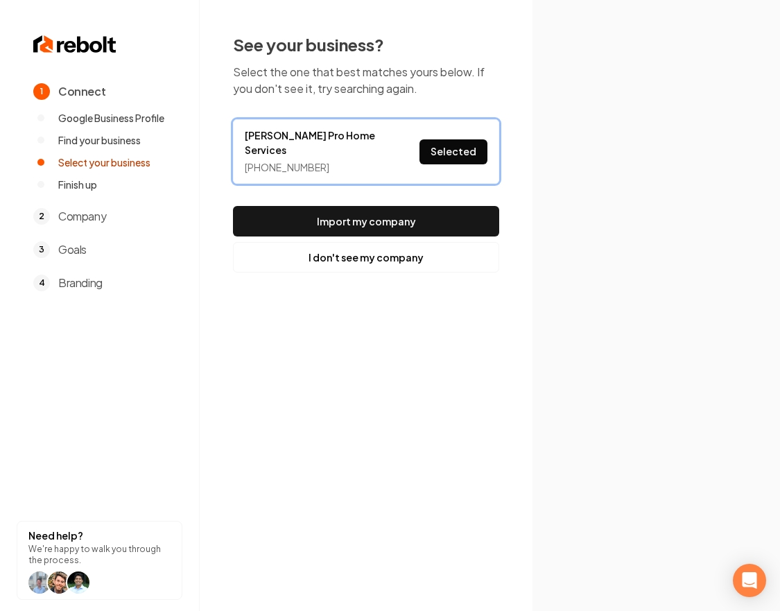
click at [431, 206] on button "Import my company" at bounding box center [366, 221] width 266 height 31
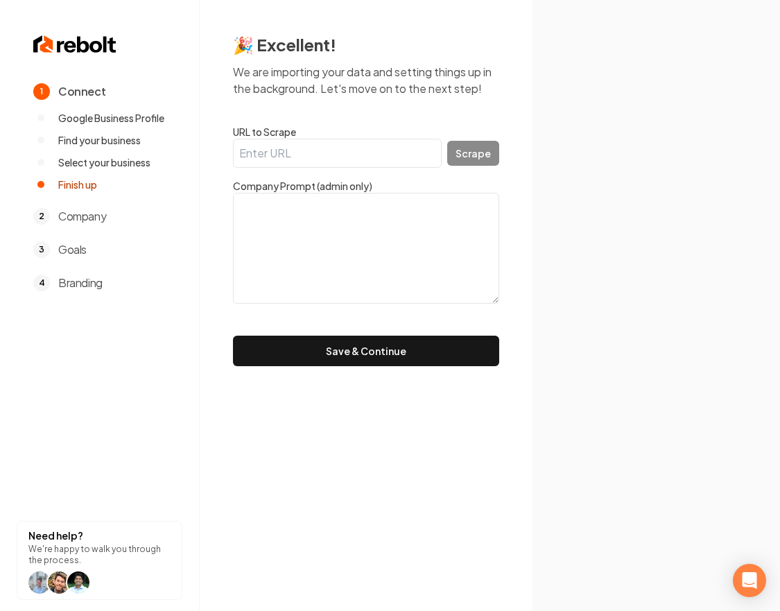
click at [386, 353] on button "Save & Continue" at bounding box center [366, 351] width 266 height 31
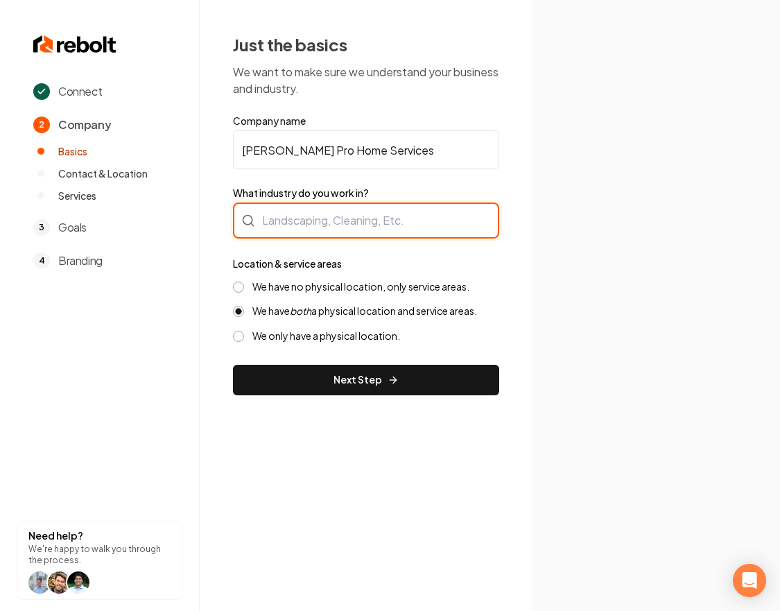
click at [365, 232] on div at bounding box center [366, 220] width 266 height 36
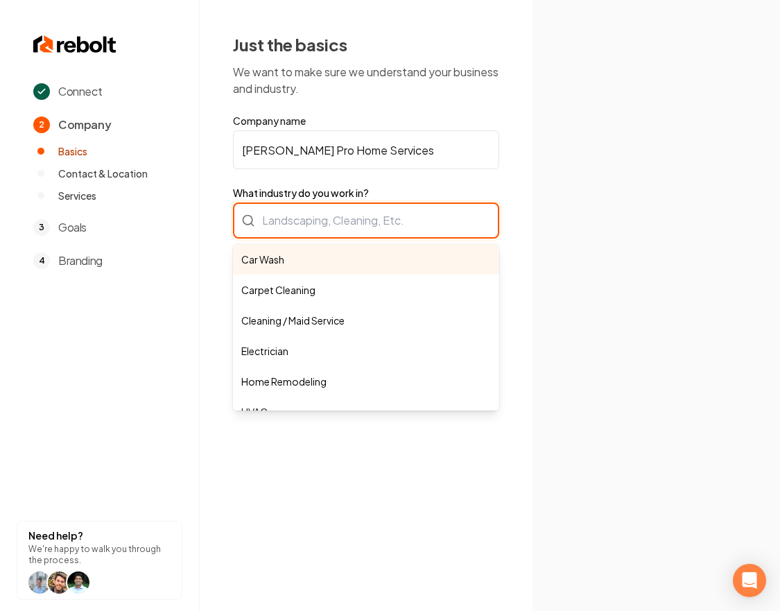
type input "Car Wash"
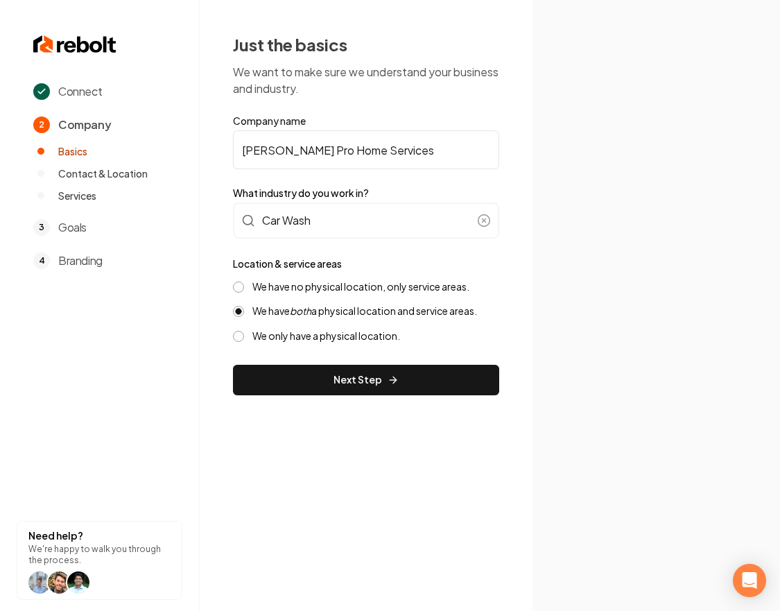
click at [319, 288] on label "We have no physical location, only service areas." at bounding box center [360, 286] width 217 height 13
click at [244, 288] on button "We have no physical location, only service areas." at bounding box center [238, 287] width 11 height 11
click at [333, 383] on button "Next Step" at bounding box center [366, 380] width 266 height 31
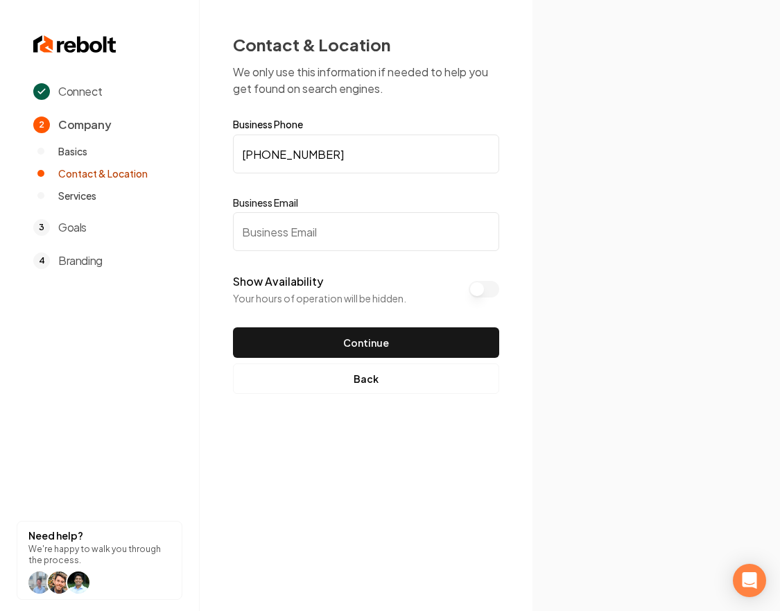
click at [406, 235] on input "Business Email" at bounding box center [366, 231] width 266 height 39
type input "mitchj@gmail.com"
click at [398, 347] on button "Continue" at bounding box center [366, 342] width 266 height 31
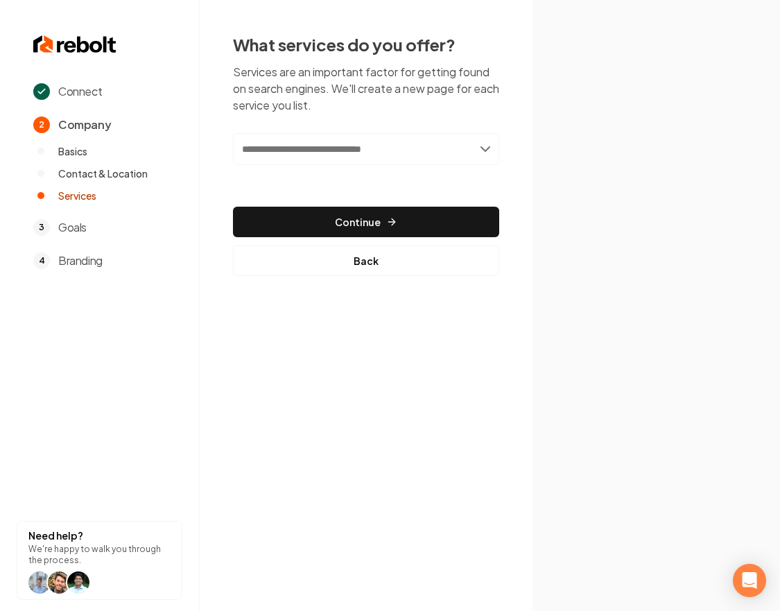
click at [429, 155] on input "text" at bounding box center [366, 149] width 266 height 32
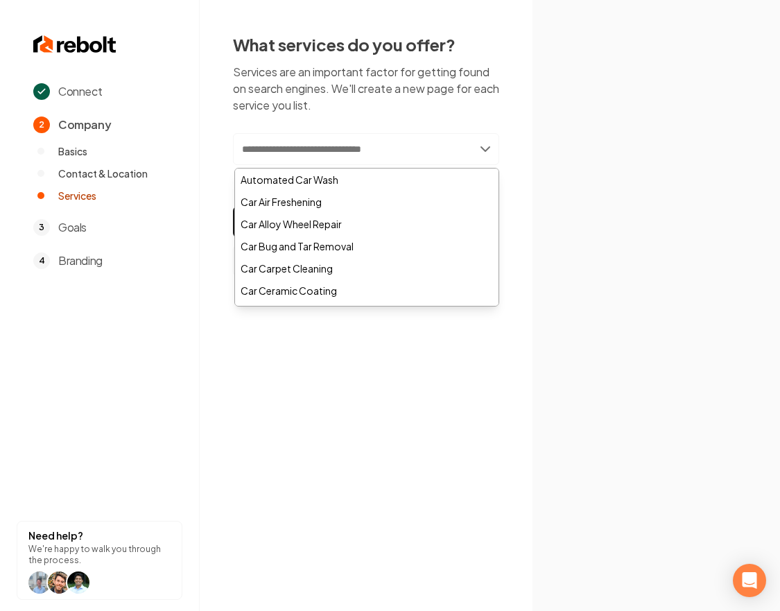
click at [365, 184] on div "Automated Car Wash" at bounding box center [366, 179] width 263 height 22
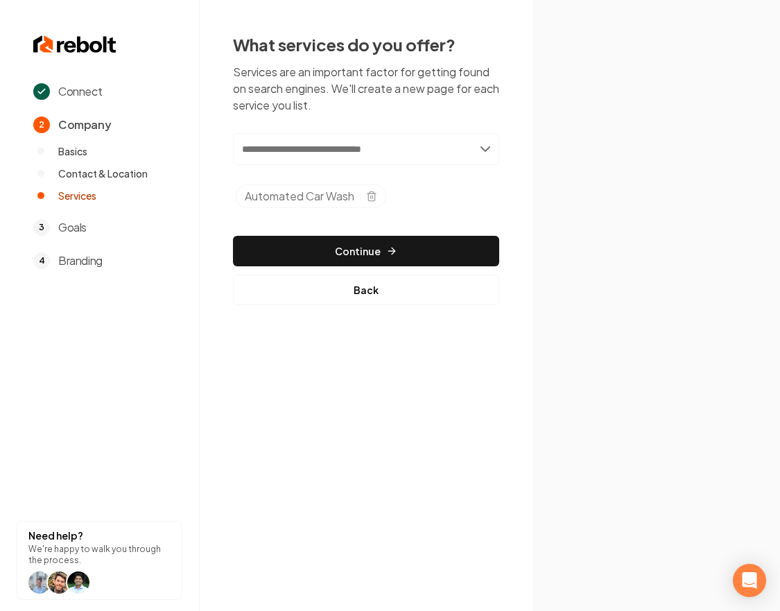
click at [461, 249] on button "Continue" at bounding box center [366, 251] width 266 height 31
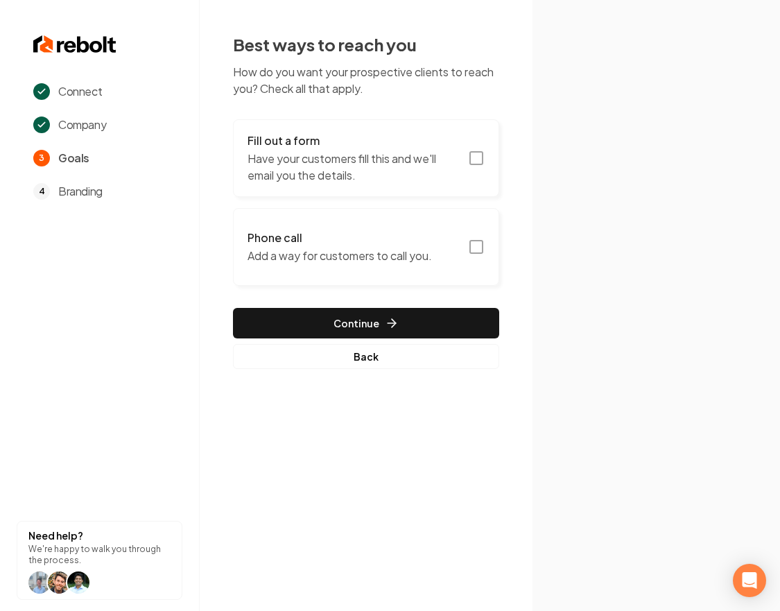
click at [459, 249] on button "Phone call Add a way for customers to call you." at bounding box center [366, 247] width 266 height 78
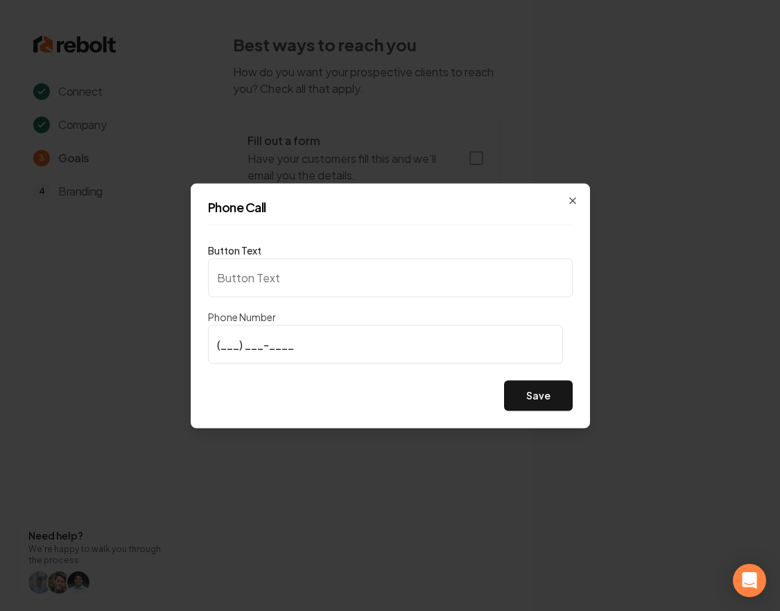
type input "Call us"
type input "(772) 243-0268"
click at [548, 401] on button "Save" at bounding box center [538, 395] width 69 height 31
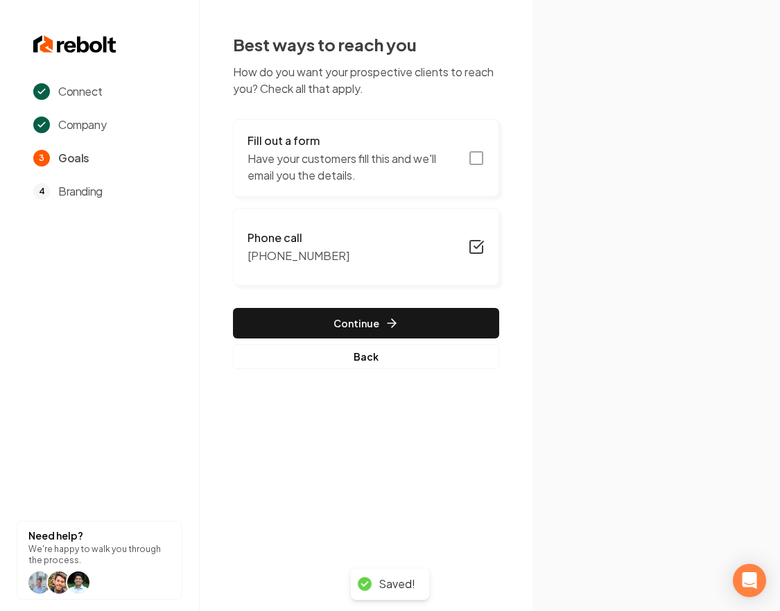
click at [419, 327] on button "Continue" at bounding box center [366, 323] width 266 height 31
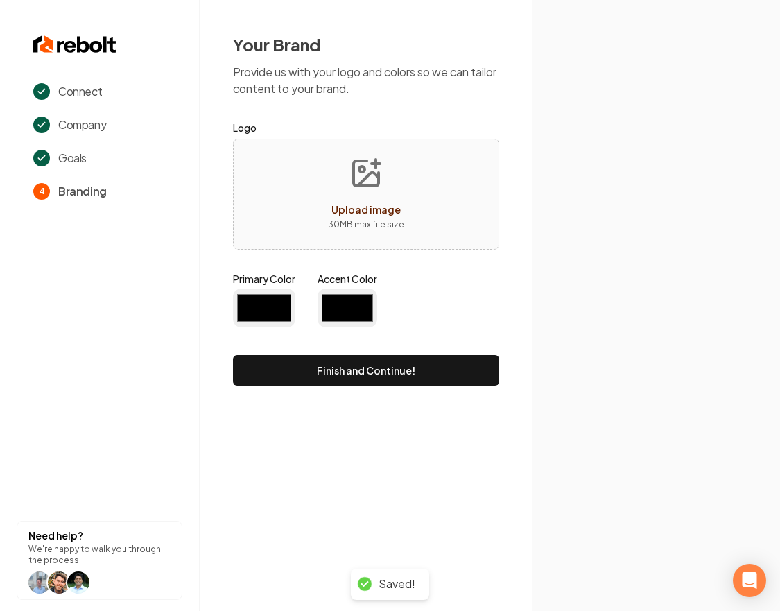
type input "#194d33"
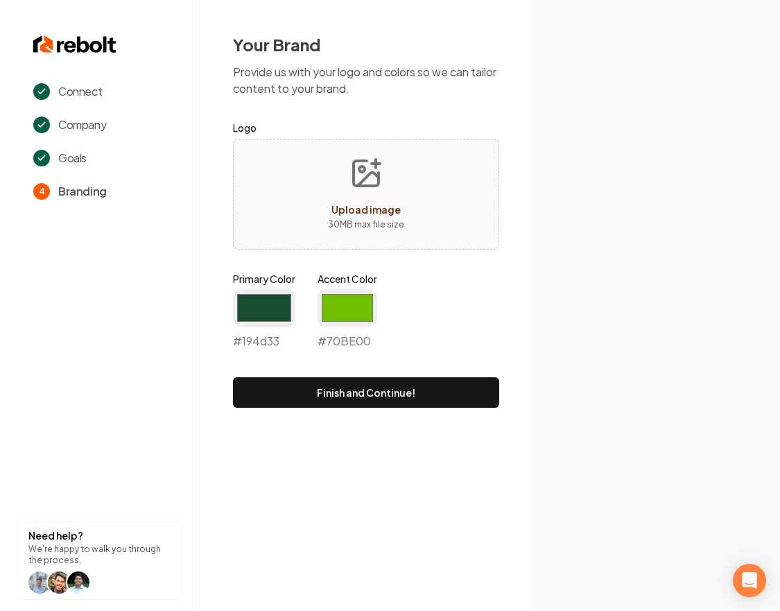
click at [319, 393] on button "Finish and Continue!" at bounding box center [366, 392] width 266 height 31
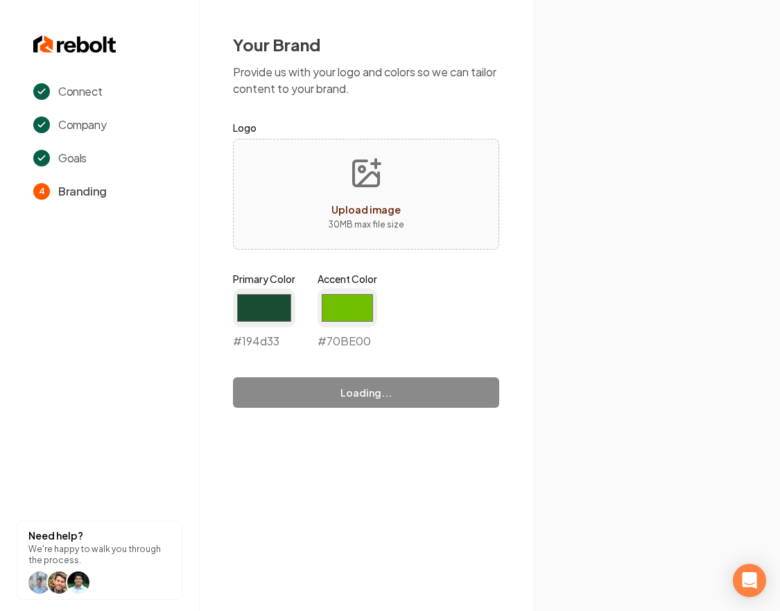
type input "#70be00"
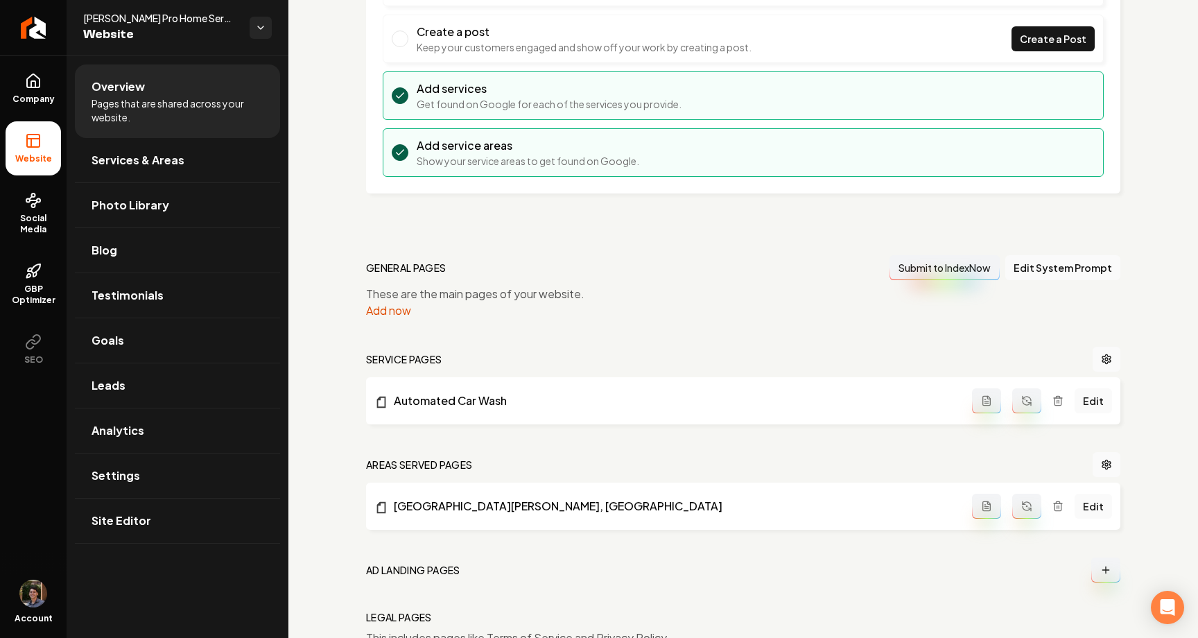
scroll to position [209, 0]
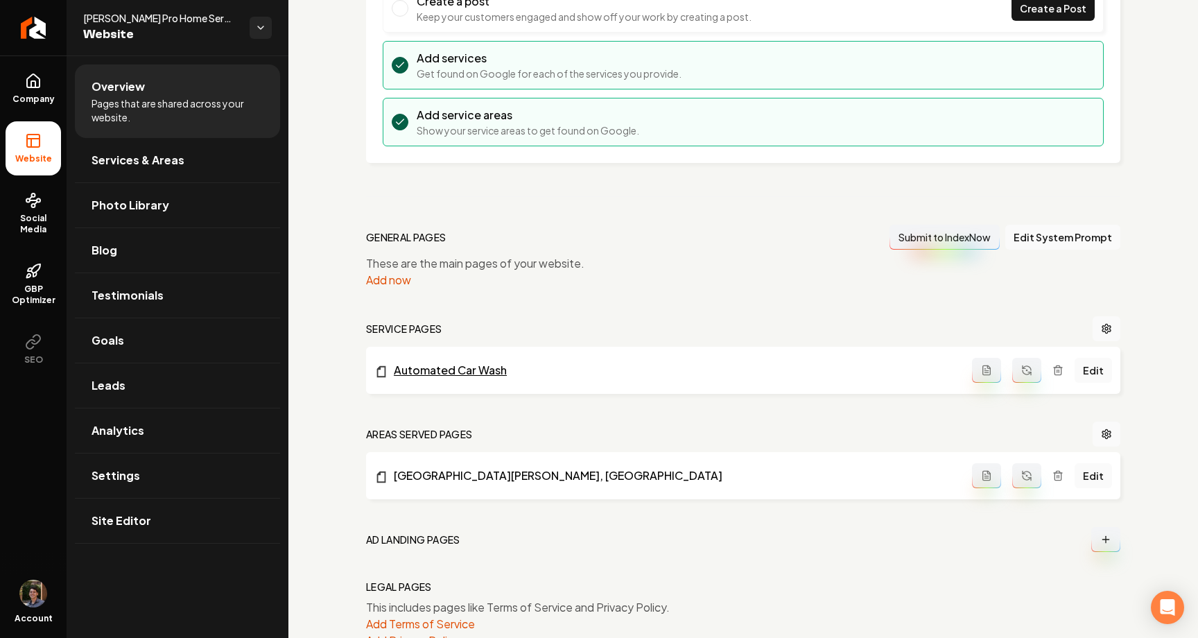
click at [485, 376] on link "Automated Car Wash" at bounding box center [673, 370] width 598 height 17
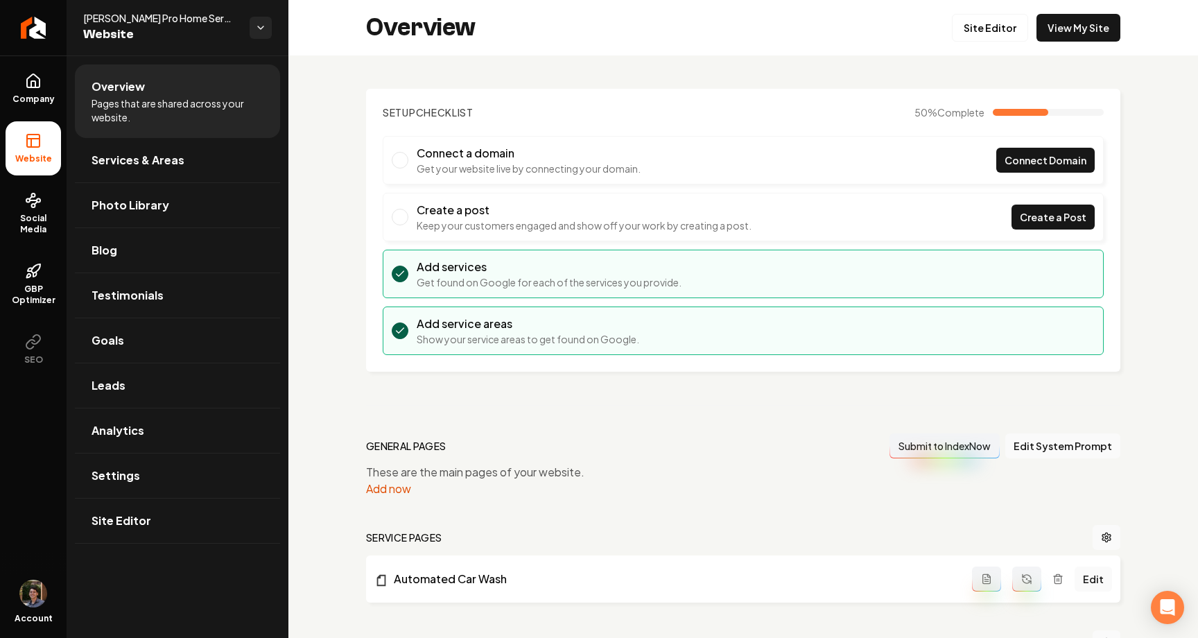
click at [343, 216] on div "Setup Checklist 50 % Complete Connect a domain Get your website live by connect…" at bounding box center [743, 473] width 910 height 836
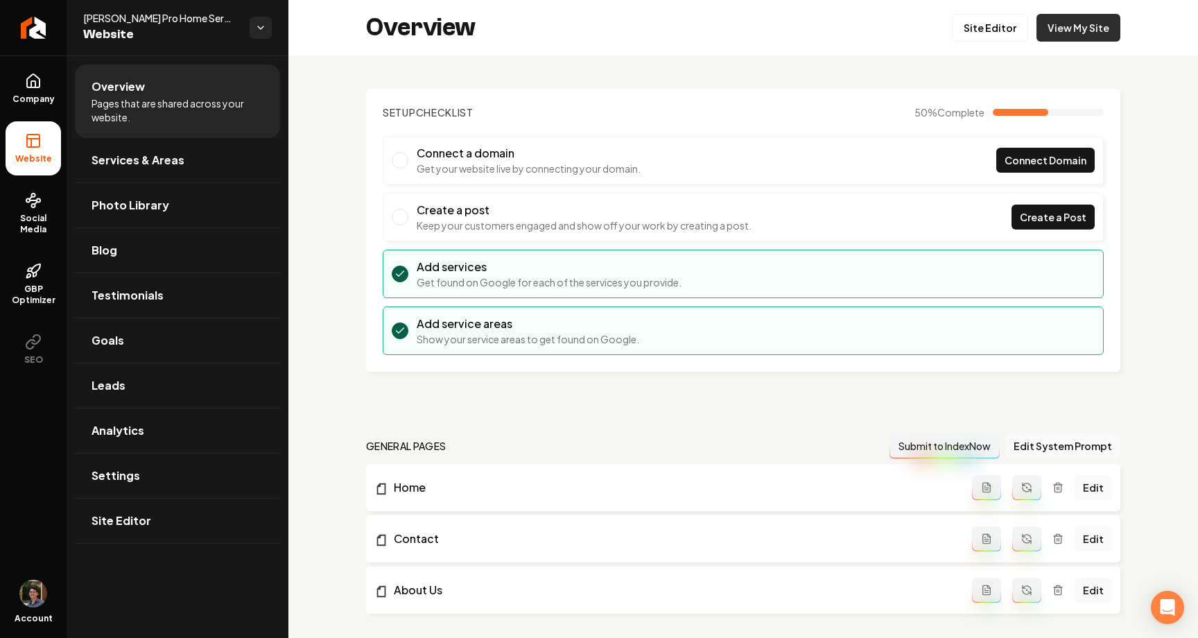
click at [1090, 28] on link "View My Site" at bounding box center [1079, 28] width 84 height 28
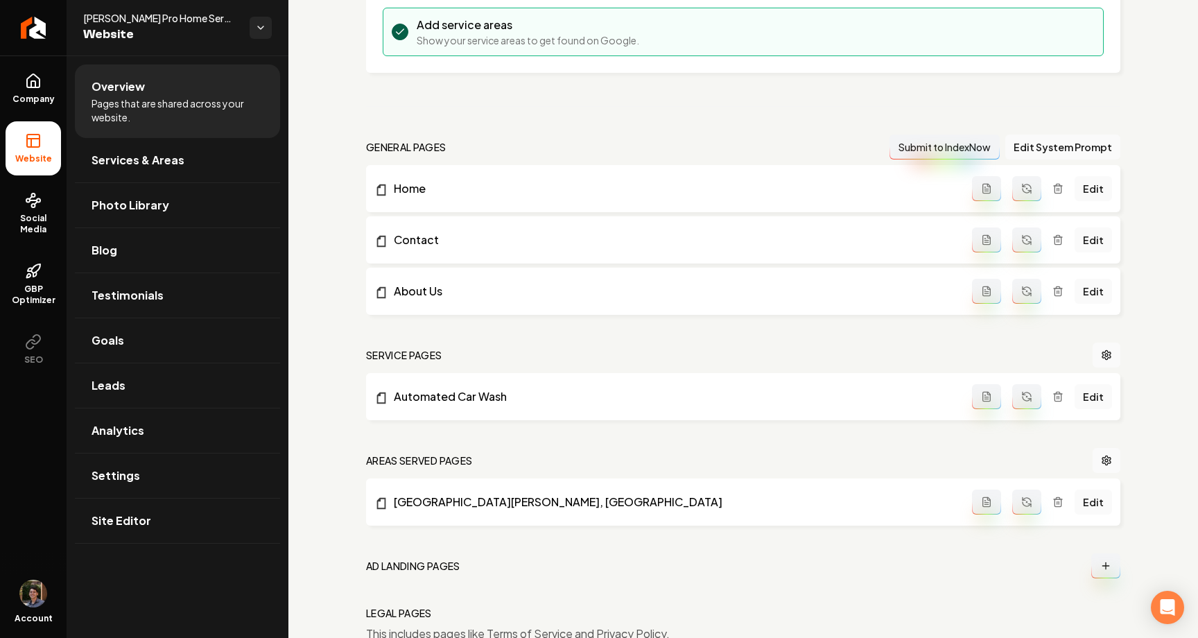
scroll to position [356, 0]
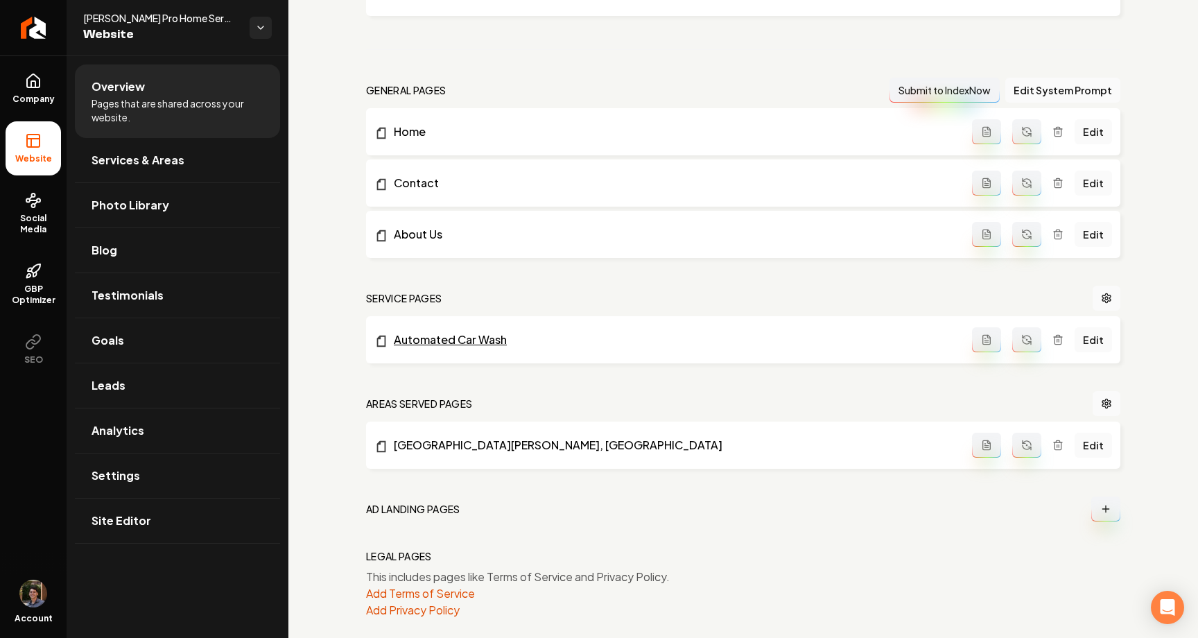
click at [474, 345] on link "Automated Car Wash" at bounding box center [673, 339] width 598 height 17
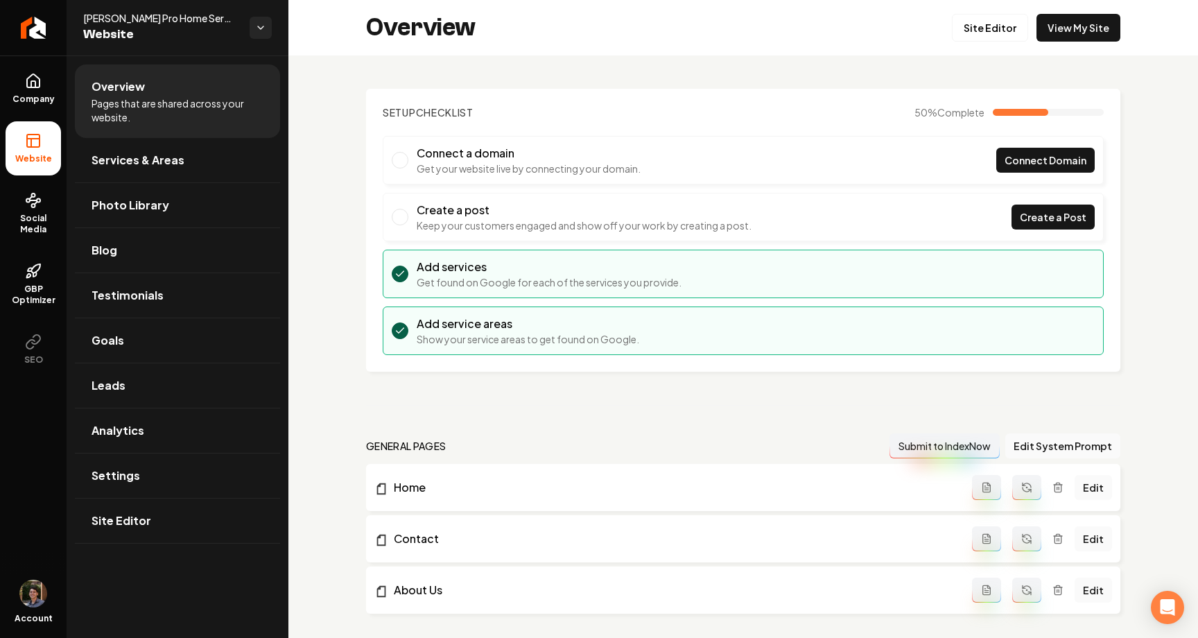
scroll to position [370, 0]
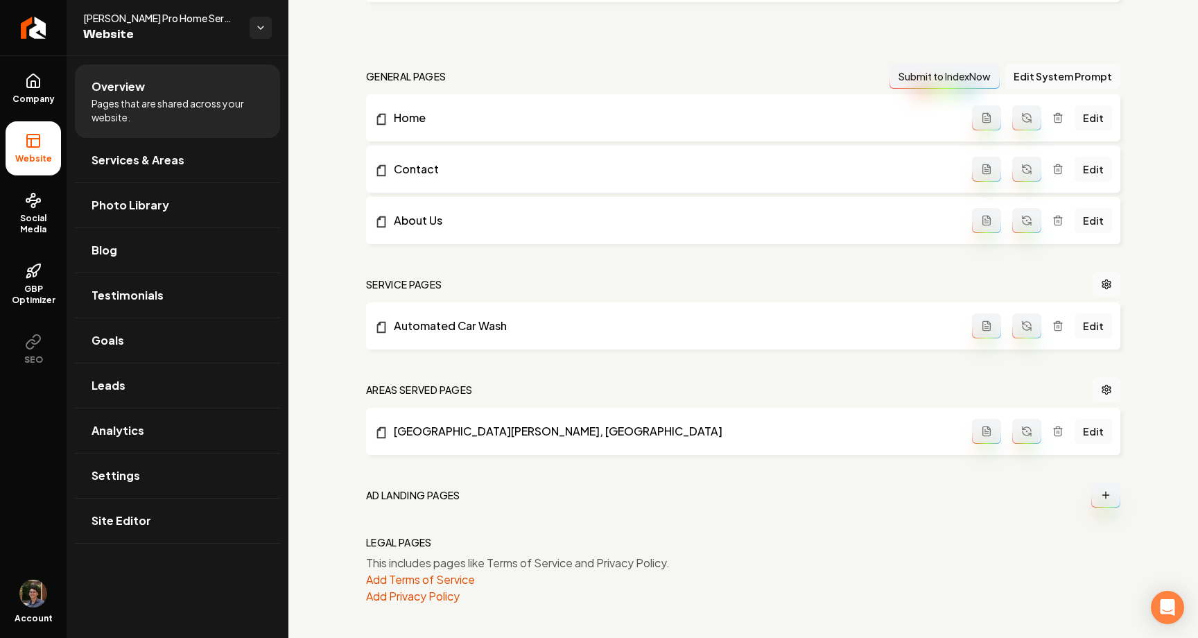
click at [1105, 485] on button "Main content area" at bounding box center [1105, 495] width 29 height 25
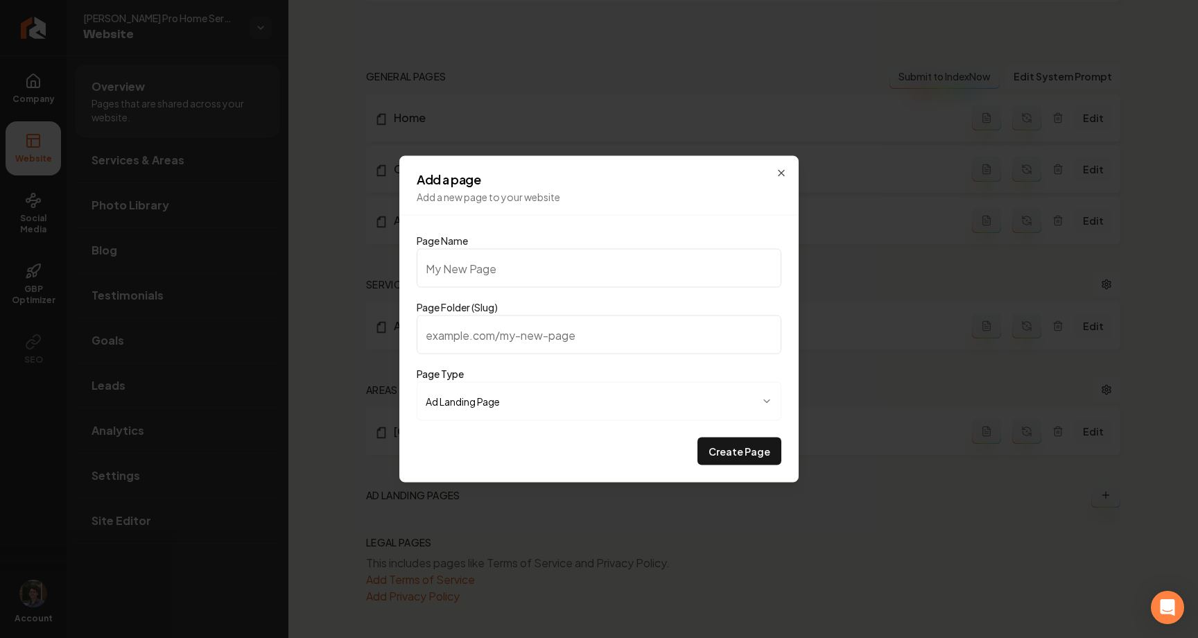
type input "s"
type input "sd"
type input "sdf"
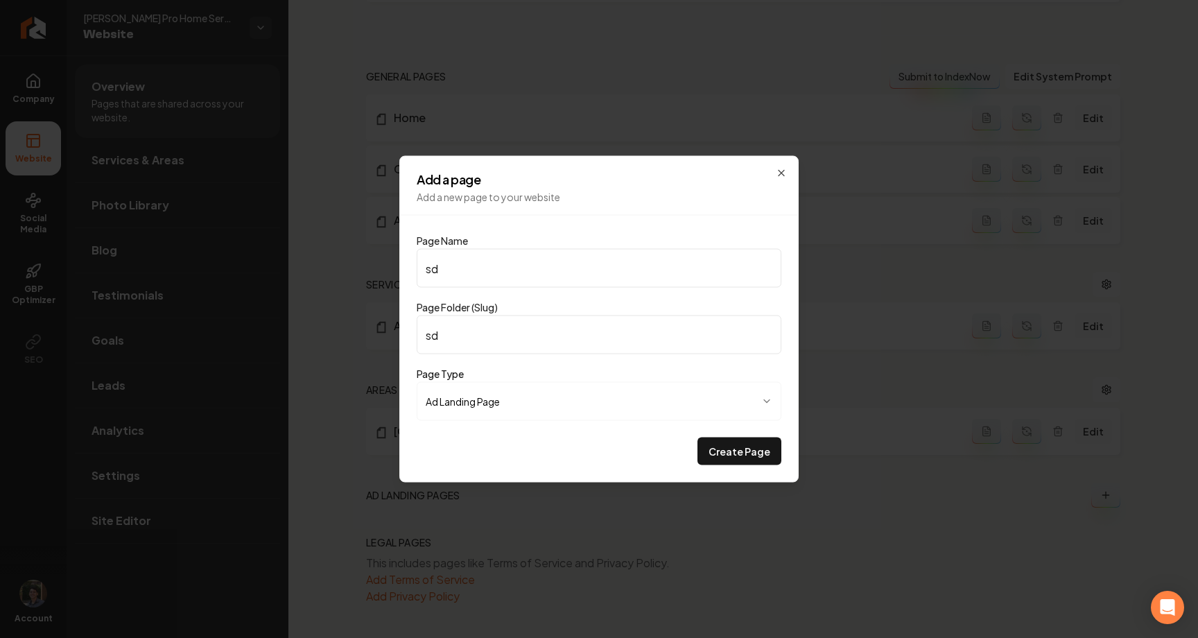
type input "sdf"
type input "sdfd"
type input "sdfds"
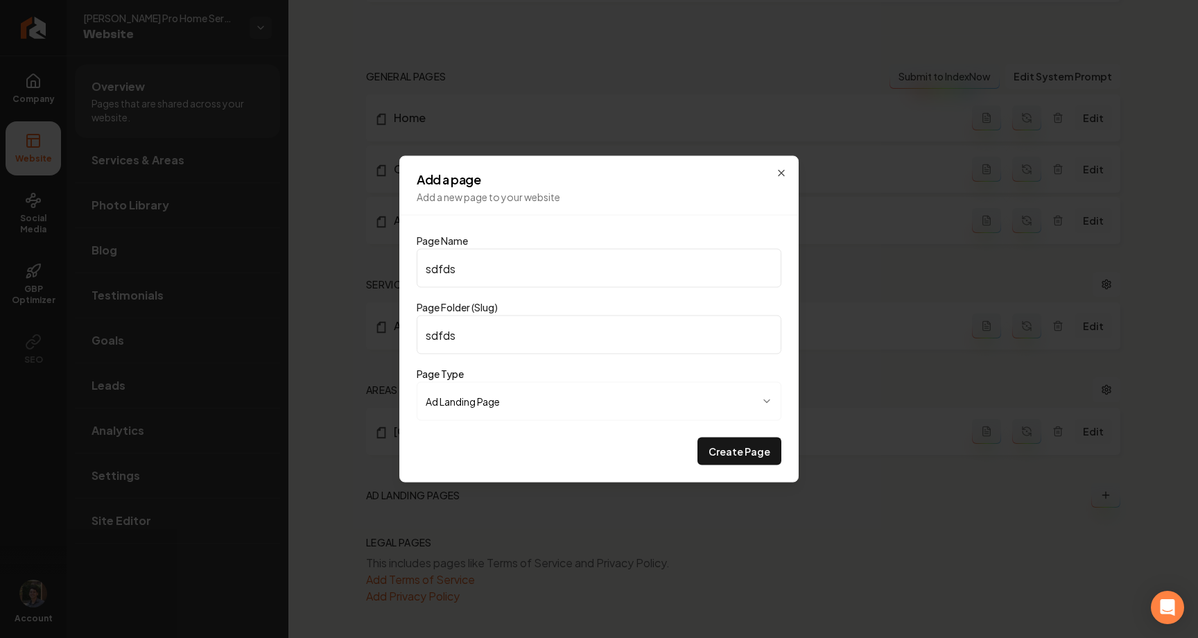
type input "sdfdsf"
click at [720, 439] on button "Create Page" at bounding box center [740, 452] width 84 height 28
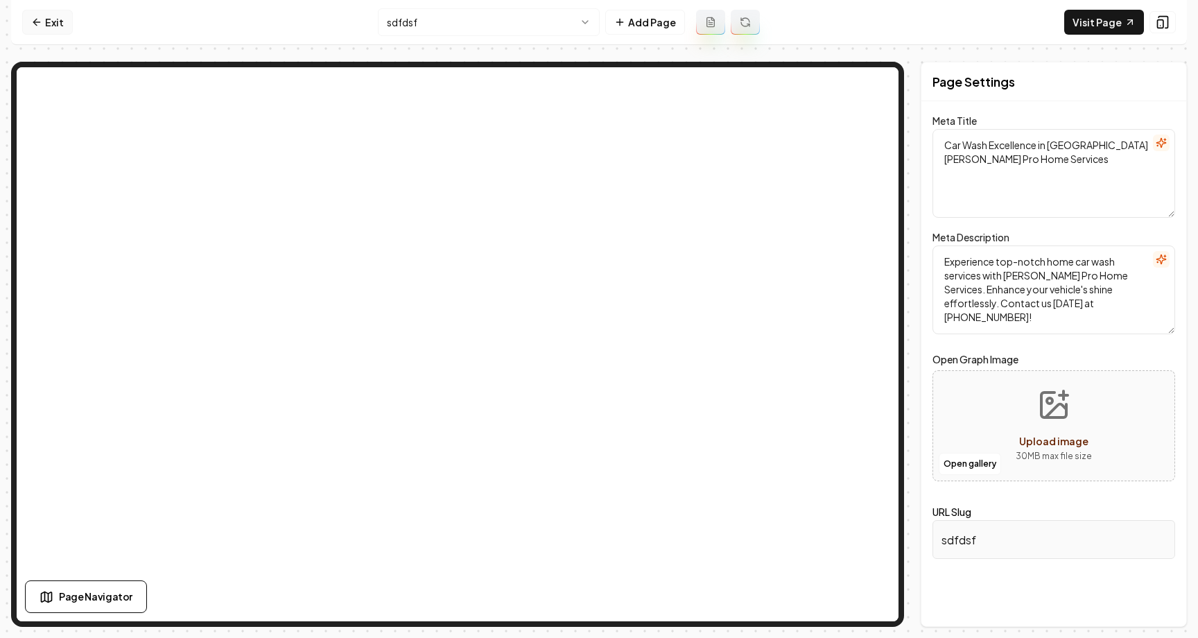
click at [52, 23] on link "Exit" at bounding box center [47, 22] width 51 height 25
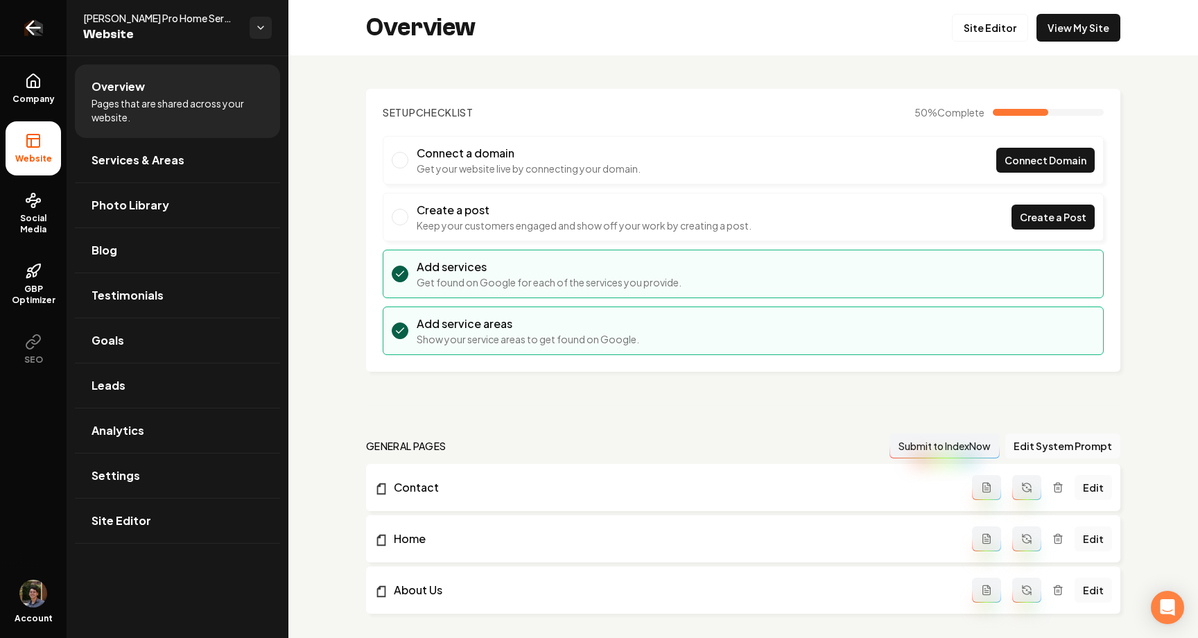
click at [40, 26] on icon "Return to dashboard" at bounding box center [33, 28] width 22 height 22
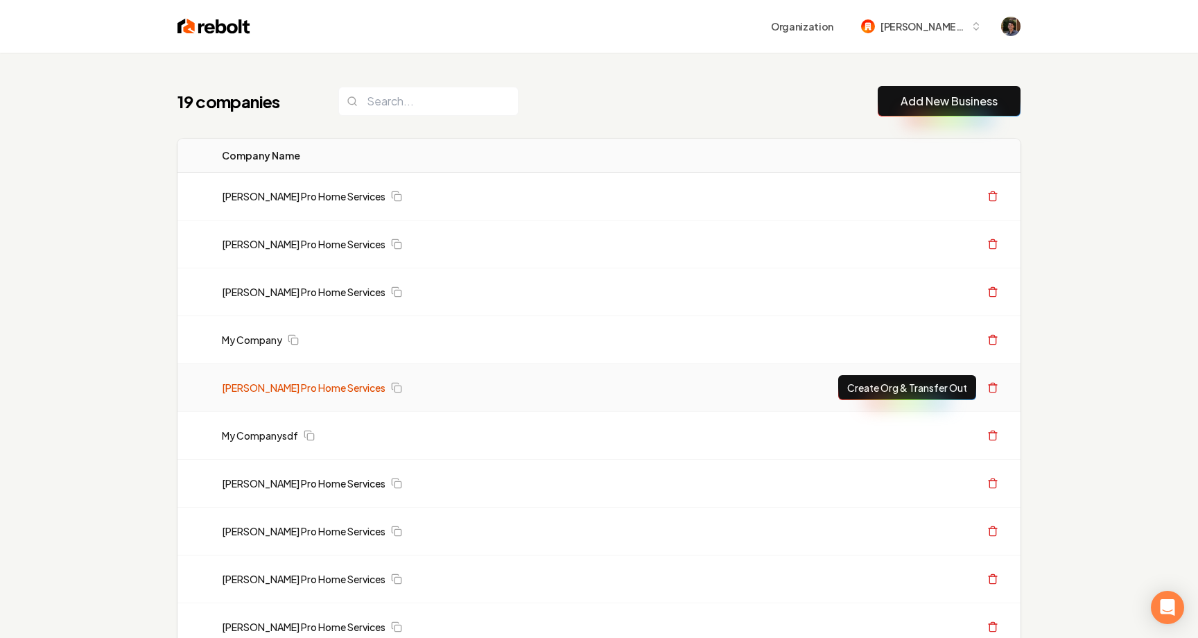
click at [303, 388] on link "[PERSON_NAME] Pro Home Services" at bounding box center [304, 388] width 164 height 14
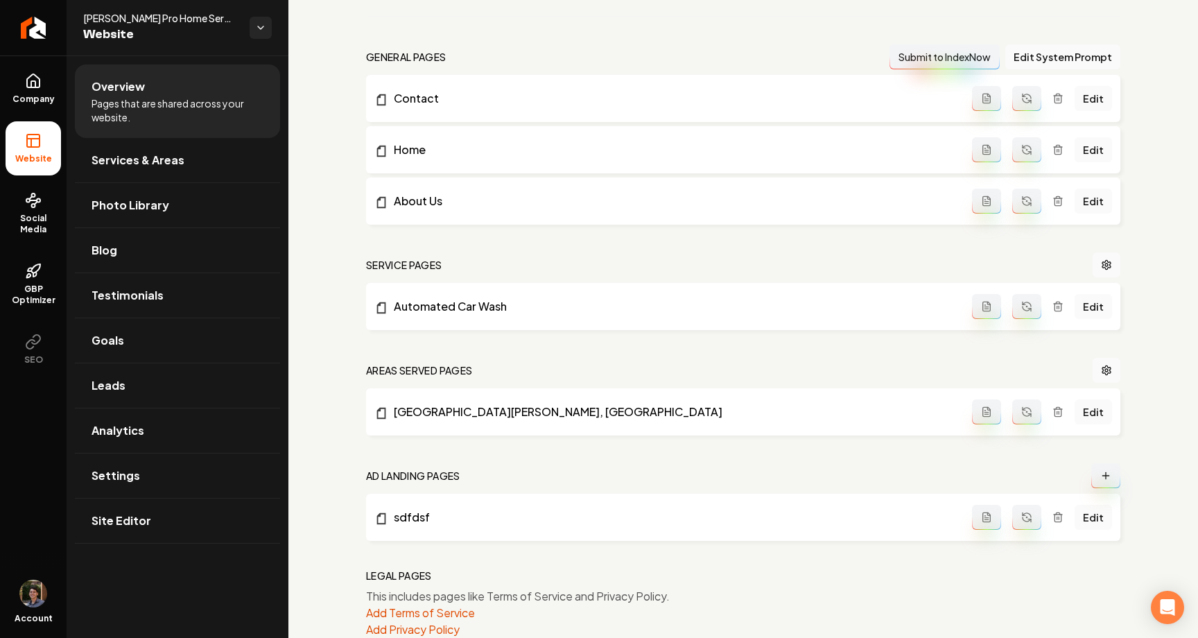
scroll to position [422, 0]
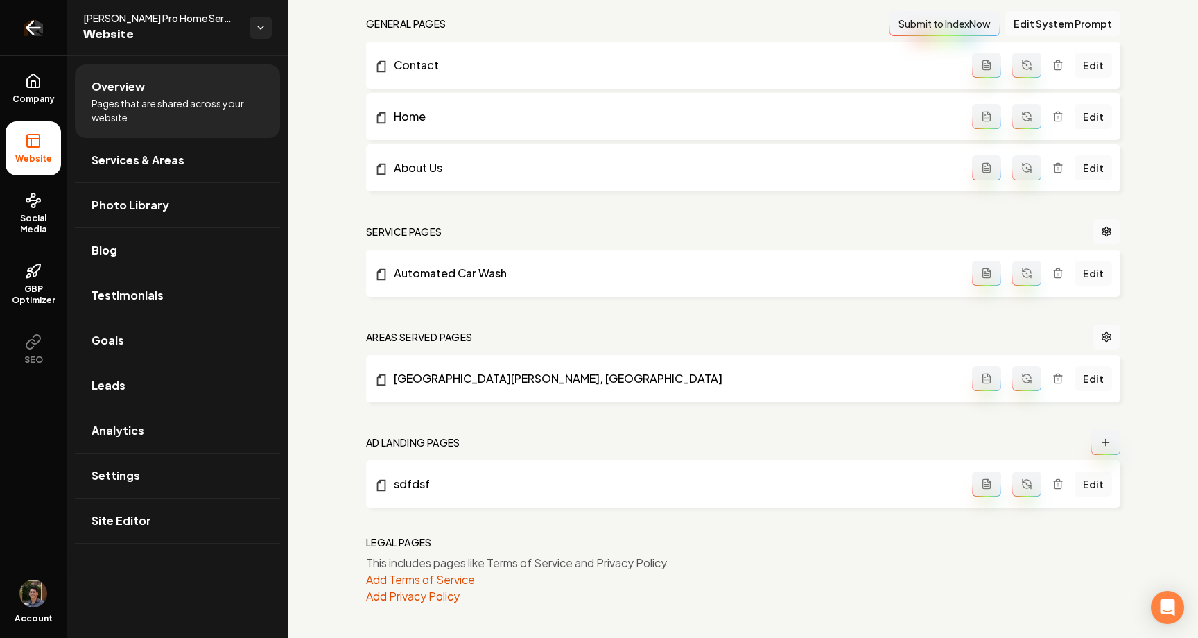
click at [34, 32] on icon "Return to dashboard" at bounding box center [33, 28] width 22 height 22
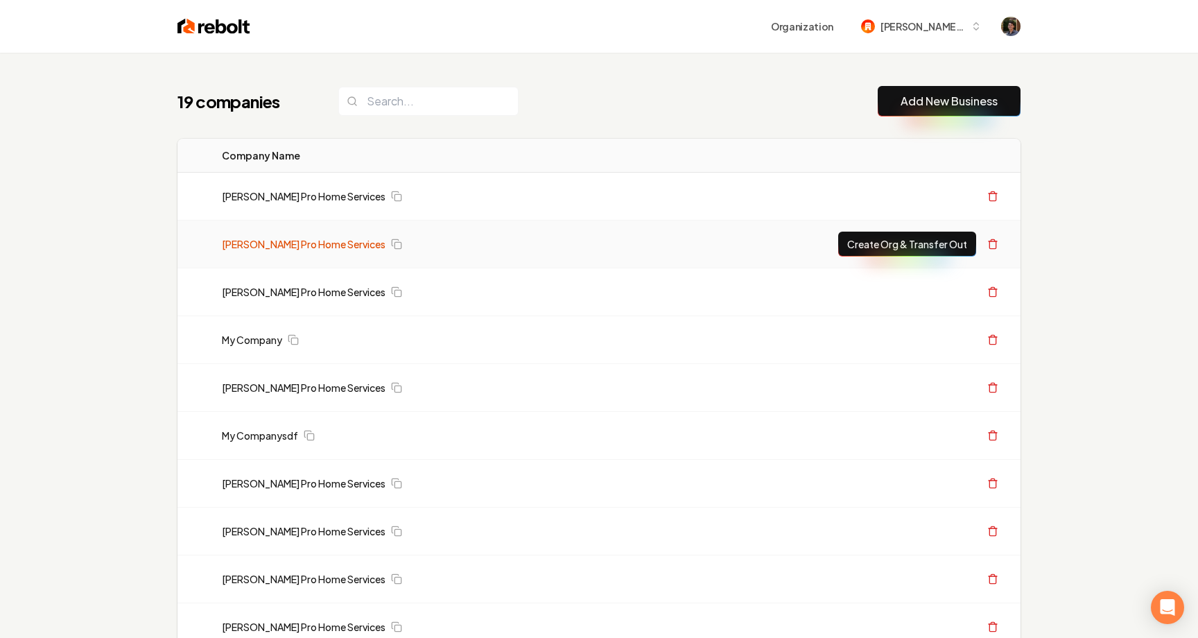
click at [285, 243] on link "[PERSON_NAME] Pro Home Services" at bounding box center [304, 244] width 164 height 14
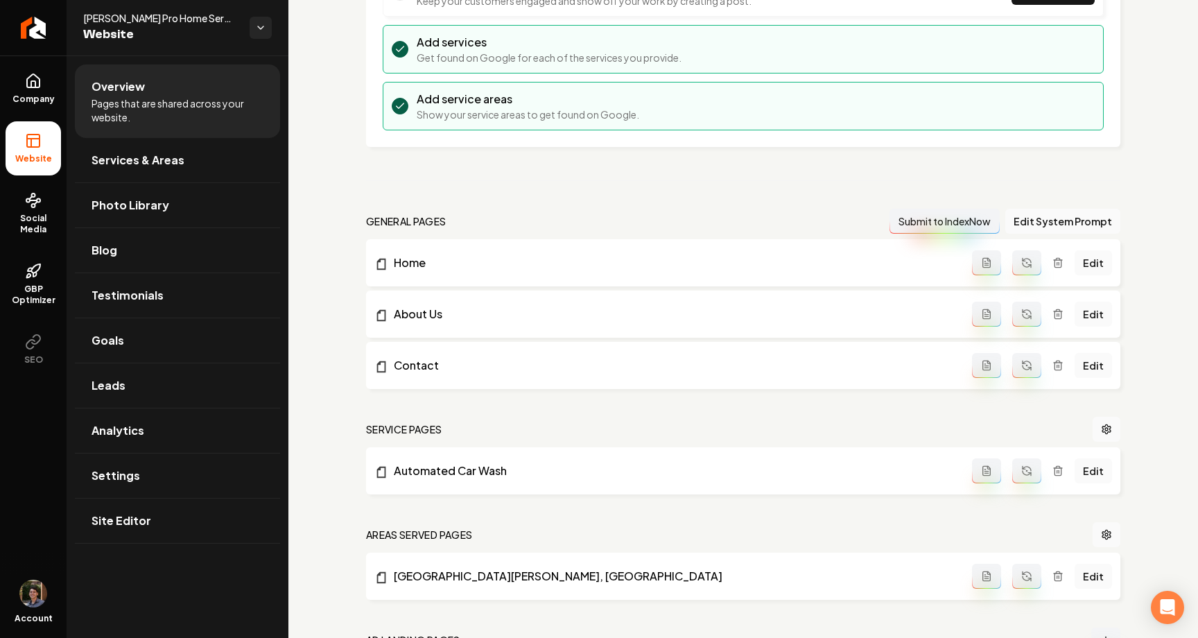
scroll to position [370, 0]
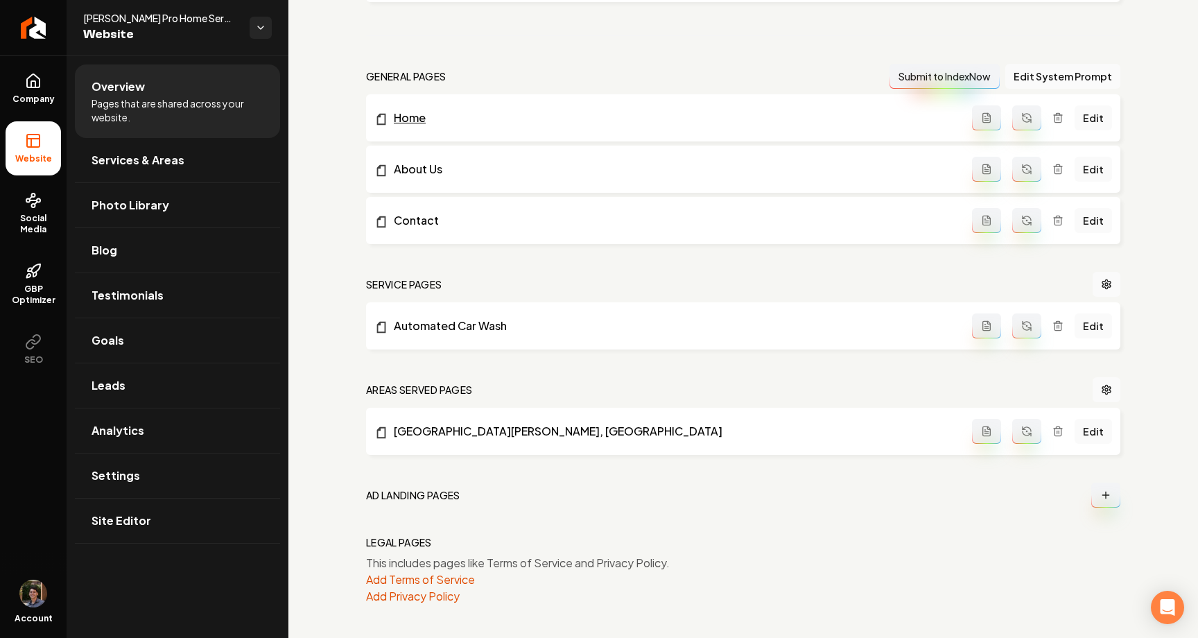
click at [405, 123] on link "Home" at bounding box center [673, 118] width 598 height 17
drag, startPoint x: 381, startPoint y: 494, endPoint x: 501, endPoint y: 494, distance: 119.3
click at [501, 494] on nav "Ad landing pages" at bounding box center [743, 495] width 754 height 25
drag, startPoint x: 466, startPoint y: 496, endPoint x: 334, endPoint y: 496, distance: 131.7
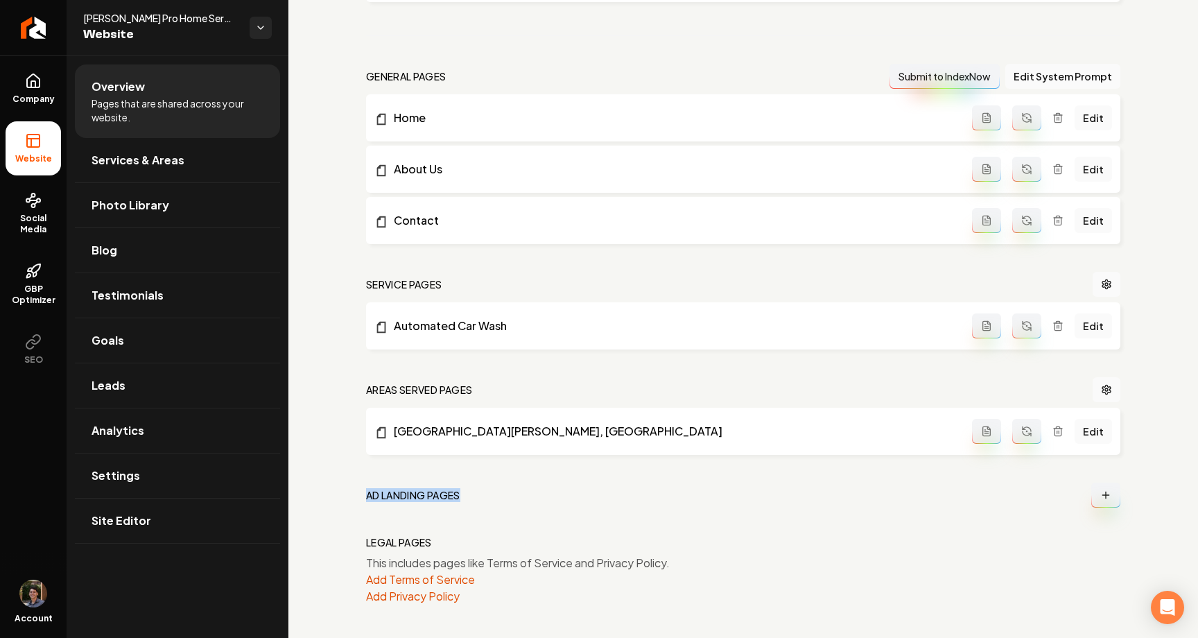
click at [334, 496] on div "Setup Checklist 50 % Complete Connect a domain Get your website live by connect…" at bounding box center [743, 162] width 910 height 952
click at [508, 487] on nav "Ad landing pages" at bounding box center [743, 495] width 754 height 25
drag, startPoint x: 367, startPoint y: 485, endPoint x: 772, endPoint y: 498, distance: 405.2
click at [772, 498] on nav "Ad landing pages" at bounding box center [743, 495] width 754 height 25
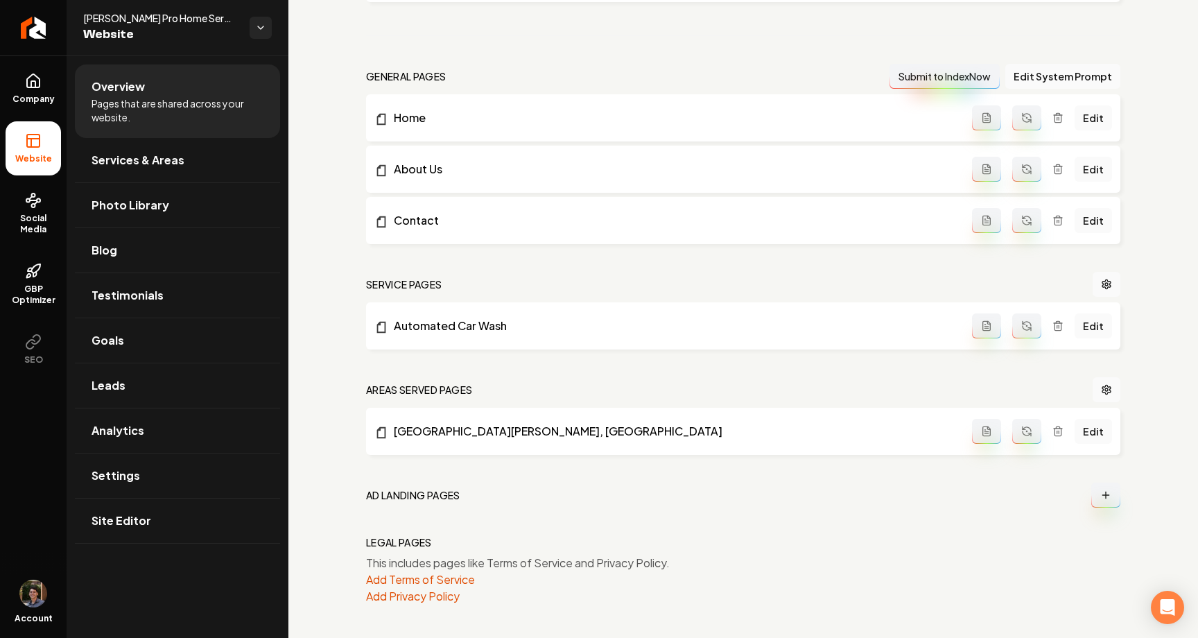
click at [1103, 497] on icon "Main content area" at bounding box center [1105, 495] width 11 height 11
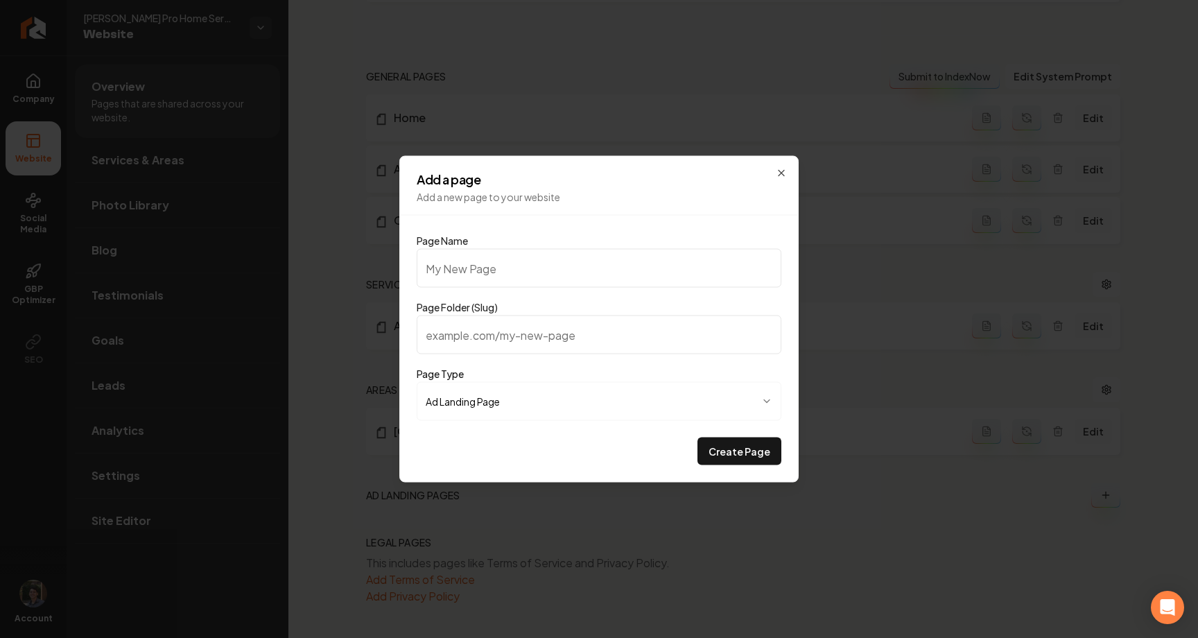
click at [580, 259] on input "Page Name" at bounding box center [599, 268] width 365 height 39
type input "n"
type input "ne"
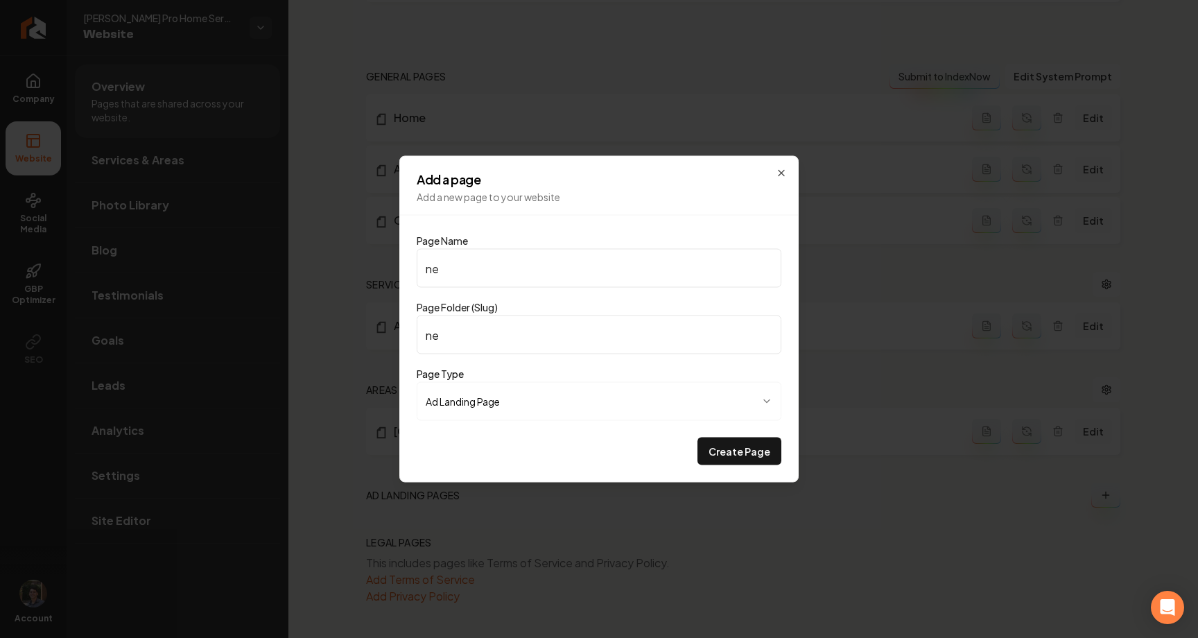
type input "new"
type input "new p"
type input "new-p"
type input "new pa"
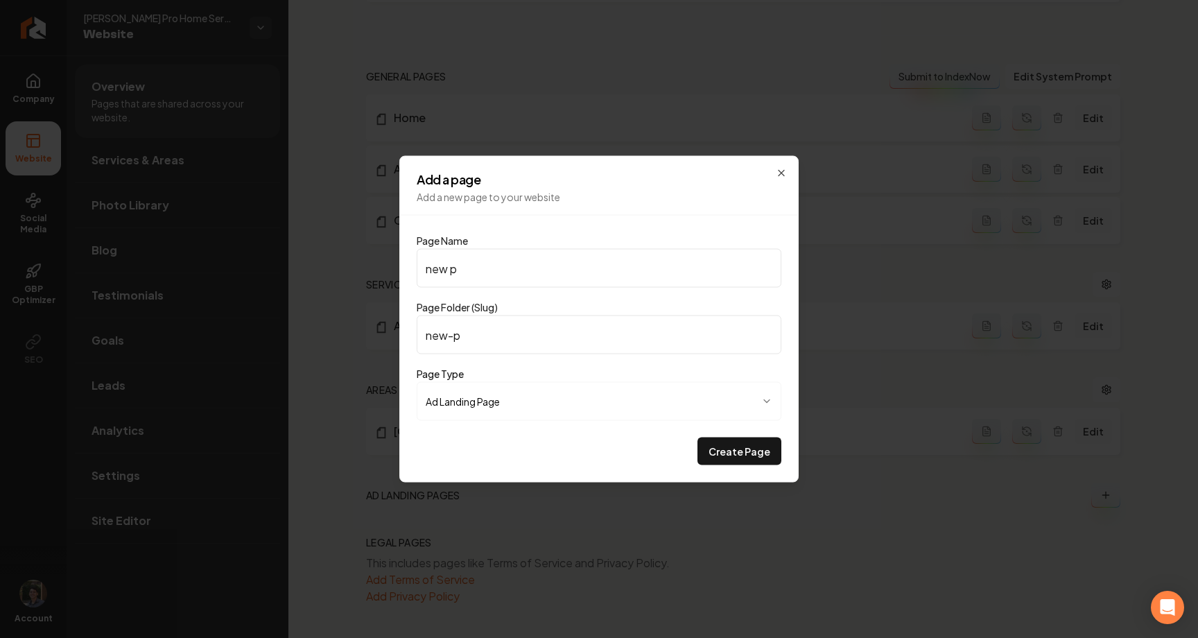
type input "new-pa"
type input "new pag"
type input "new-pag"
type input "new page"
type input "new-page"
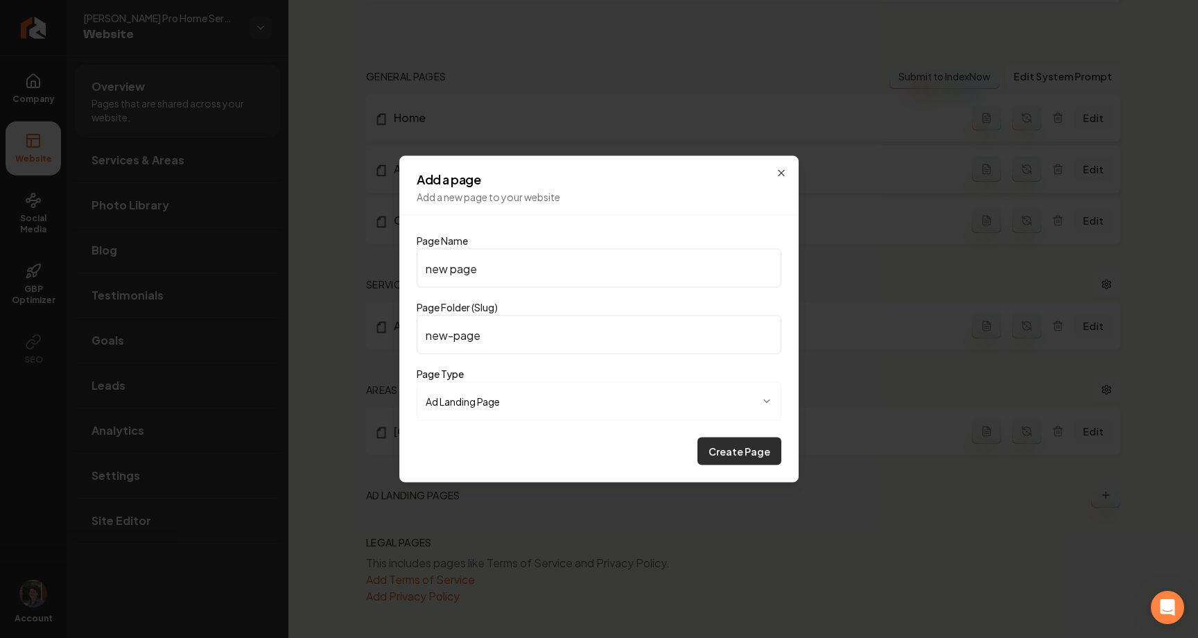
type input "new page"
click at [740, 453] on button "Create Page" at bounding box center [740, 452] width 84 height 28
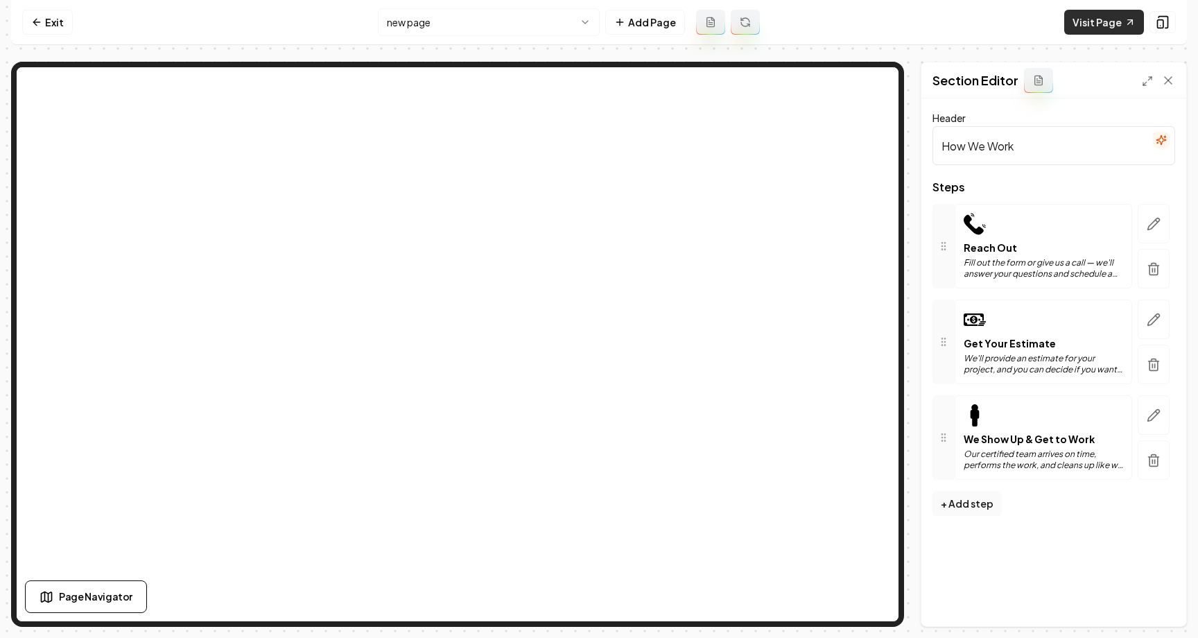
click at [1104, 20] on link "Visit Page" at bounding box center [1104, 22] width 80 height 25
click at [53, 19] on link "Exit" at bounding box center [47, 22] width 51 height 25
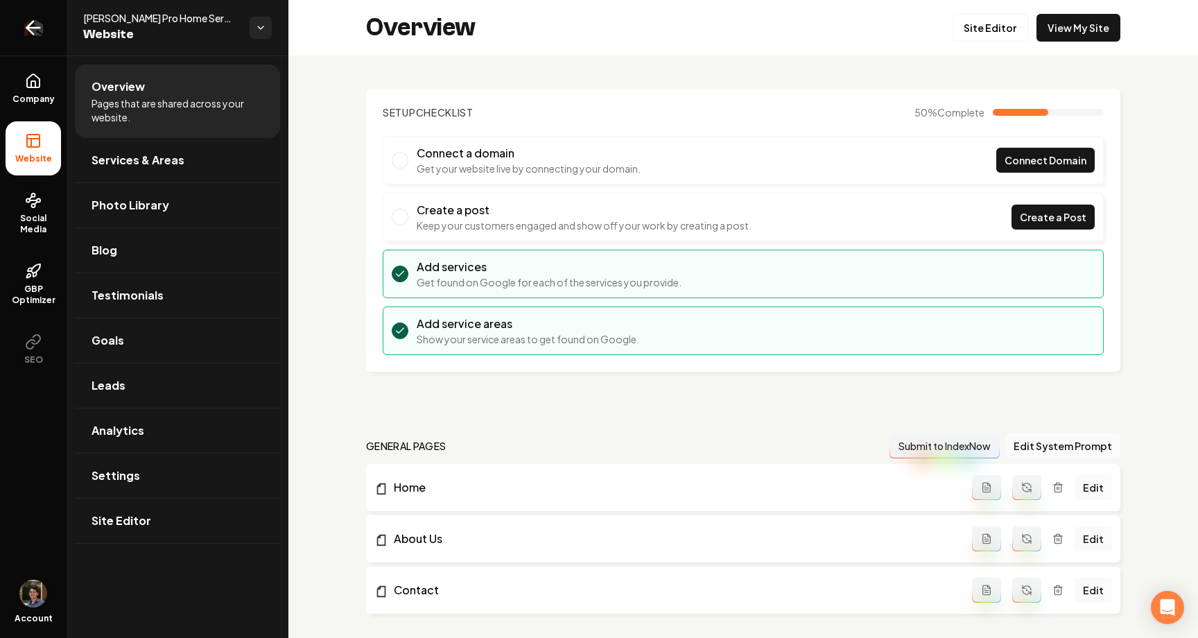
click at [41, 34] on icon "Return to dashboard" at bounding box center [33, 28] width 22 height 22
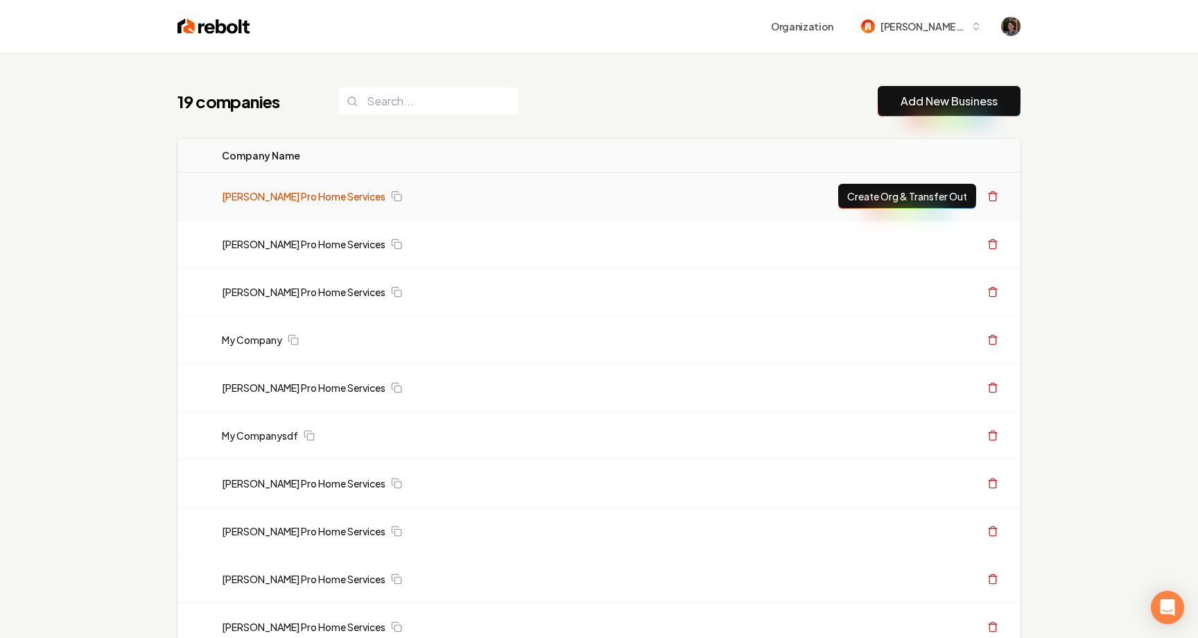
click at [280, 194] on link "[PERSON_NAME] Pro Home Services" at bounding box center [304, 196] width 164 height 14
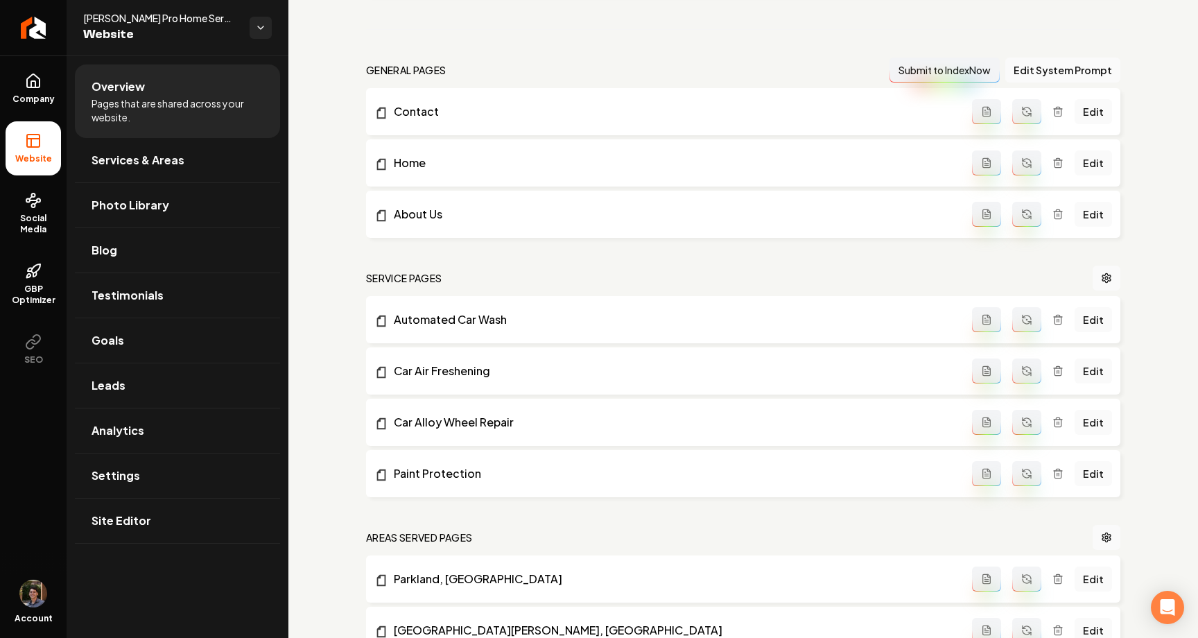
scroll to position [679, 0]
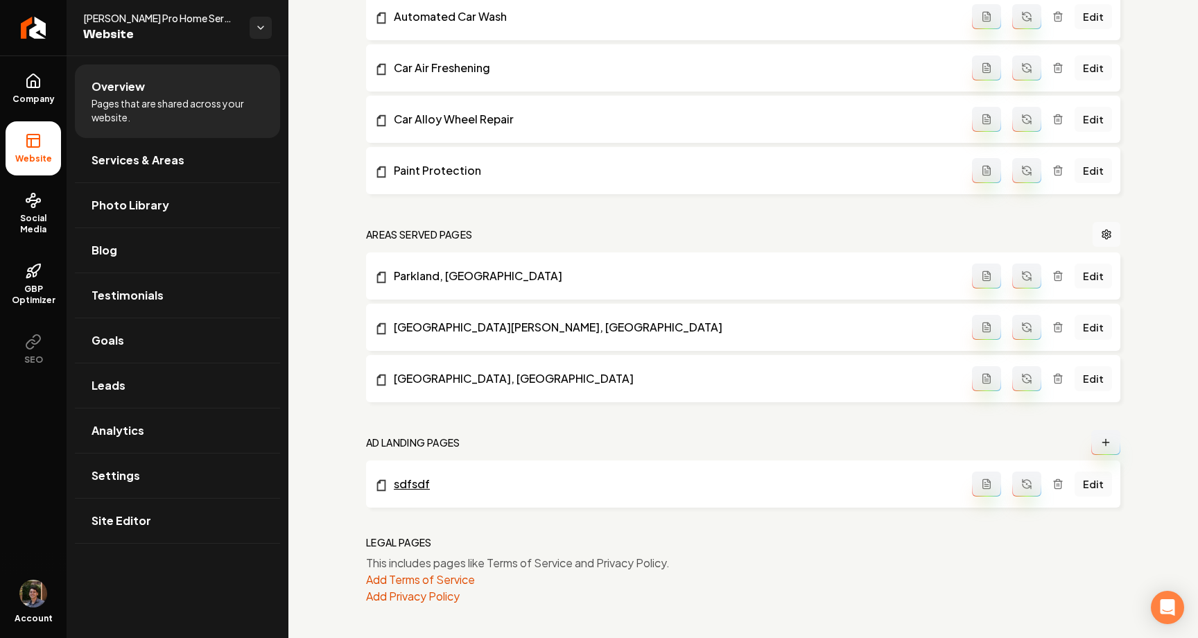
click at [417, 484] on link "sdfsdf" at bounding box center [673, 484] width 598 height 17
drag, startPoint x: 360, startPoint y: 445, endPoint x: 1061, endPoint y: 438, distance: 701.1
click at [1064, 442] on div "Setup Checklist 75 % Complete Connect a domain Get your website live by connect…" at bounding box center [743, 7] width 910 height 1261
click at [951, 416] on div "general pages Submit to IndexNow Edit System Prompt Contact Edit Home Edit Abou…" at bounding box center [743, 180] width 754 height 850
drag, startPoint x: 383, startPoint y: 437, endPoint x: 546, endPoint y: 436, distance: 163.0
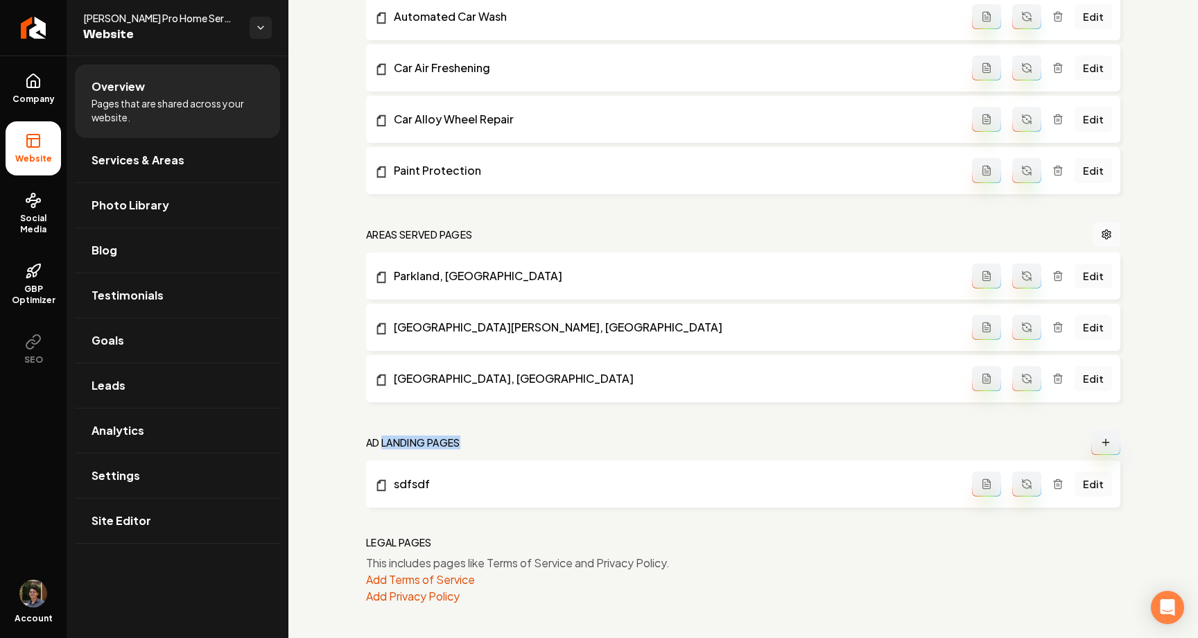
click at [546, 436] on nav "Ad landing pages" at bounding box center [743, 442] width 754 height 25
click at [1103, 440] on icon "Main content area" at bounding box center [1105, 442] width 11 height 11
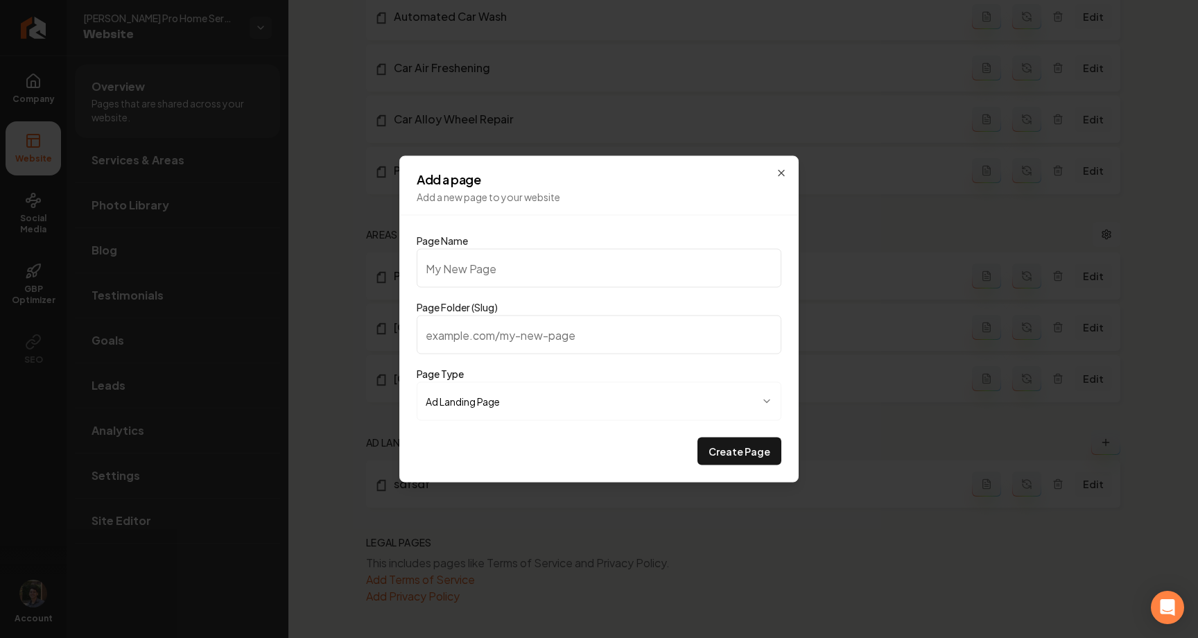
type input "n"
type input "ne"
type input "new"
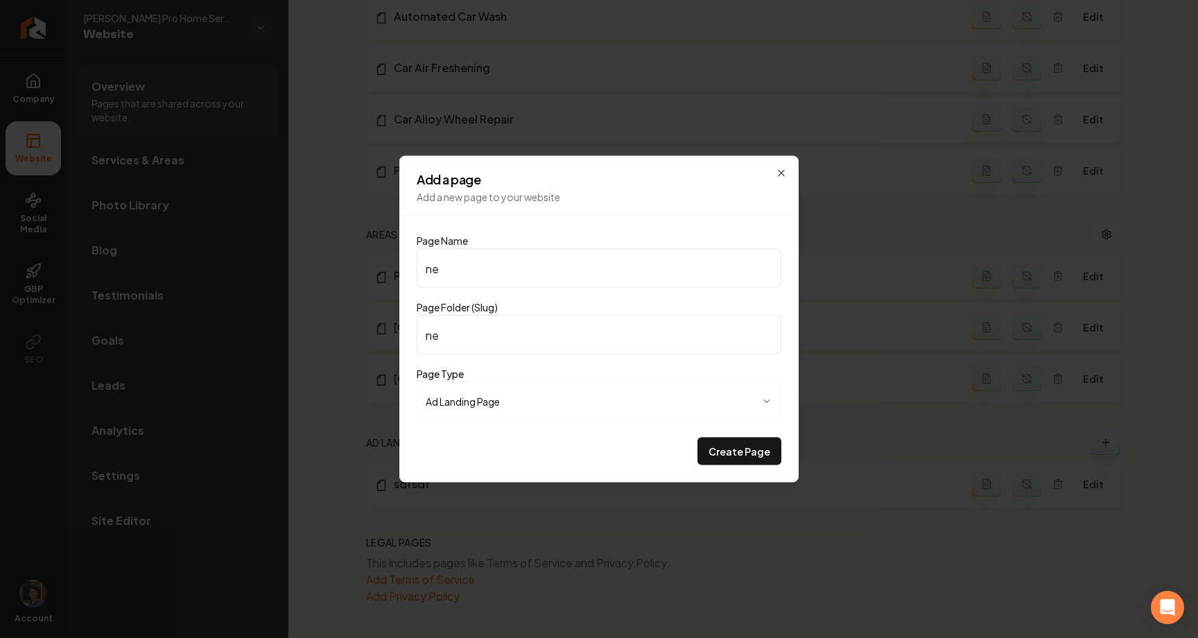
type input "new"
type input "new p"
type input "new-p"
type input "new pa"
type input "new-pa"
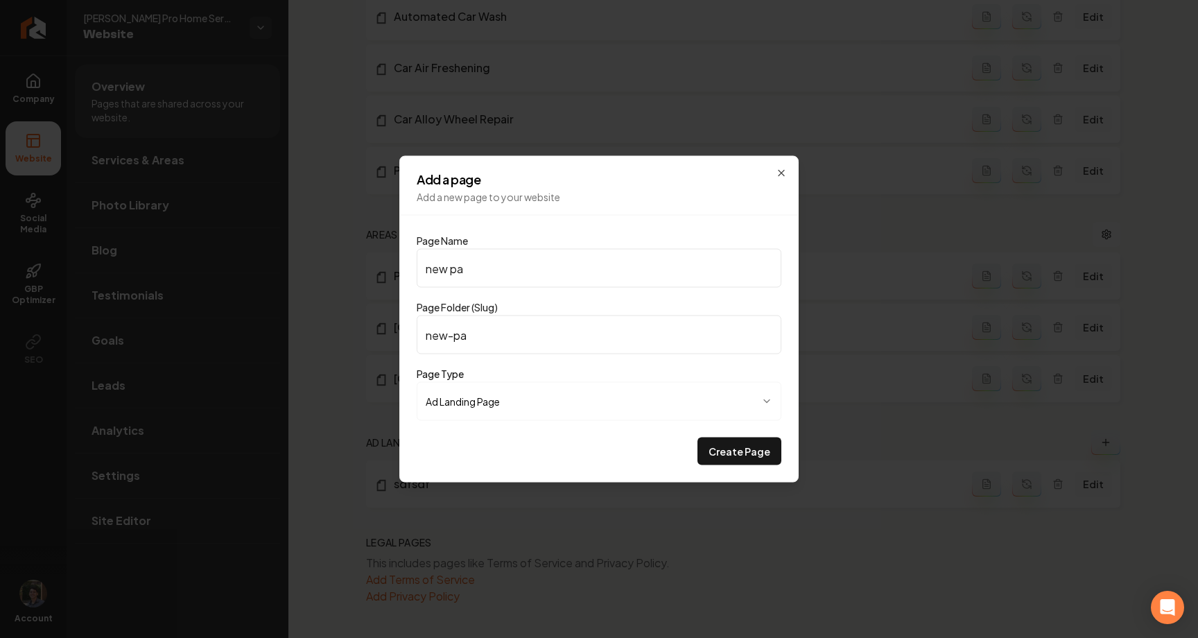
type input "new pag"
type input "new-pag"
type input "new page"
type input "new-page"
type input "new page"
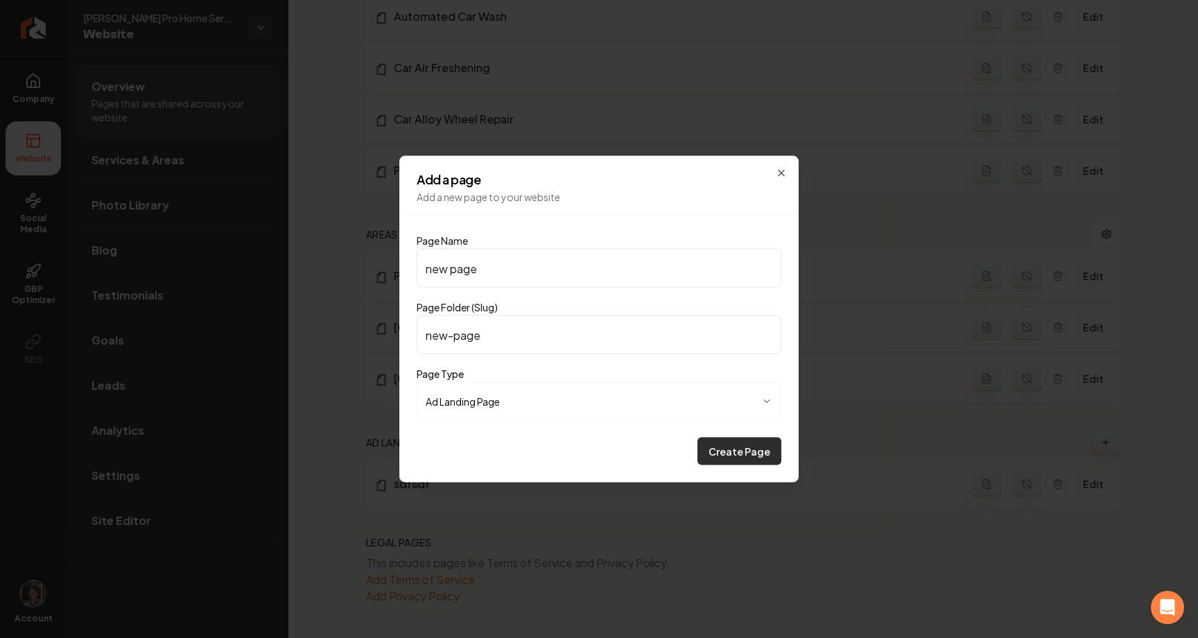
click at [750, 451] on button "Create Page" at bounding box center [740, 452] width 84 height 28
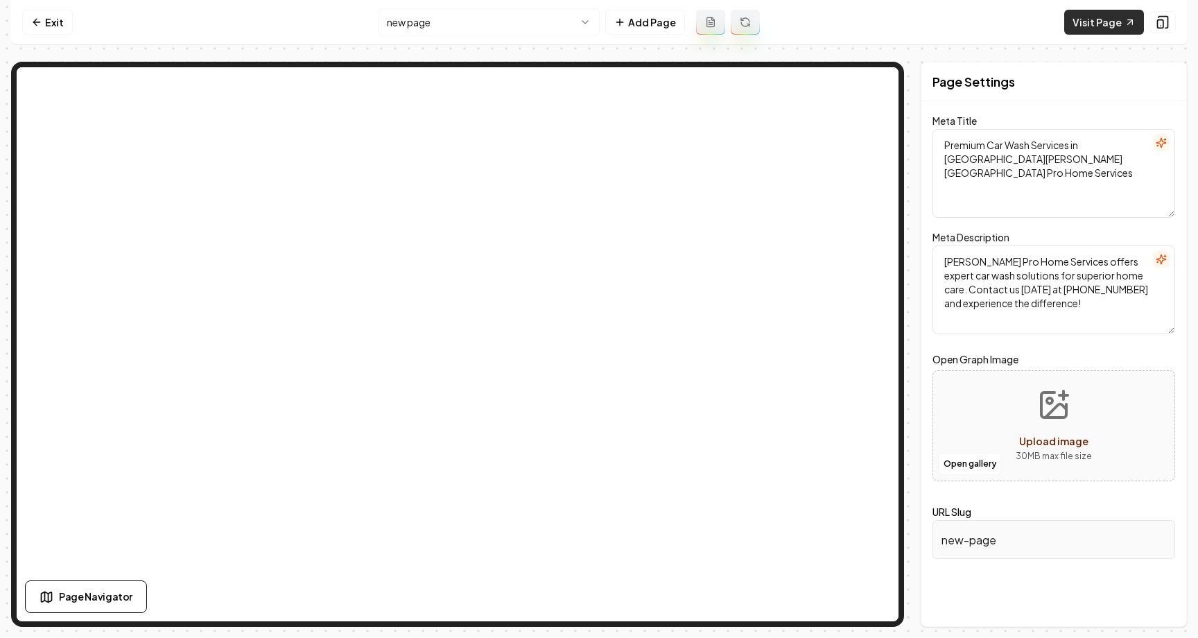
click at [1120, 21] on link "Visit Page" at bounding box center [1104, 22] width 80 height 25
